Goal: Information Seeking & Learning: Learn about a topic

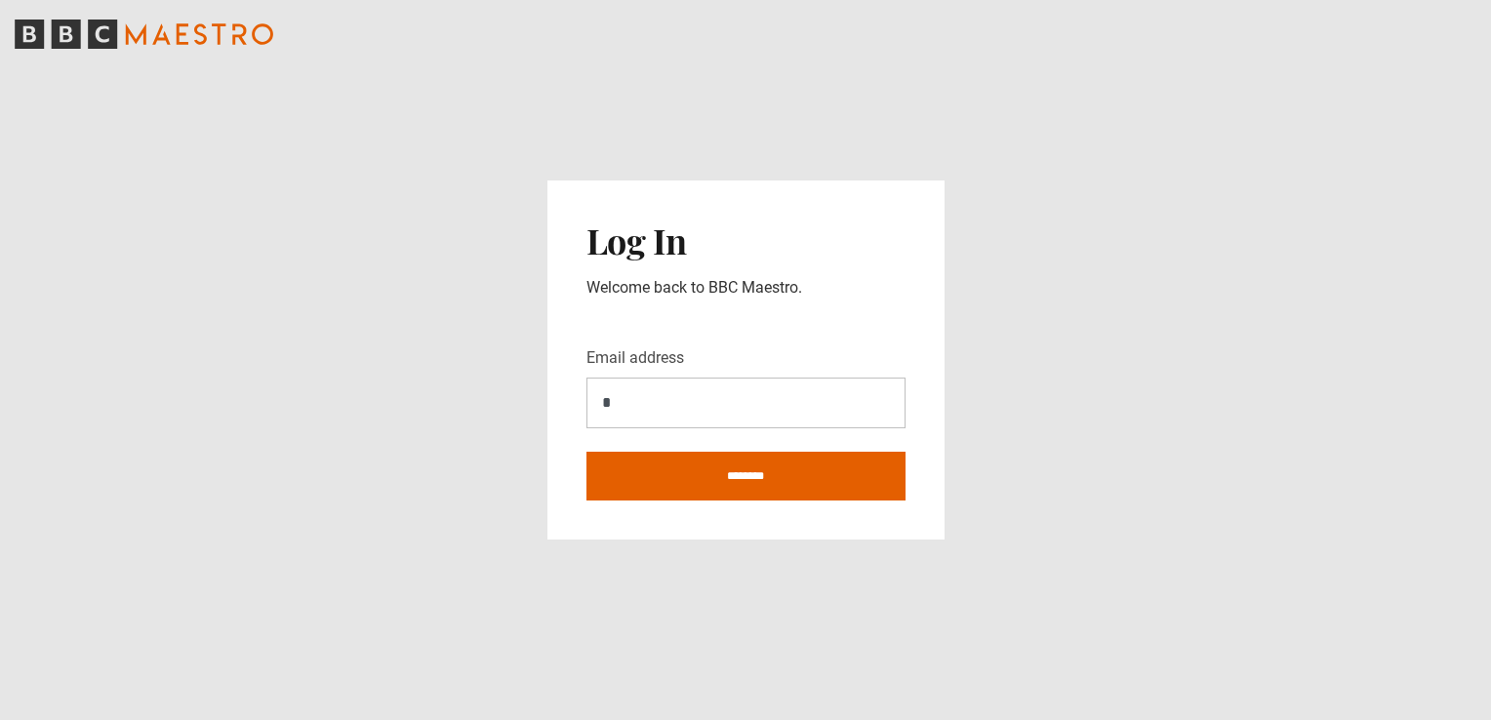
type input "**********"
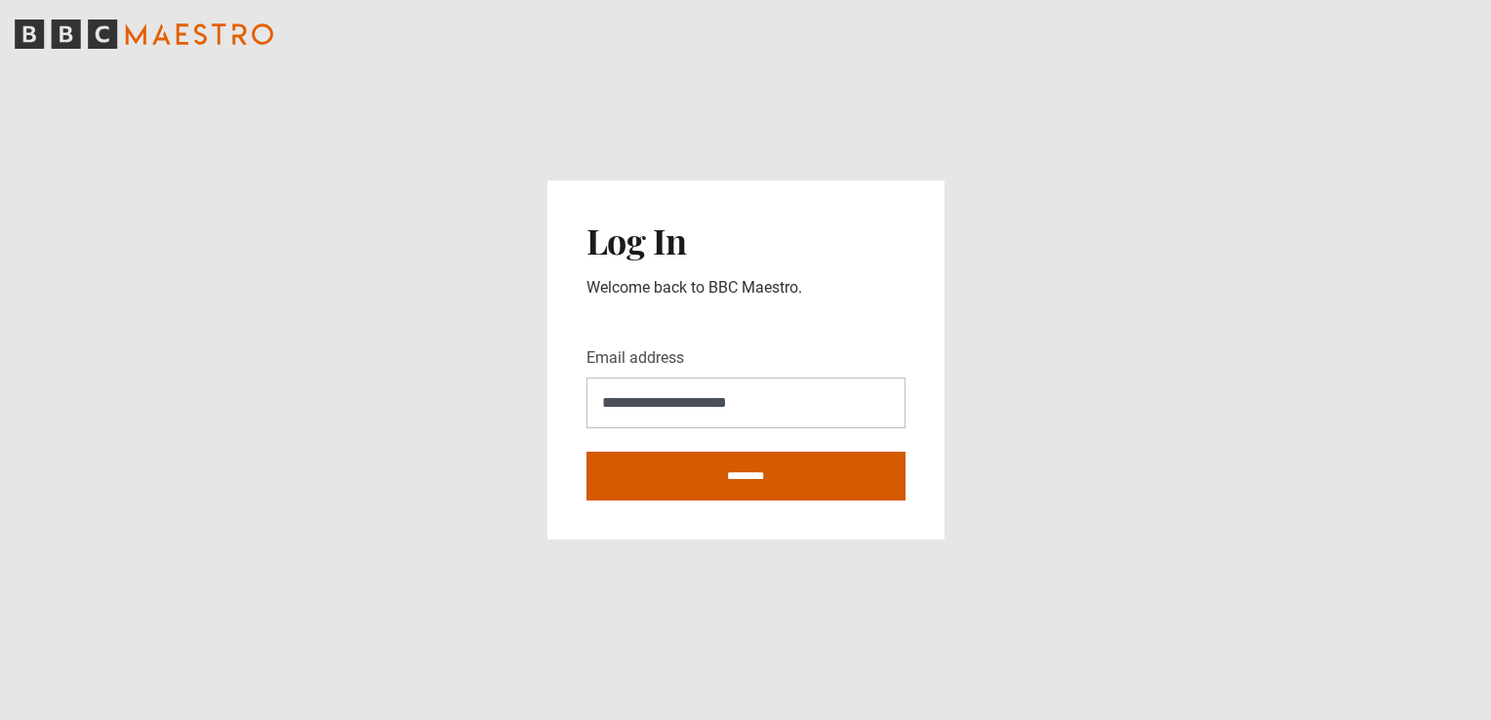
click at [718, 486] on input "********" at bounding box center [746, 476] width 319 height 49
type input "**********"
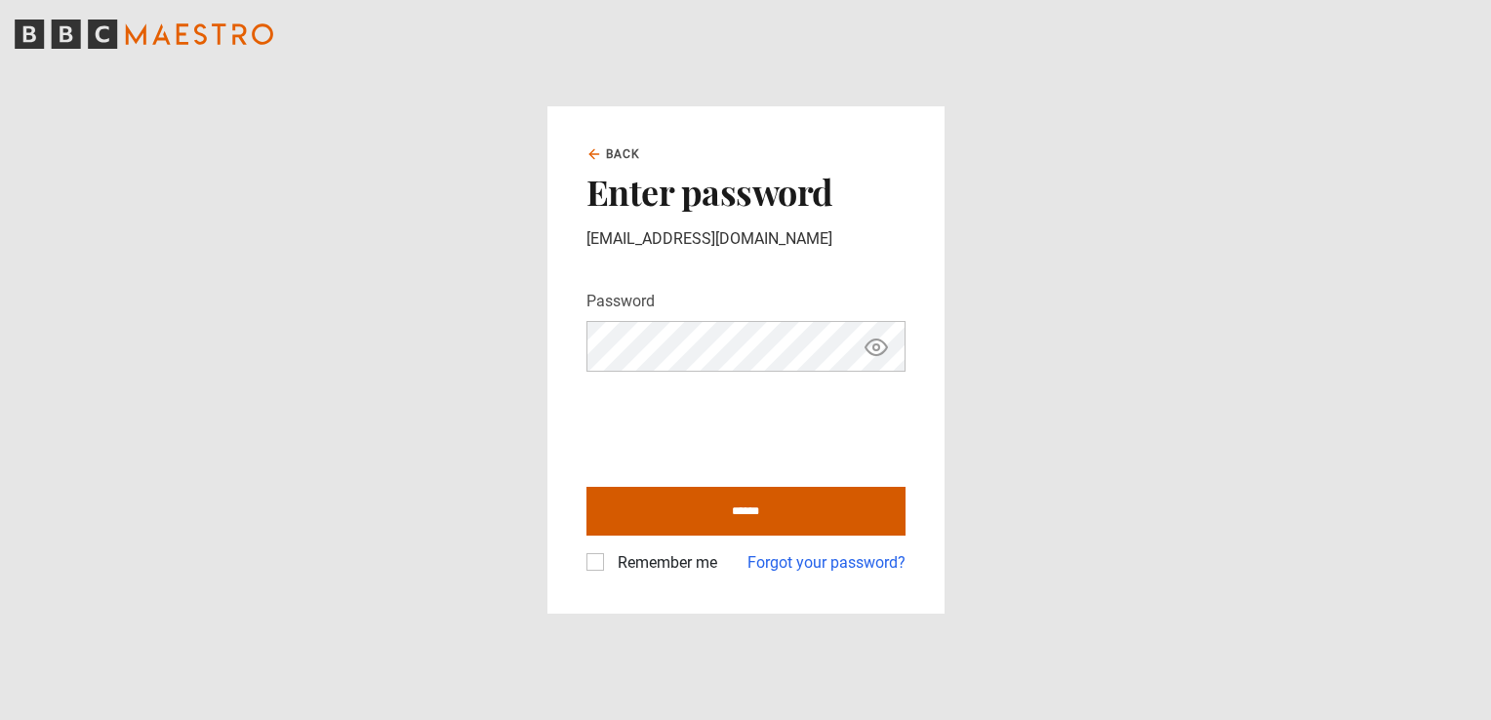
click at [607, 513] on input "******" at bounding box center [746, 511] width 319 height 49
type input "**********"
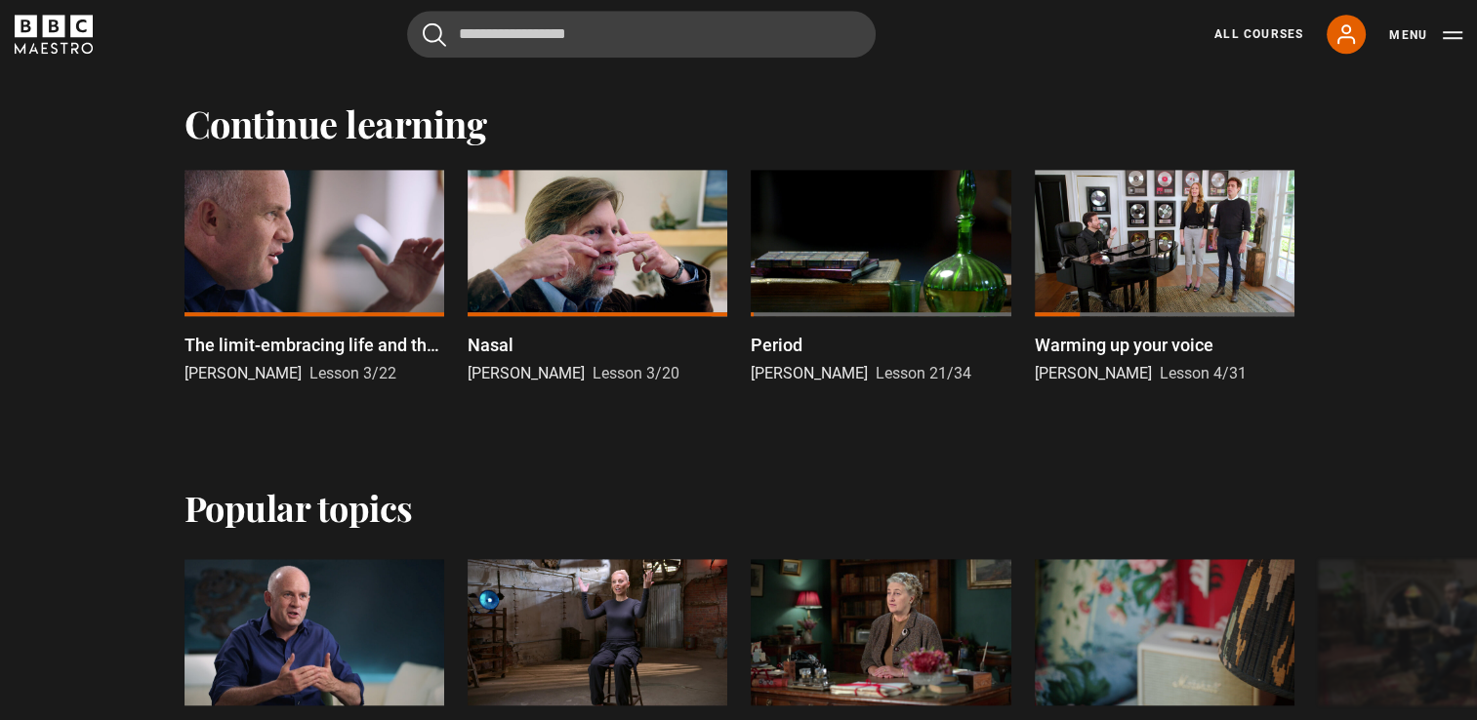
scroll to position [1470, 0]
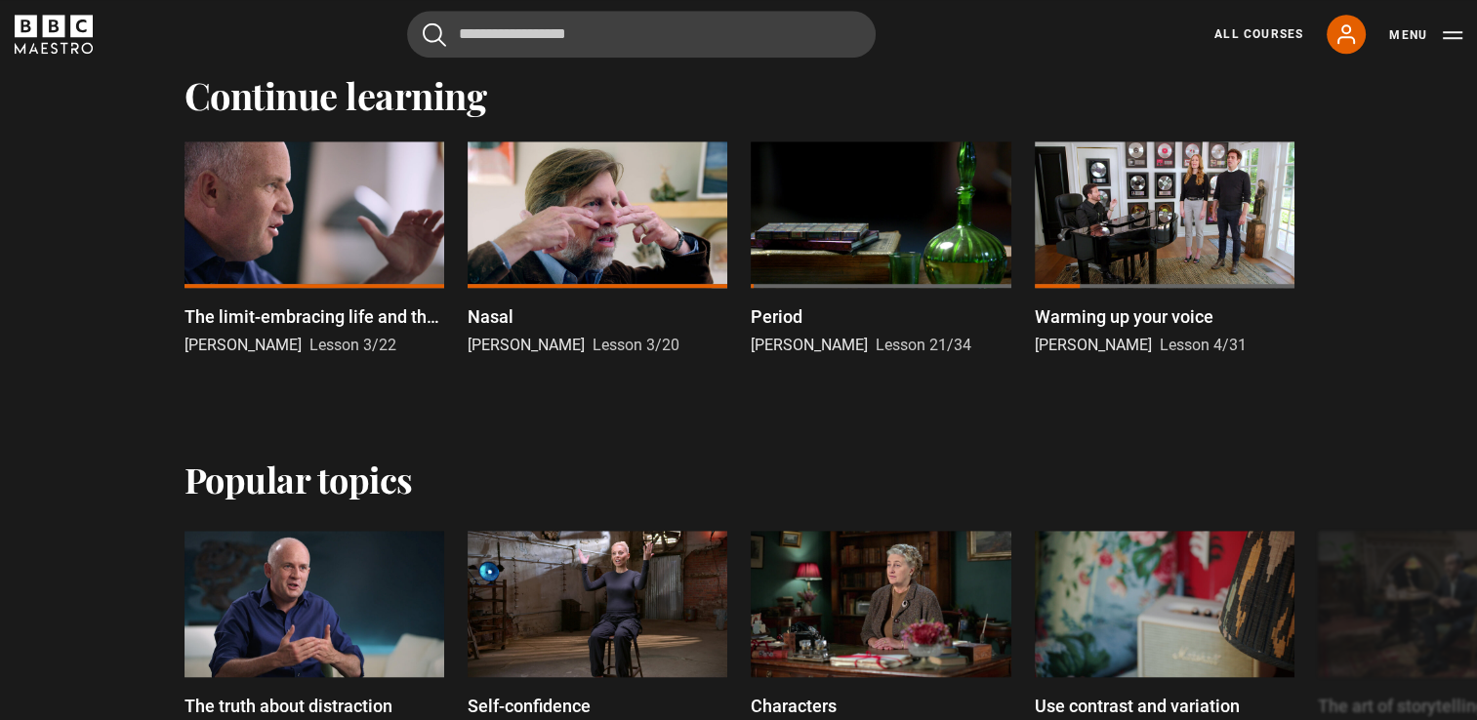
click at [212, 270] on div at bounding box center [314, 215] width 260 height 146
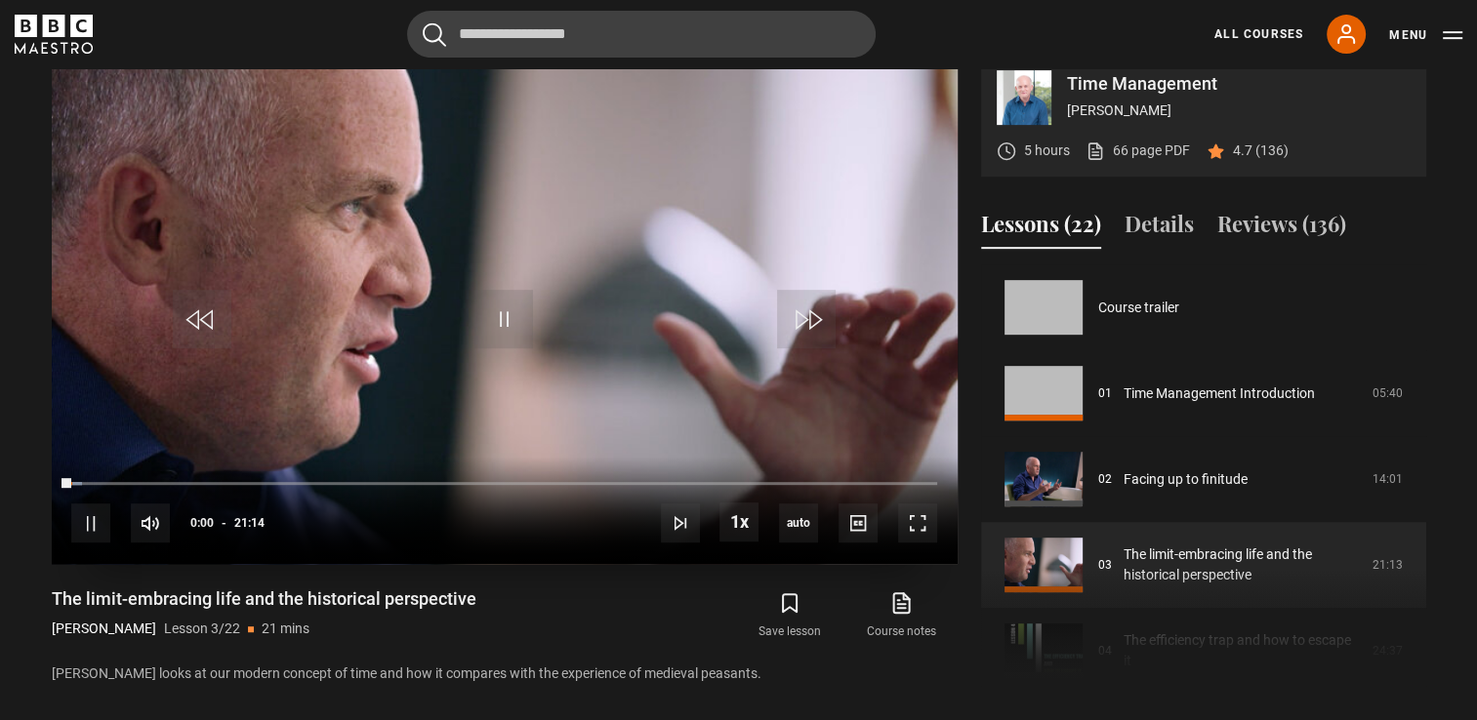
scroll to position [172, 0]
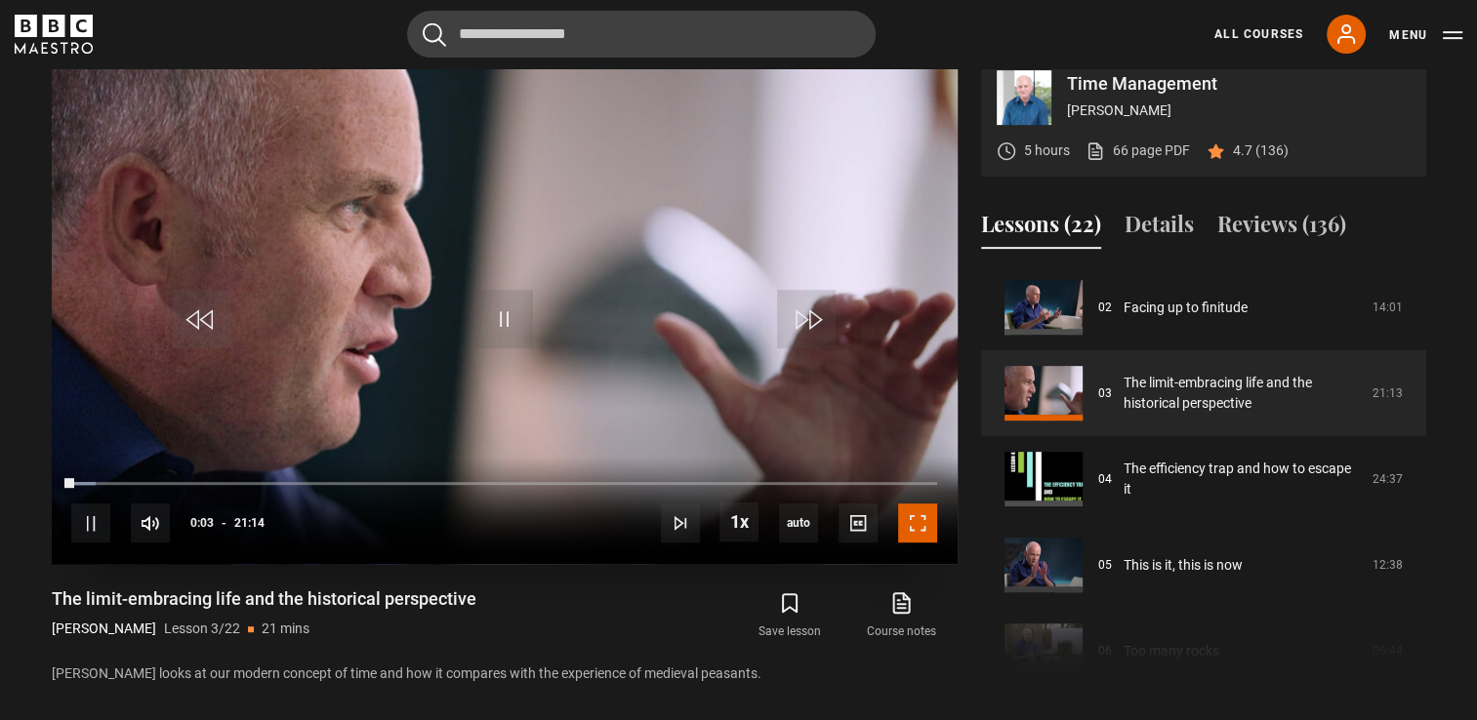
click at [912, 543] on span "Video Player" at bounding box center [917, 523] width 39 height 39
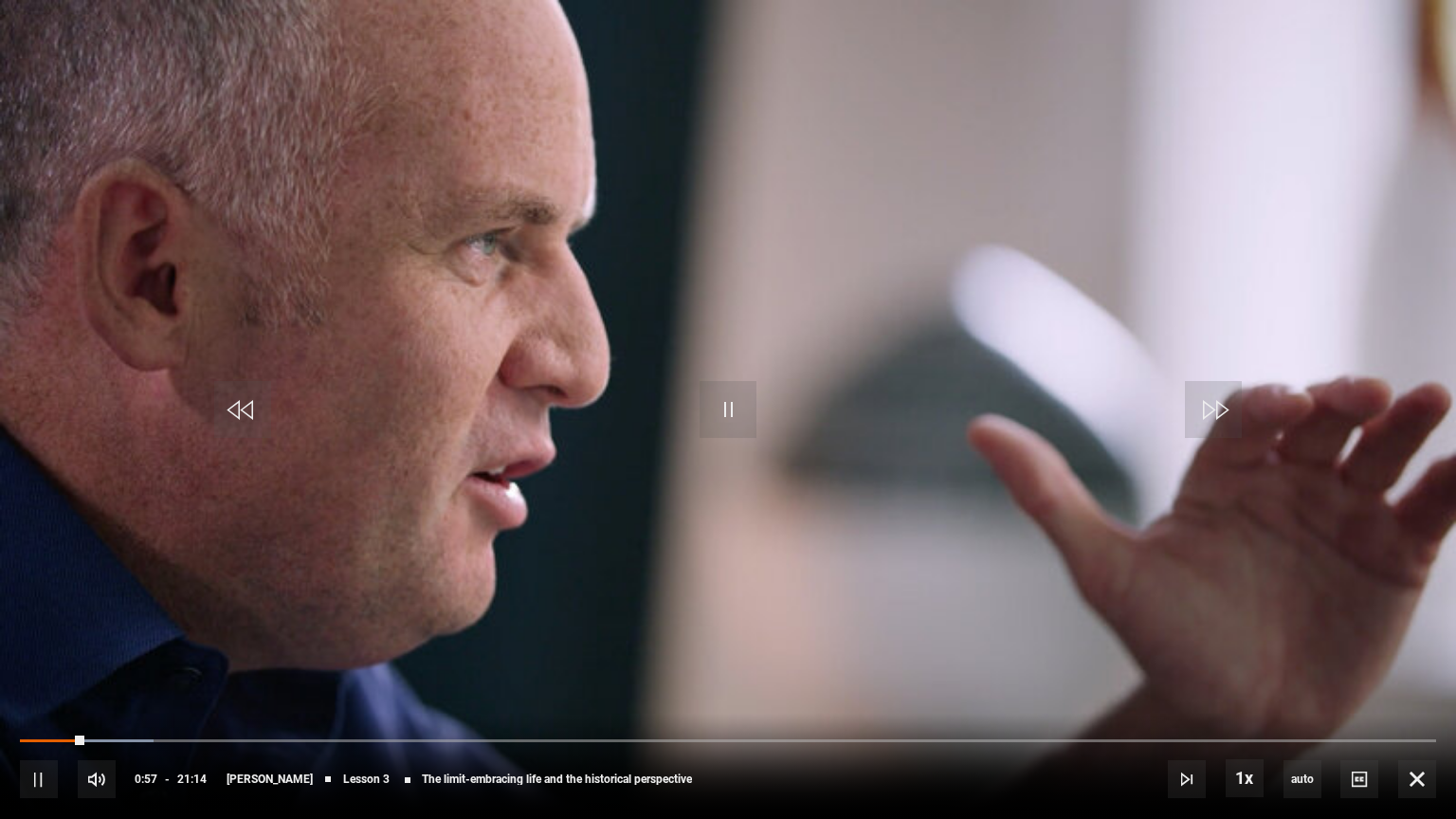
click at [573, 546] on video "Video Player" at bounding box center [728, 409] width 1456 height 819
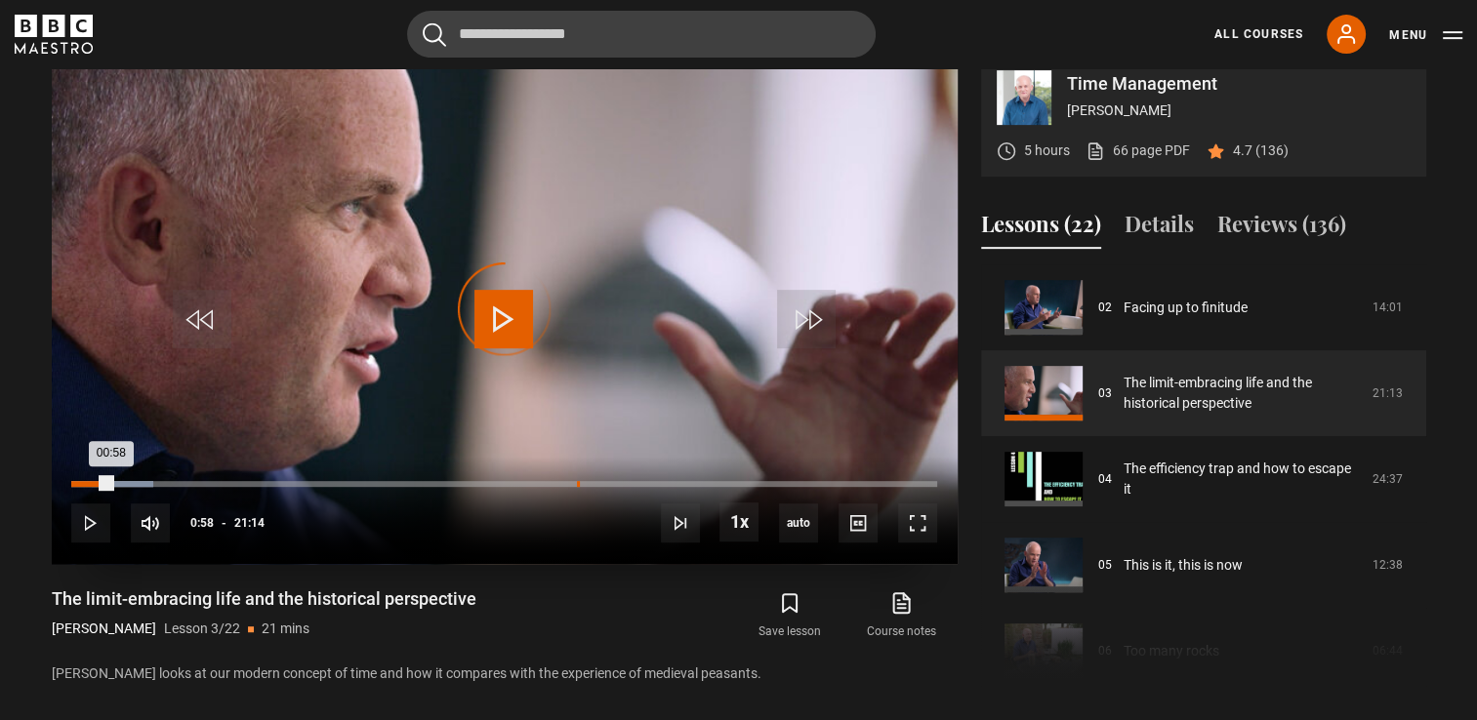
click at [577, 487] on div "12:24" at bounding box center [578, 484] width 3 height 6
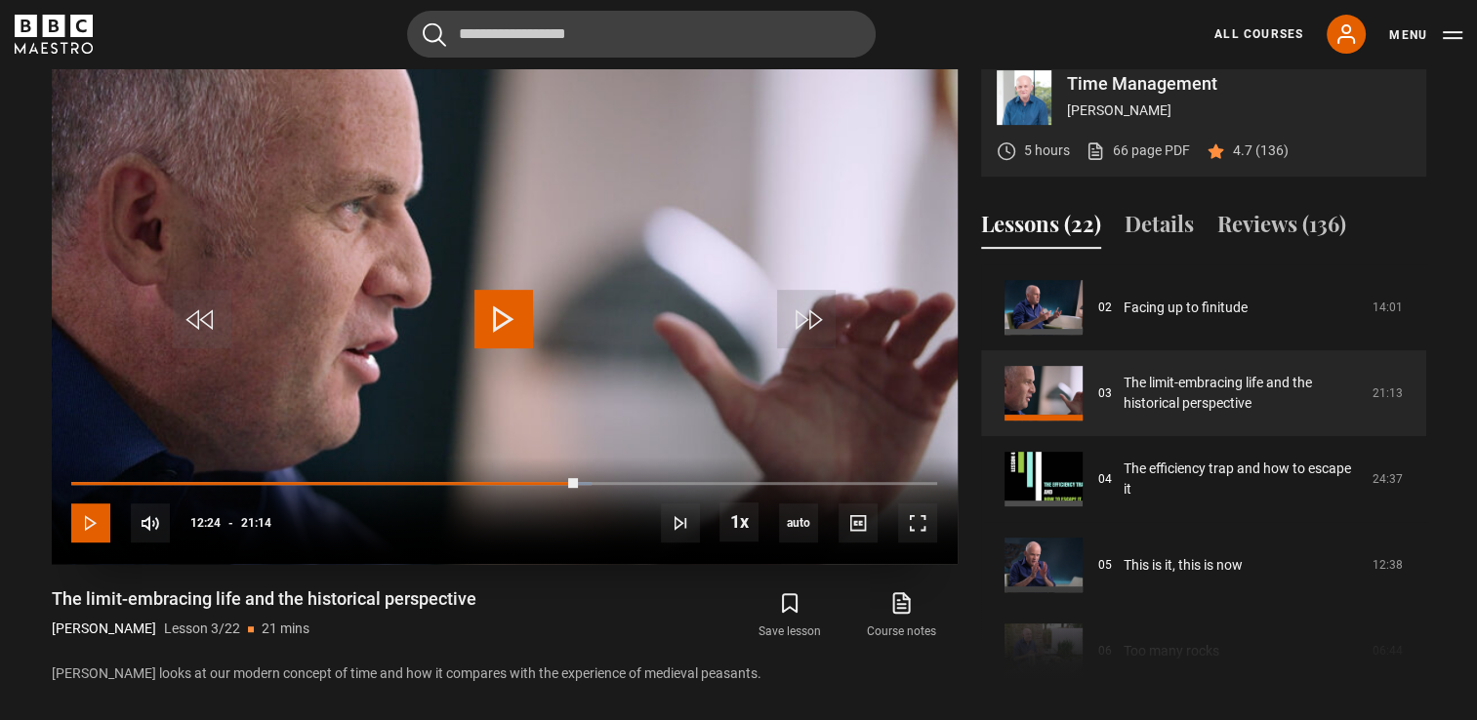
click at [90, 543] on span "Video Player" at bounding box center [90, 523] width 39 height 39
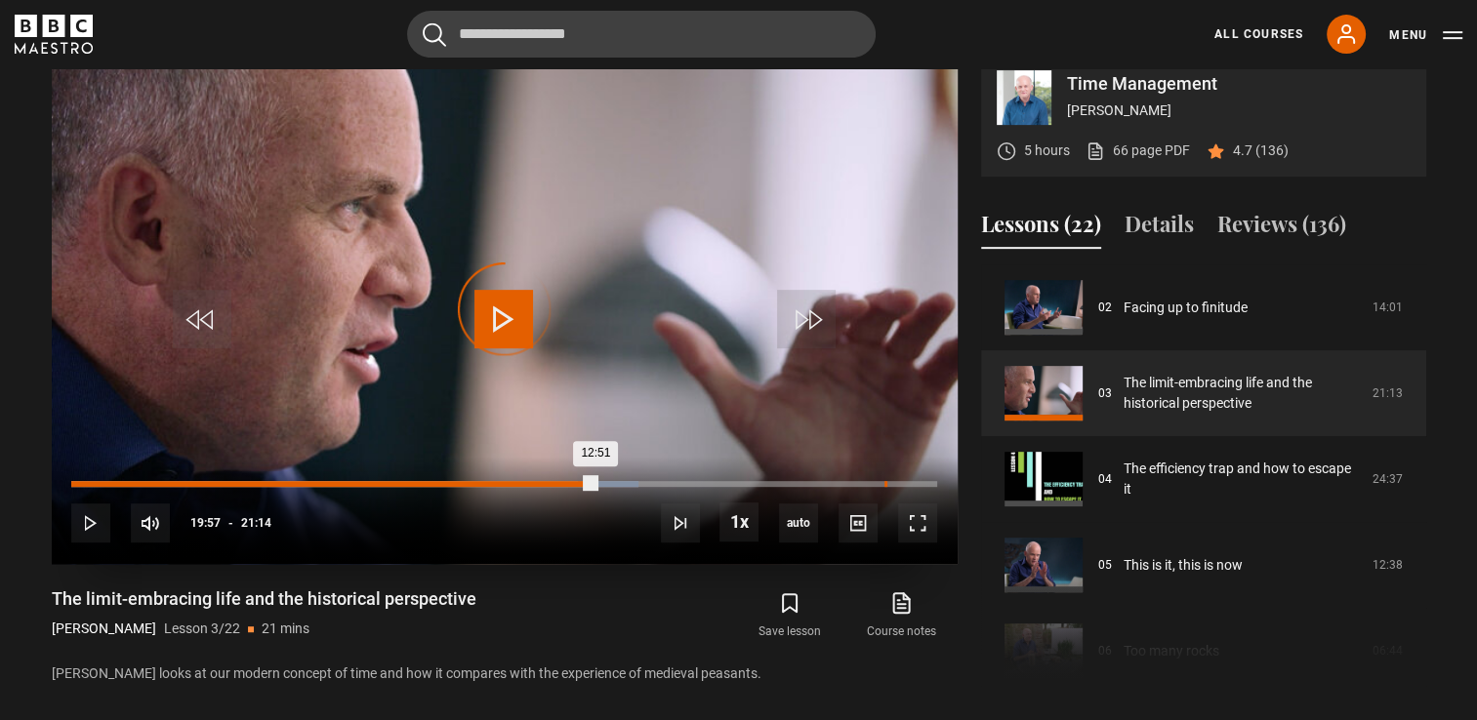
click at [884, 487] on div "19:57" at bounding box center [885, 484] width 3 height 6
click at [932, 487] on div "Loaded : 100.00% 21:08 20:12" at bounding box center [503, 484] width 865 height 6
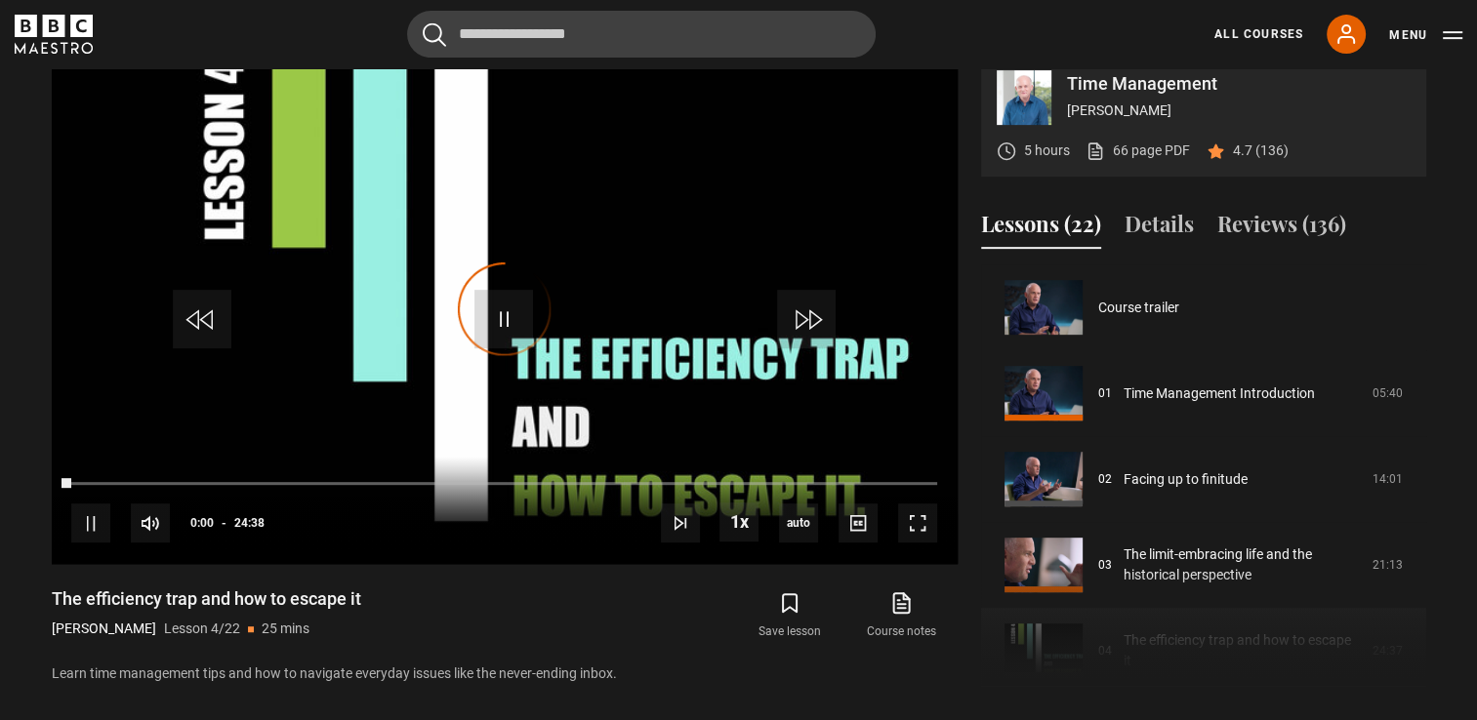
scroll to position [258, 0]
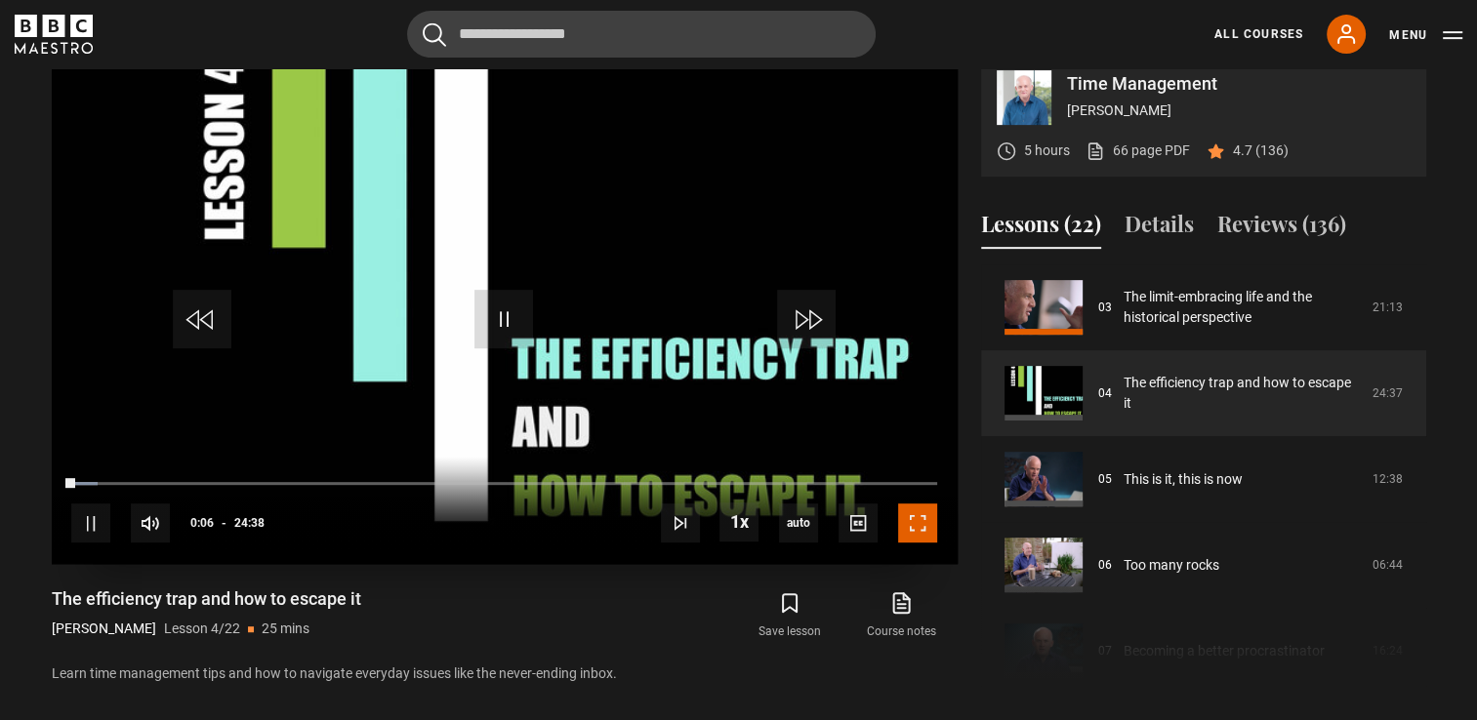
click at [917, 543] on span "Video Player" at bounding box center [917, 523] width 39 height 39
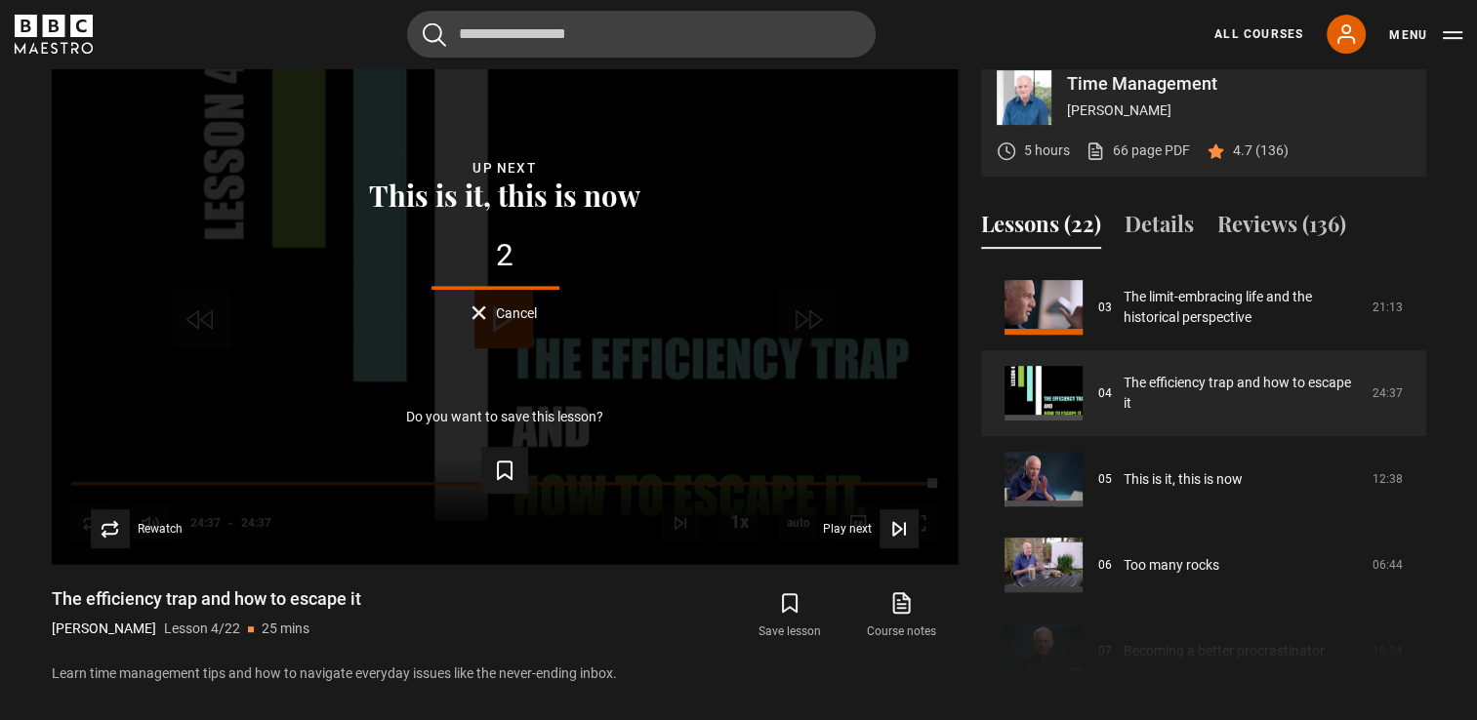
click at [1417, 615] on div "Course trailer 01 Time Management Introduction 05:40 02 Facing up to finitude 1…" at bounding box center [1203, 476] width 445 height 422
click at [1425, 517] on div "Time Management Oliver Burkeman 5 hours 66 page PDF (opens in new tab) 4.7 (136…" at bounding box center [739, 371] width 1406 height 632
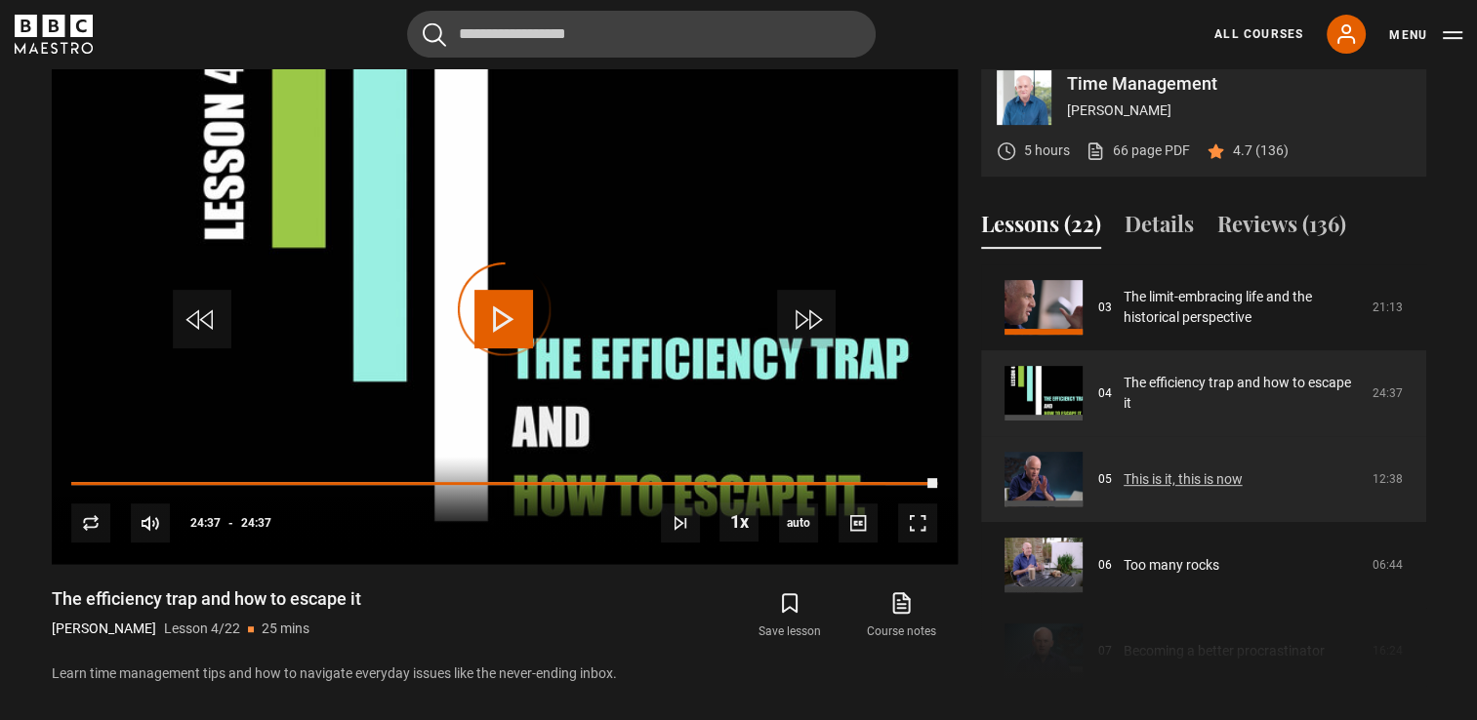
click at [1243, 490] on link "This is it, this is now" at bounding box center [1182, 480] width 119 height 20
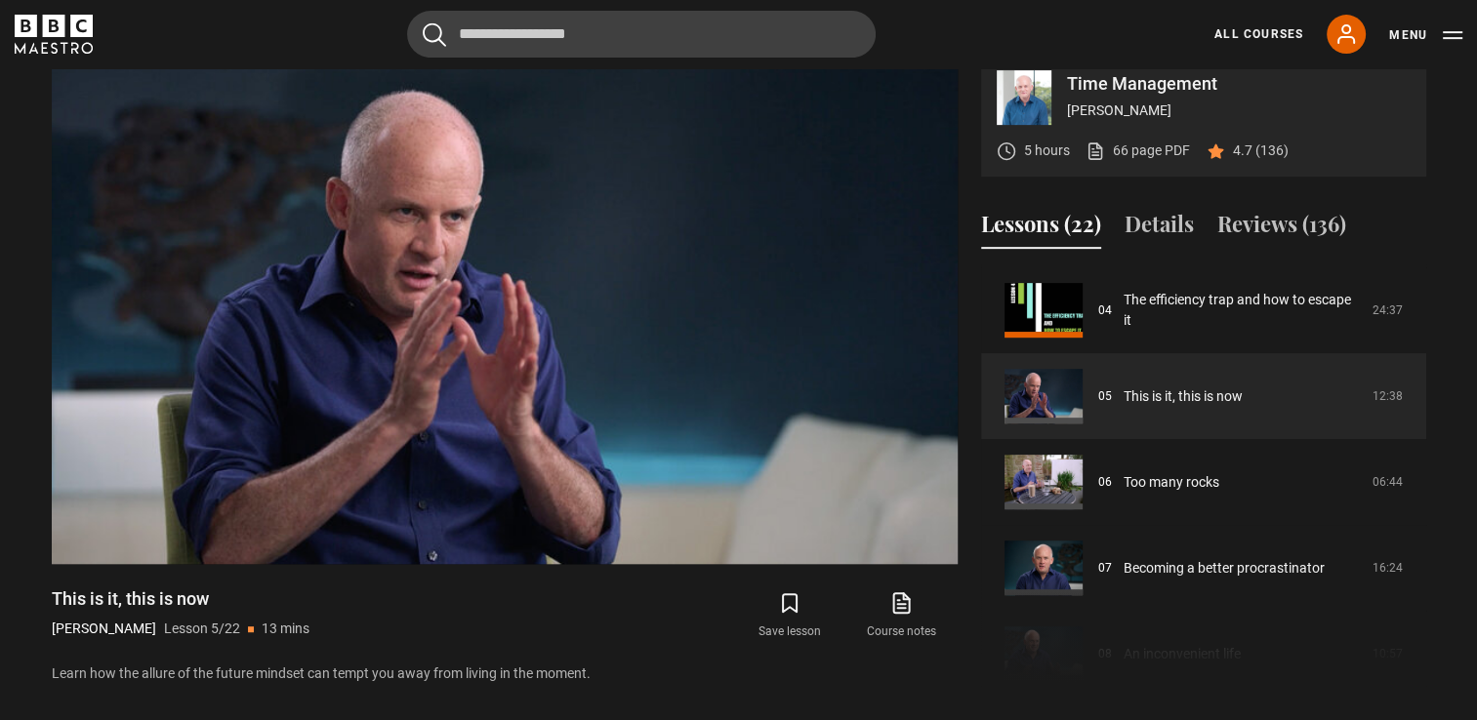
scroll to position [349, 0]
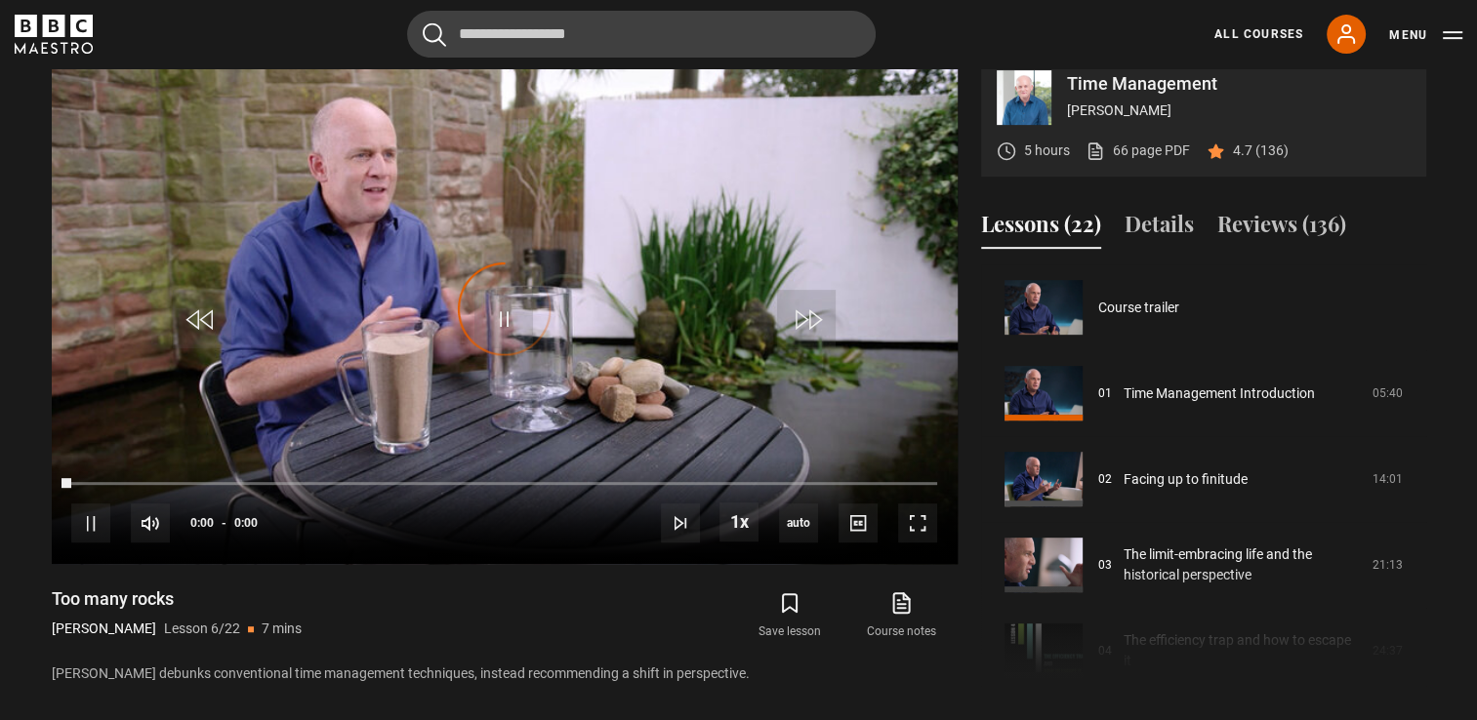
scroll to position [429, 0]
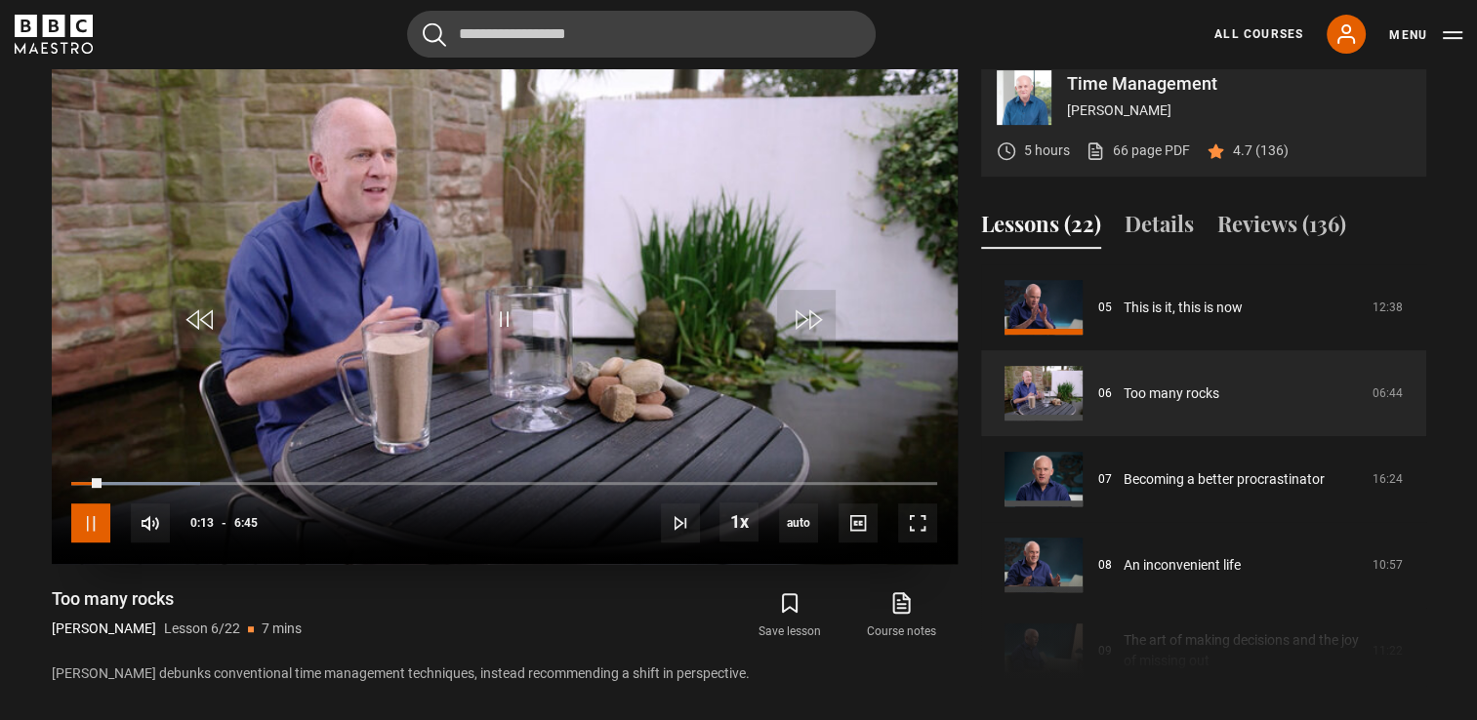
click at [89, 543] on span "Video Player" at bounding box center [90, 523] width 39 height 39
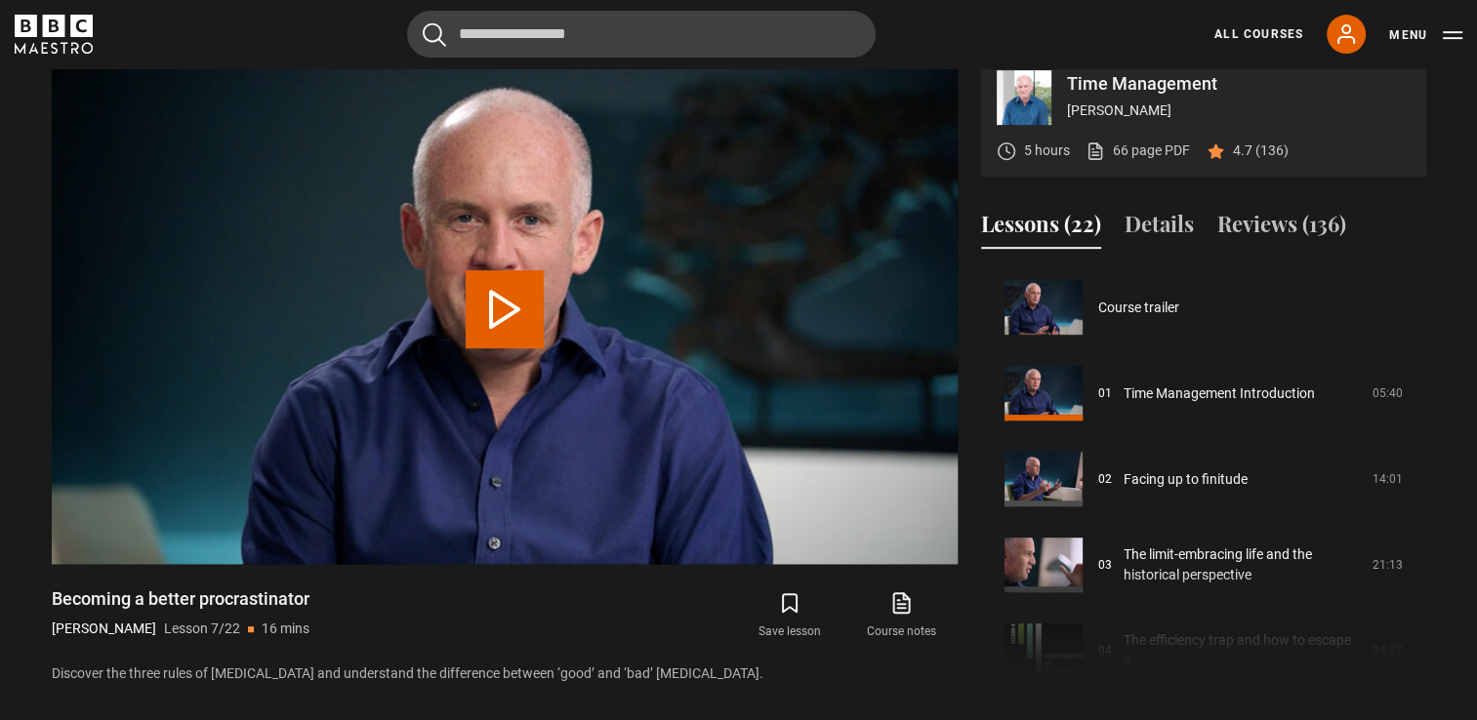
scroll to position [515, 0]
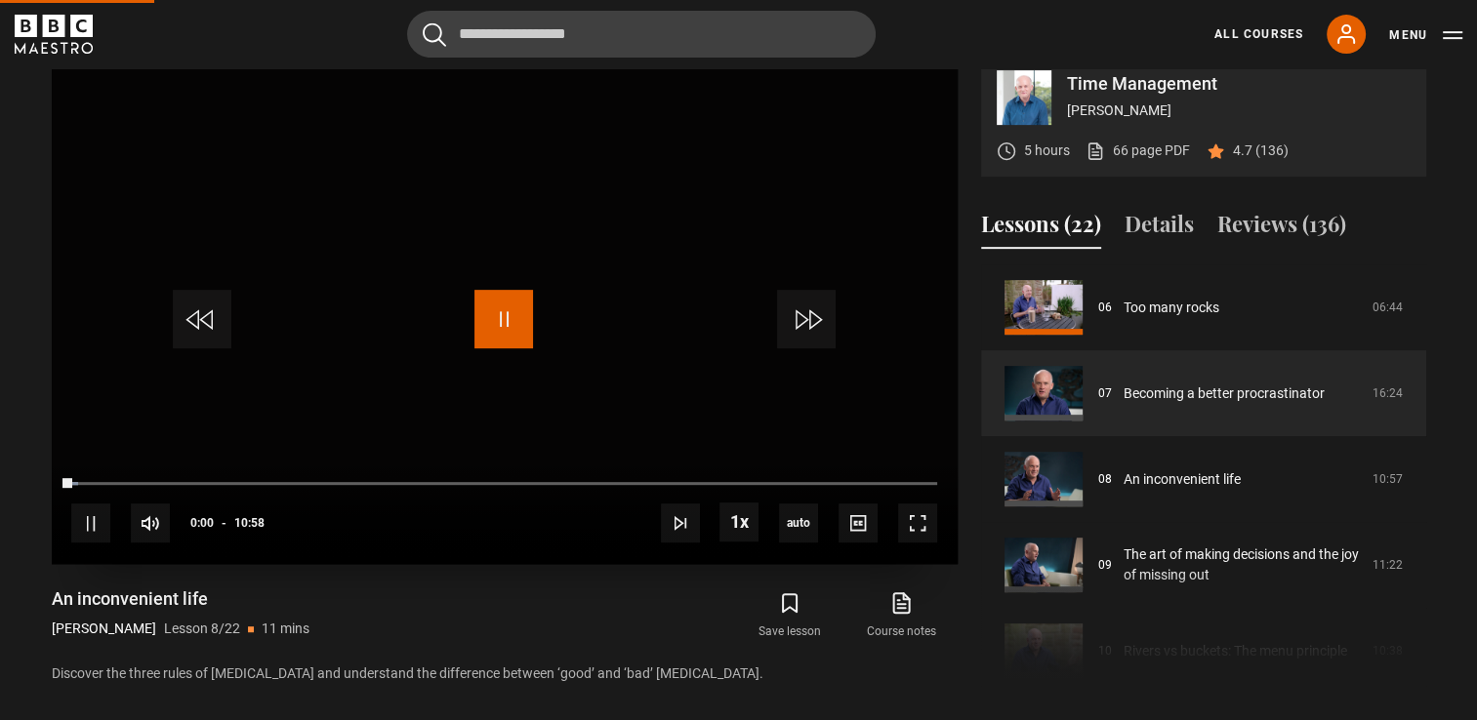
click at [501, 348] on span "Video Player" at bounding box center [503, 319] width 59 height 59
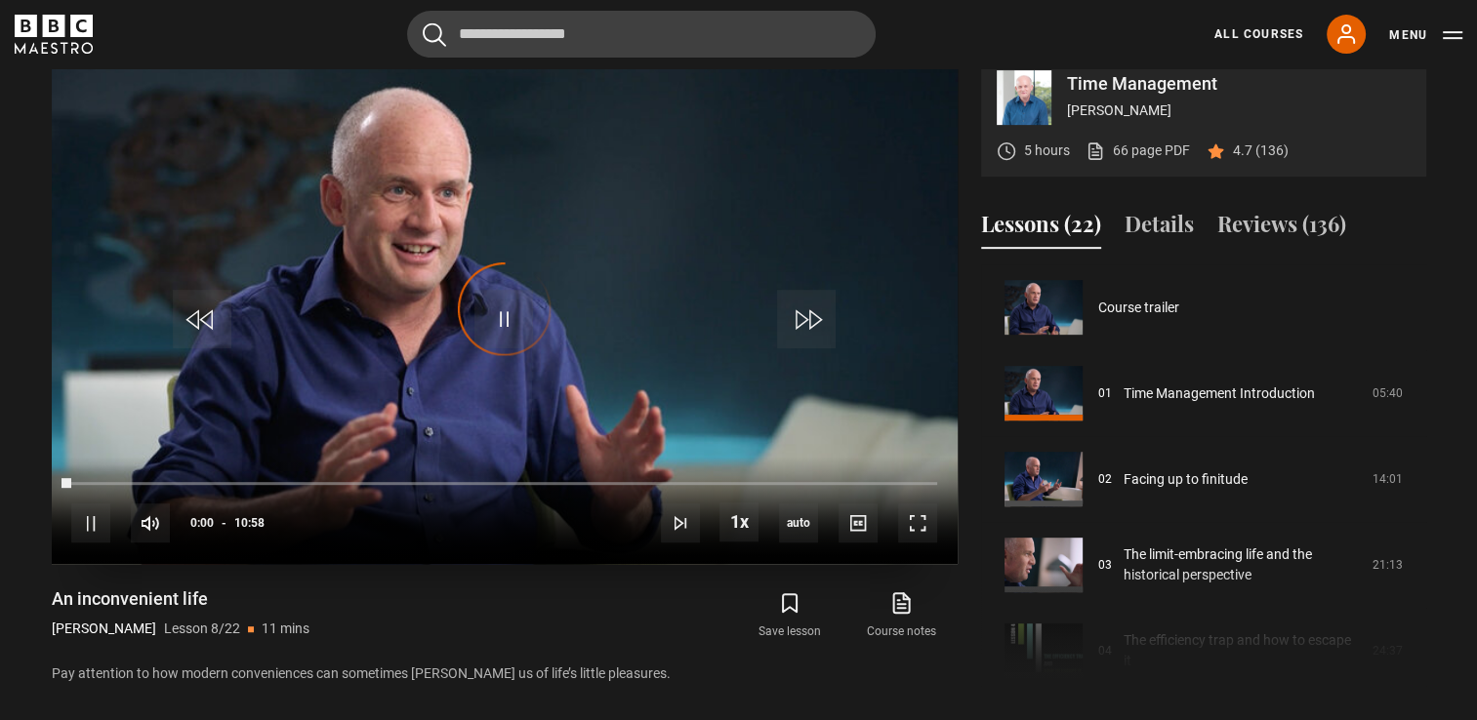
scroll to position [601, 0]
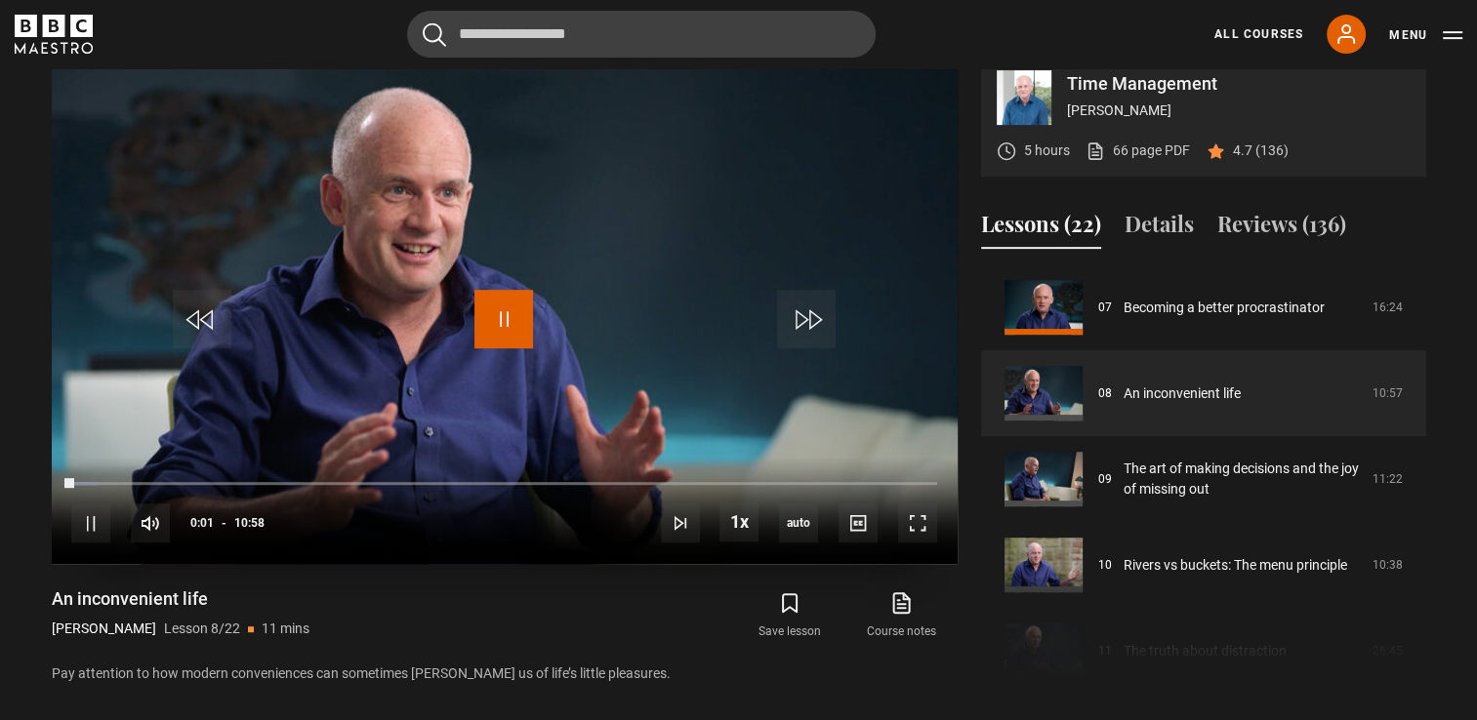
click at [499, 348] on span "Video Player" at bounding box center [503, 319] width 59 height 59
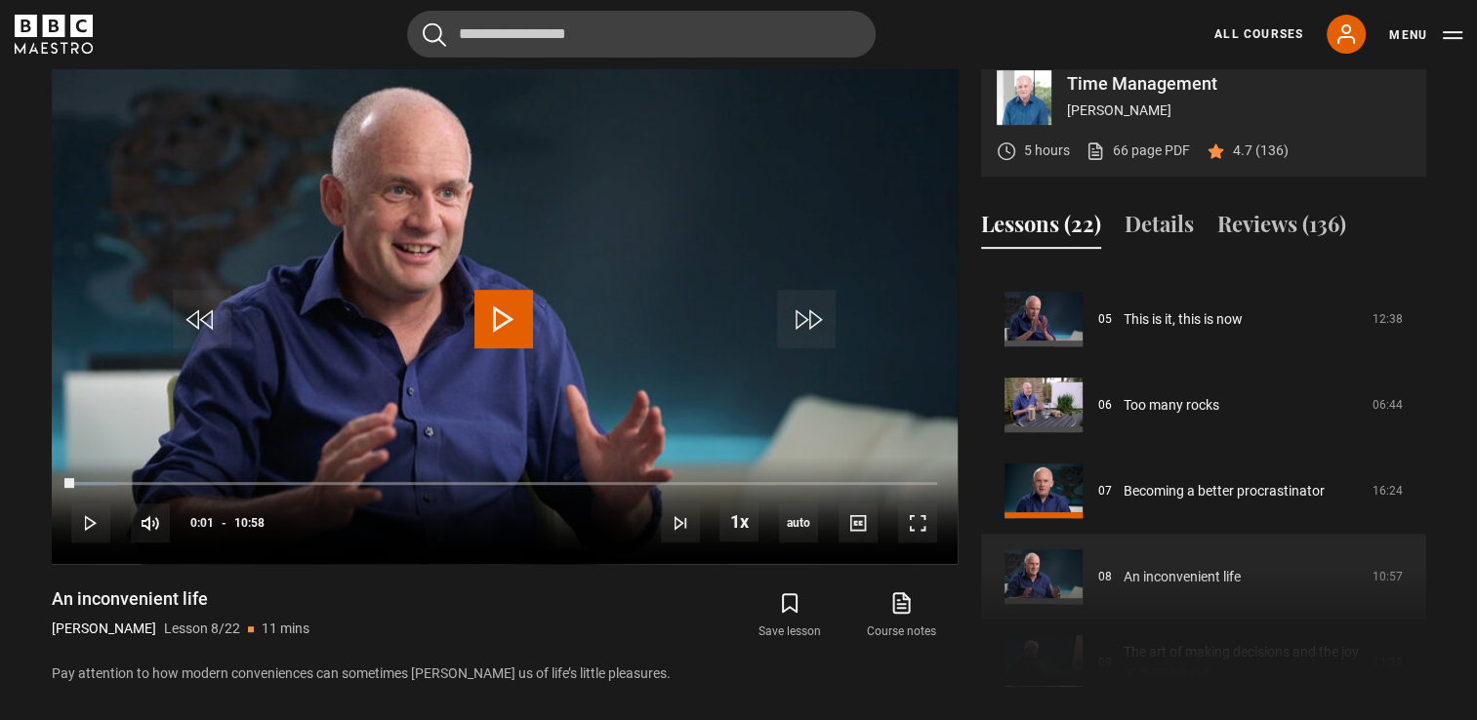
scroll to position [437, 0]
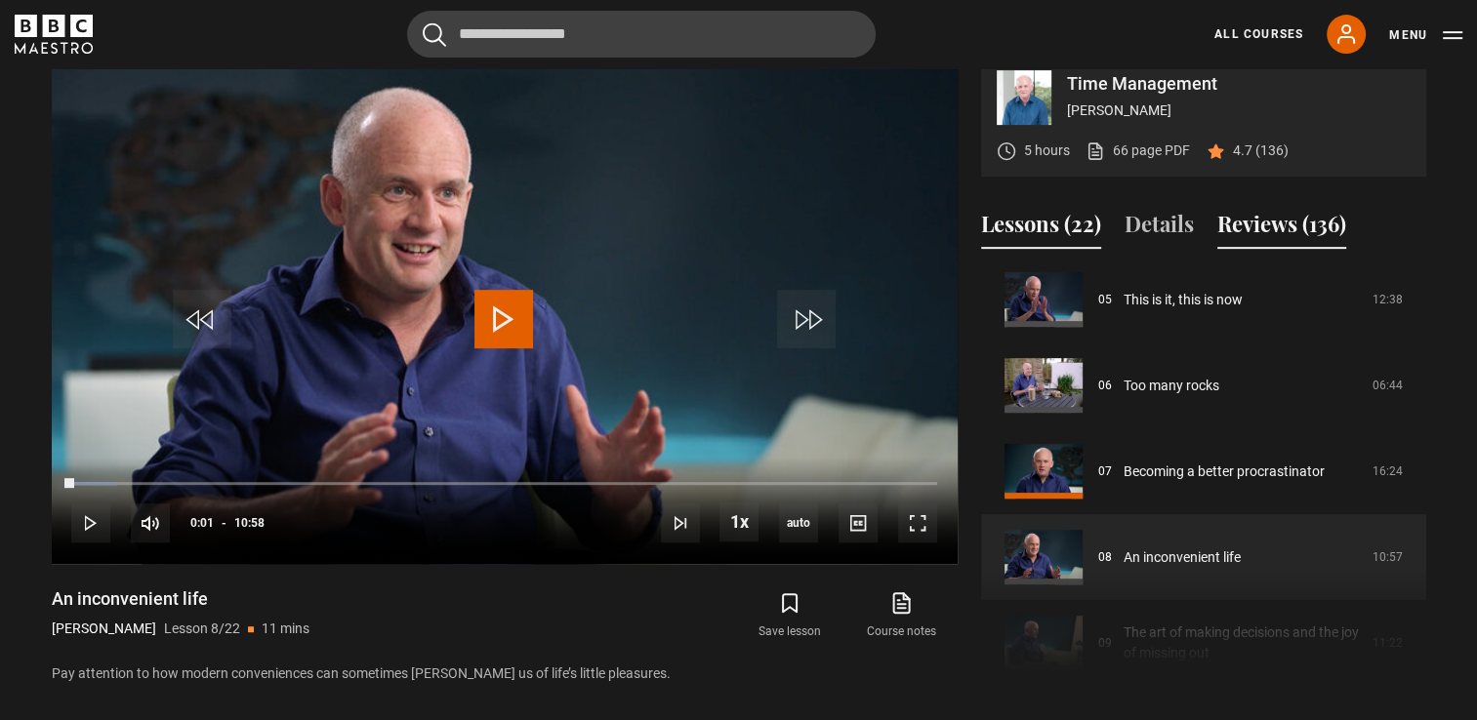
click at [1261, 245] on button "Reviews (136)" at bounding box center [1281, 228] width 129 height 41
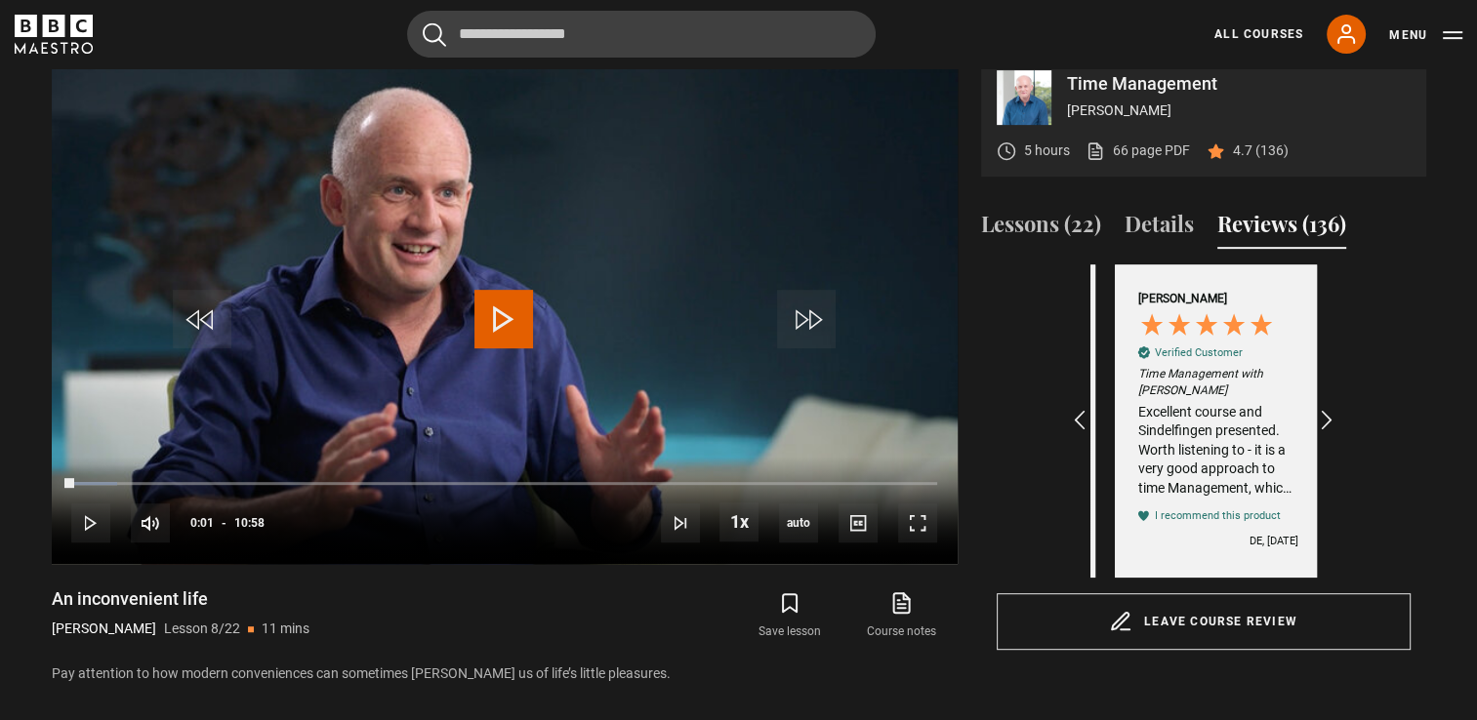
scroll to position [0, 226]
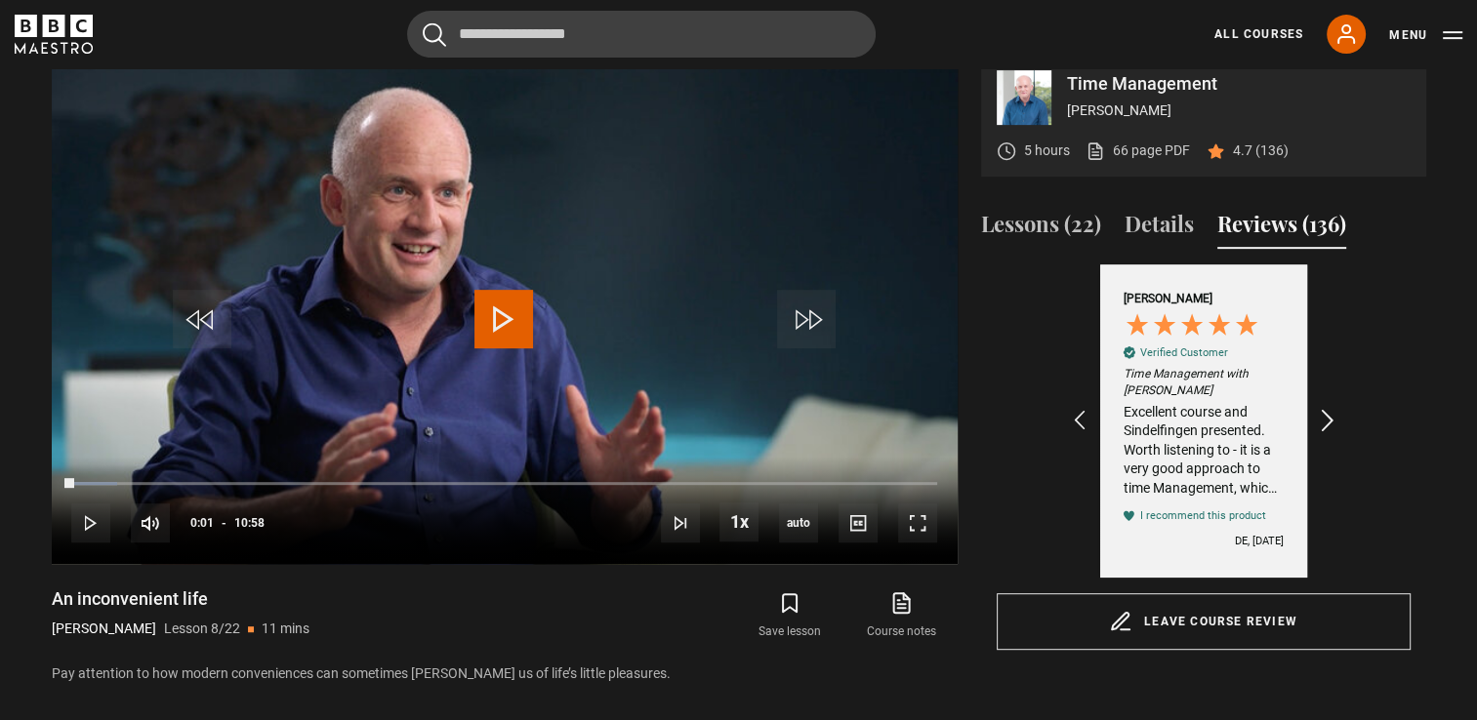
click at [1327, 435] on icon "REVIEWS.io Carousel Scroll Right" at bounding box center [1326, 421] width 27 height 27
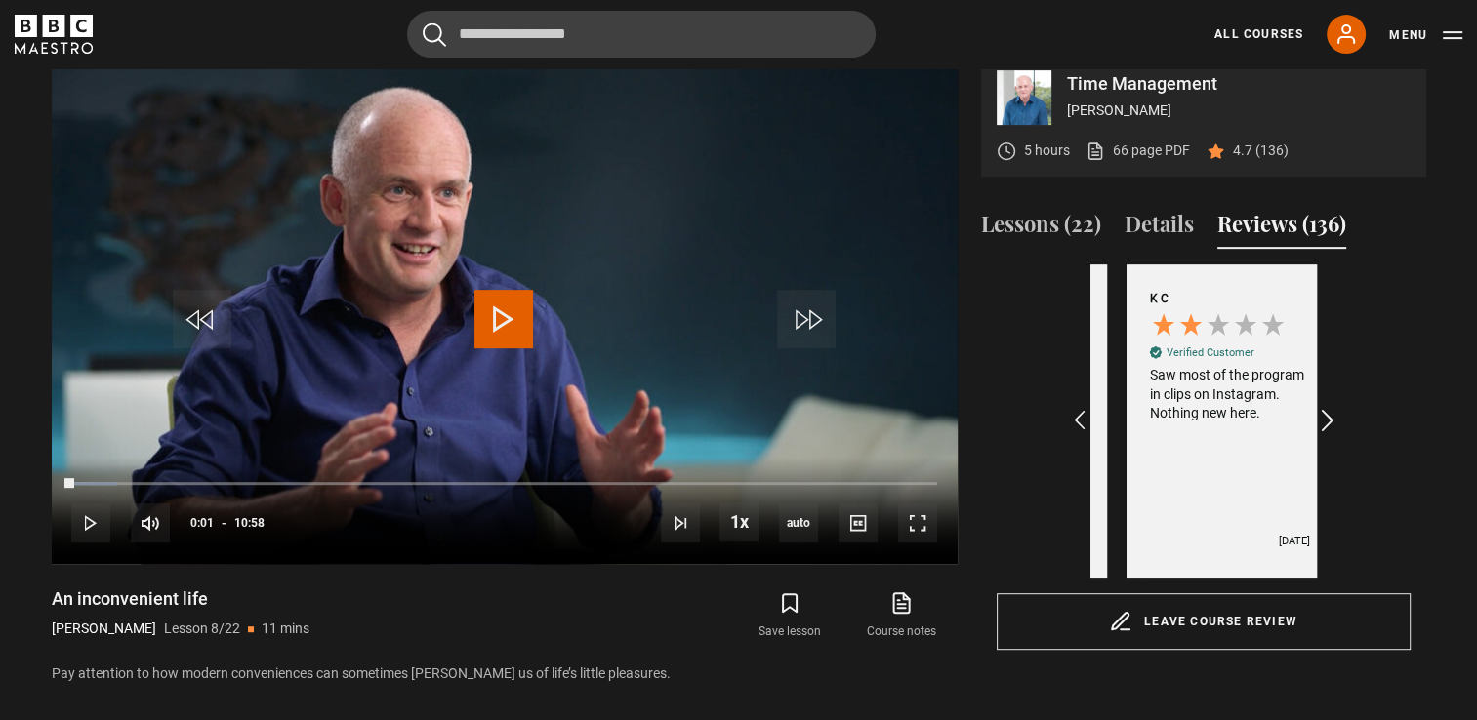
scroll to position [0, 453]
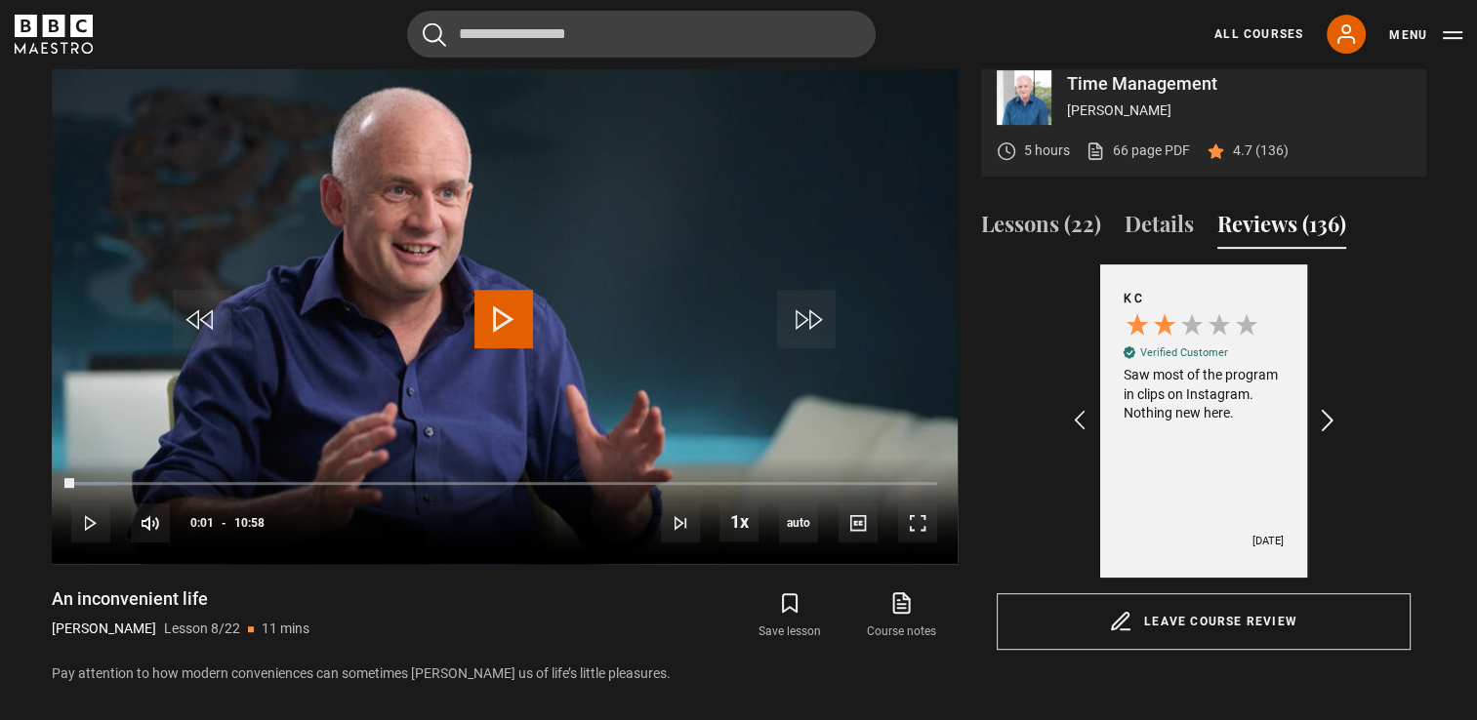
click at [1327, 435] on icon "REVIEWS.io Carousel Scroll Right" at bounding box center [1326, 421] width 27 height 27
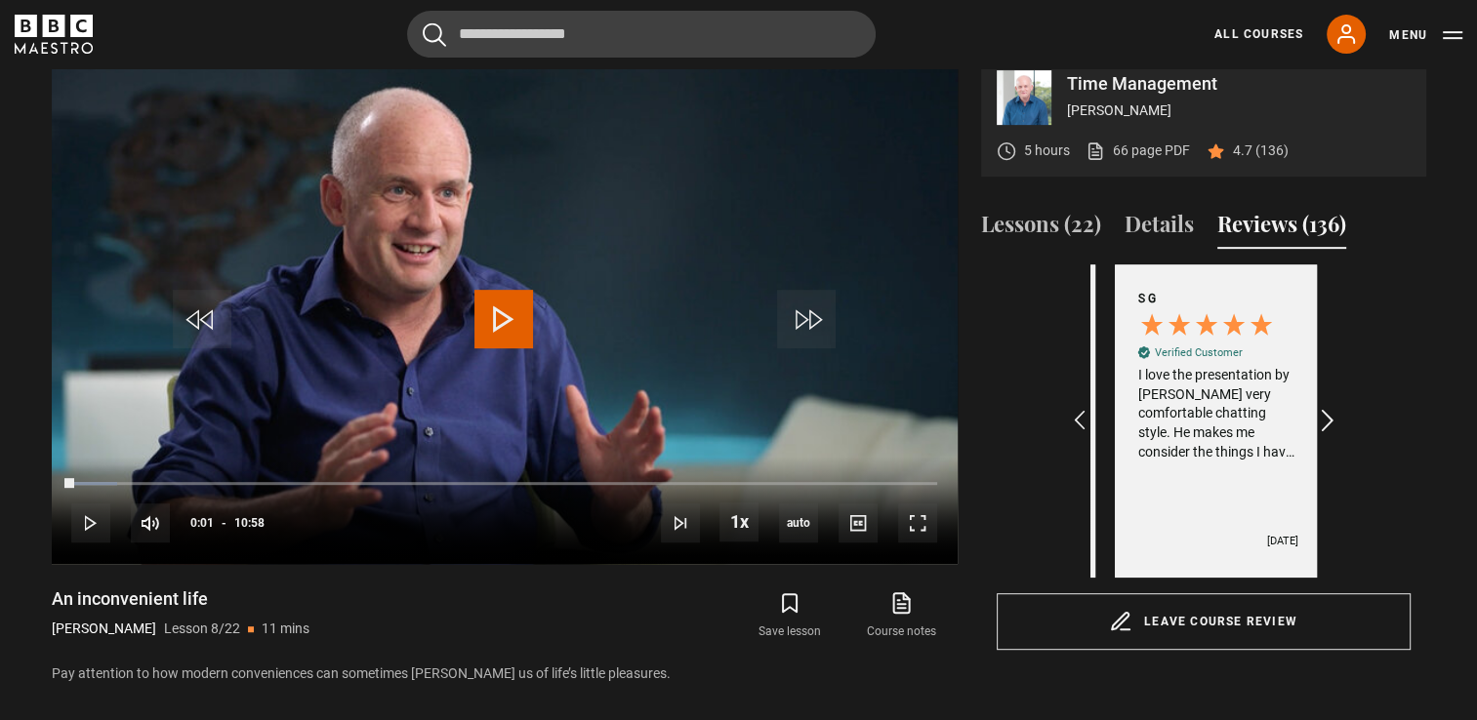
scroll to position [0, 679]
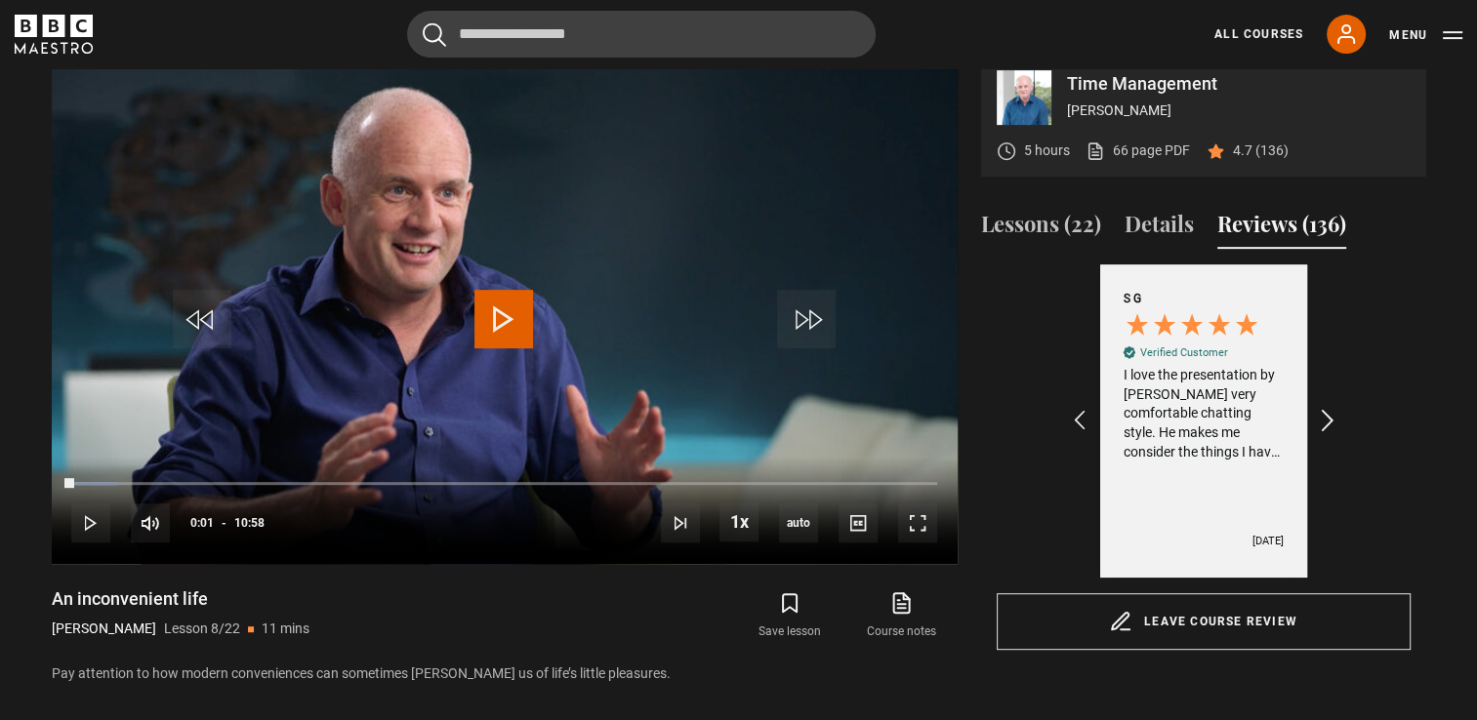
click at [1327, 435] on icon "REVIEWS.io Carousel Scroll Right" at bounding box center [1326, 421] width 27 height 27
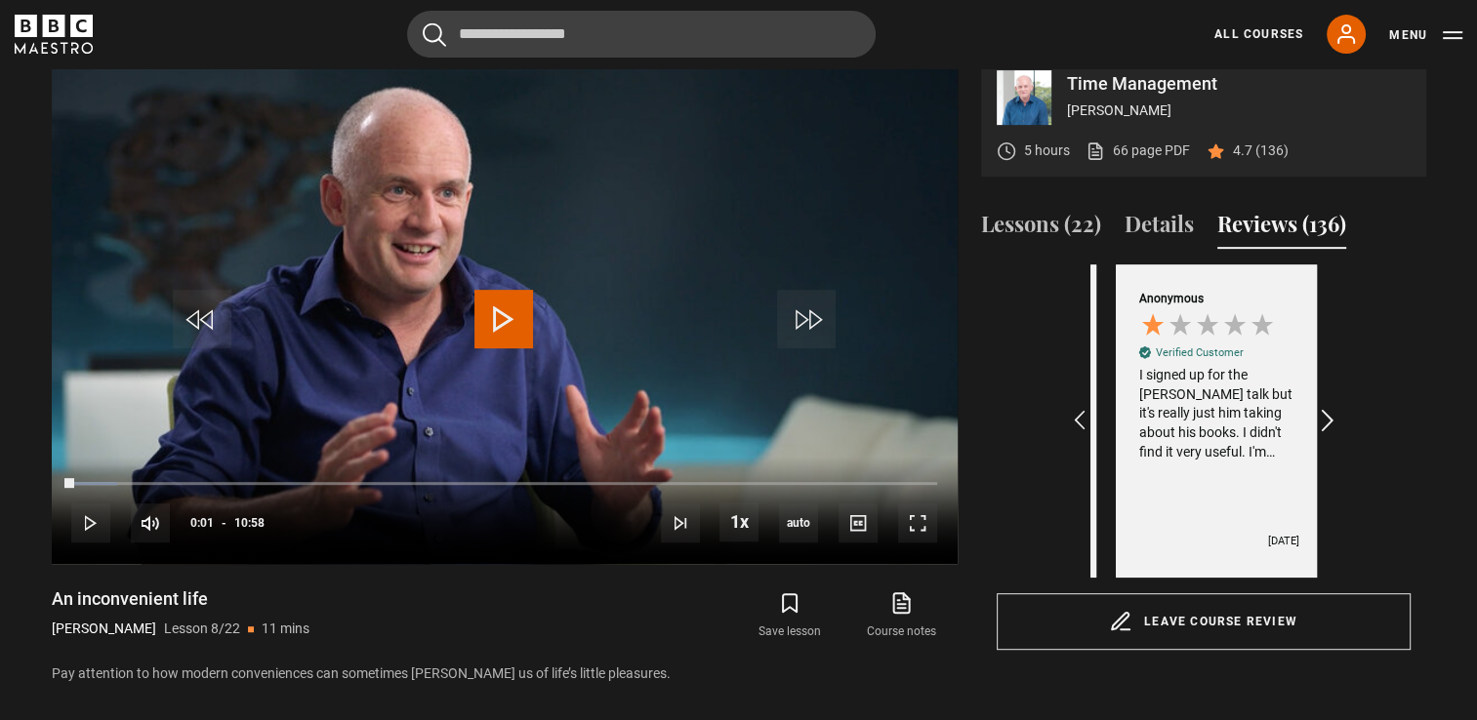
scroll to position [0, 906]
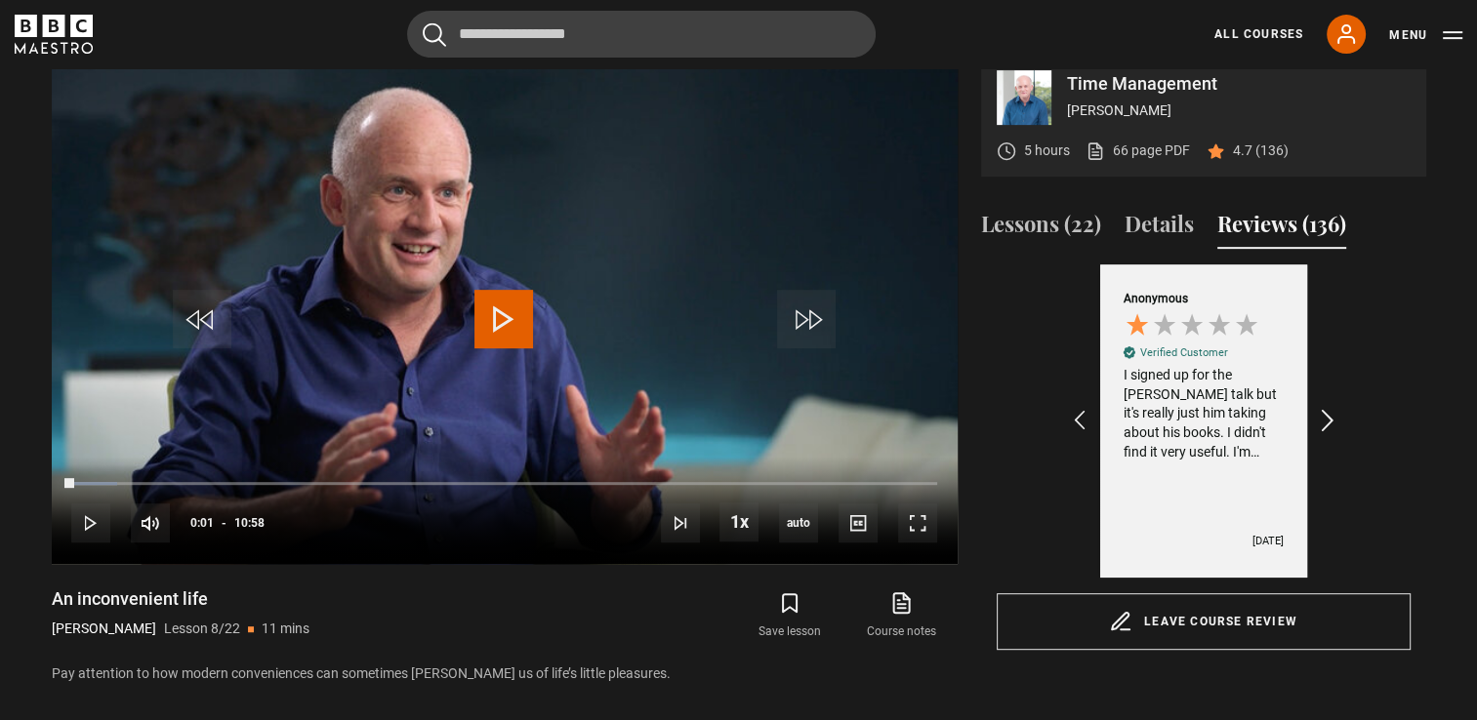
click at [1327, 435] on icon "REVIEWS.io Carousel Scroll Right" at bounding box center [1326, 421] width 27 height 27
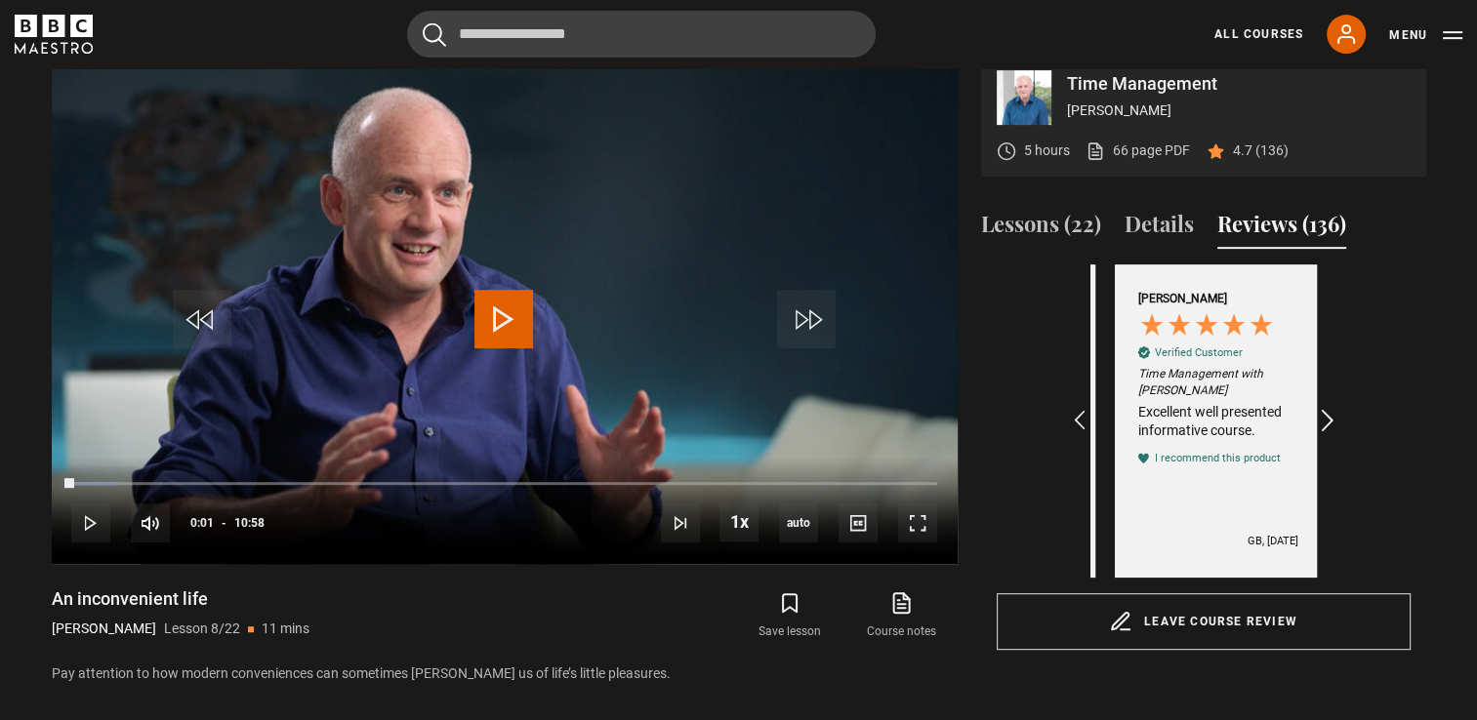
scroll to position [0, 1132]
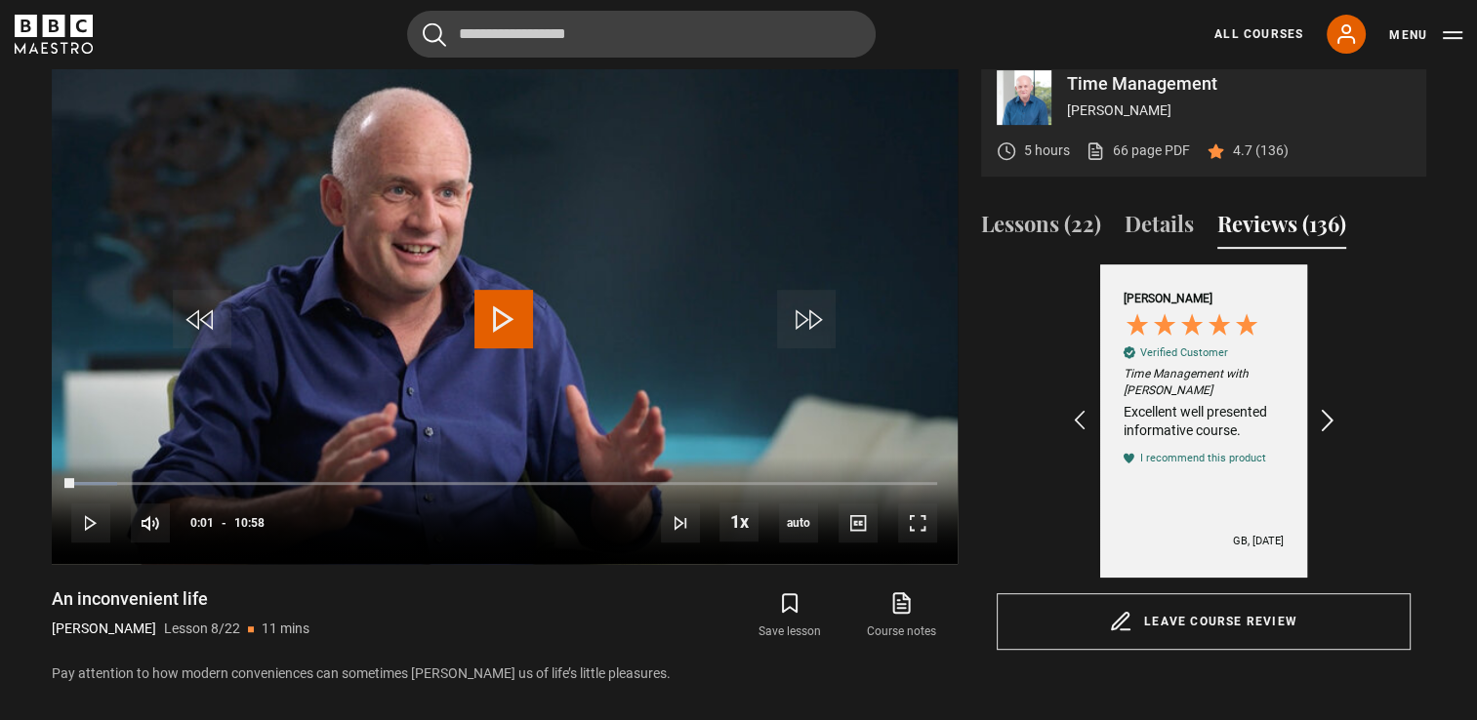
click at [1327, 435] on icon "REVIEWS.io Carousel Scroll Right" at bounding box center [1326, 421] width 27 height 27
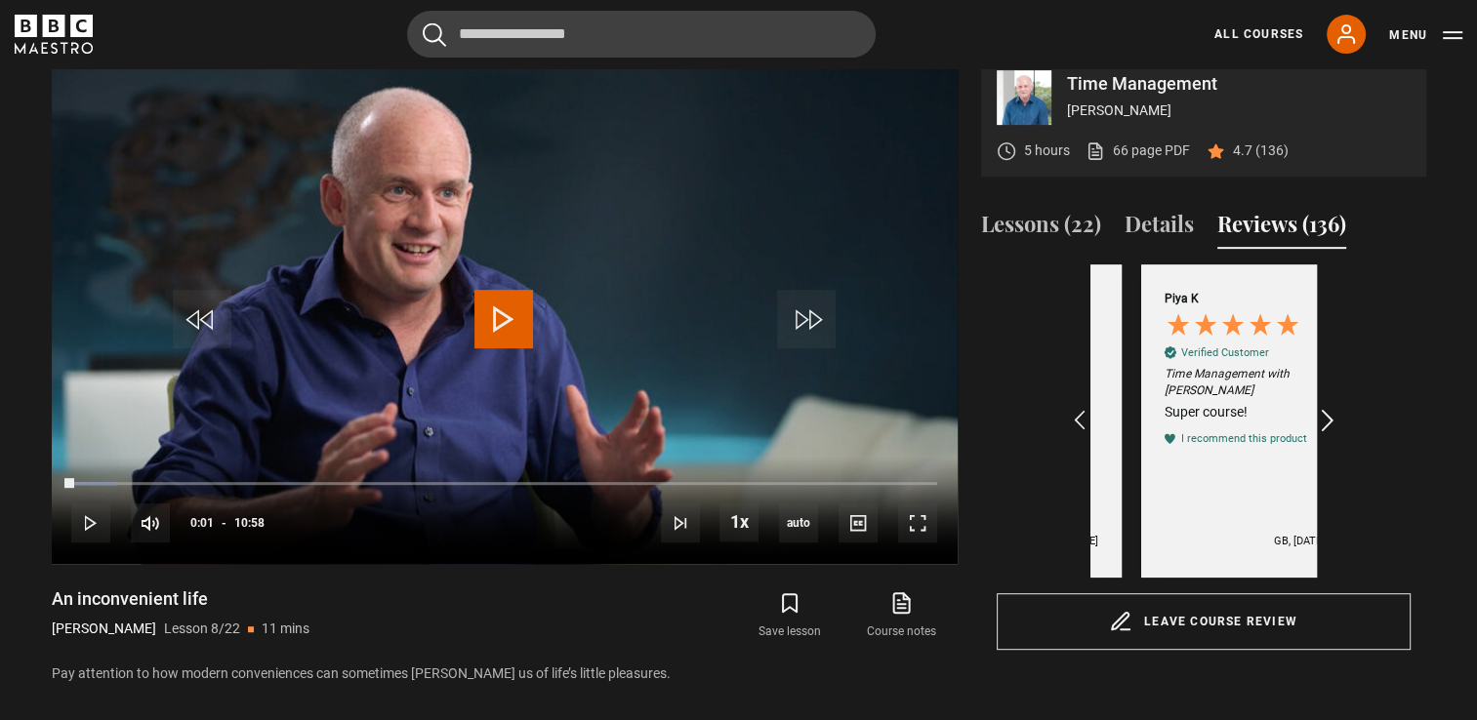
scroll to position [0, 1359]
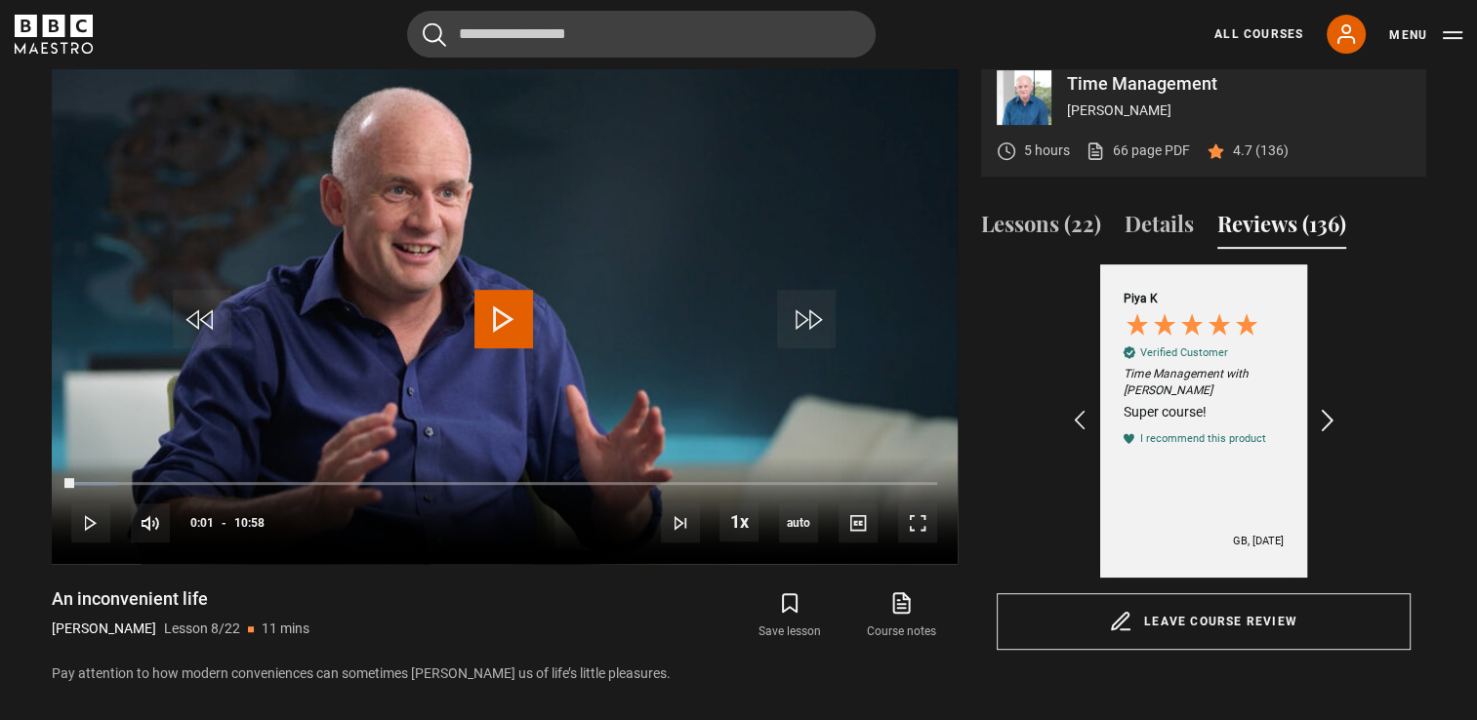
click at [1327, 435] on icon "REVIEWS.io Carousel Scroll Right" at bounding box center [1326, 421] width 27 height 27
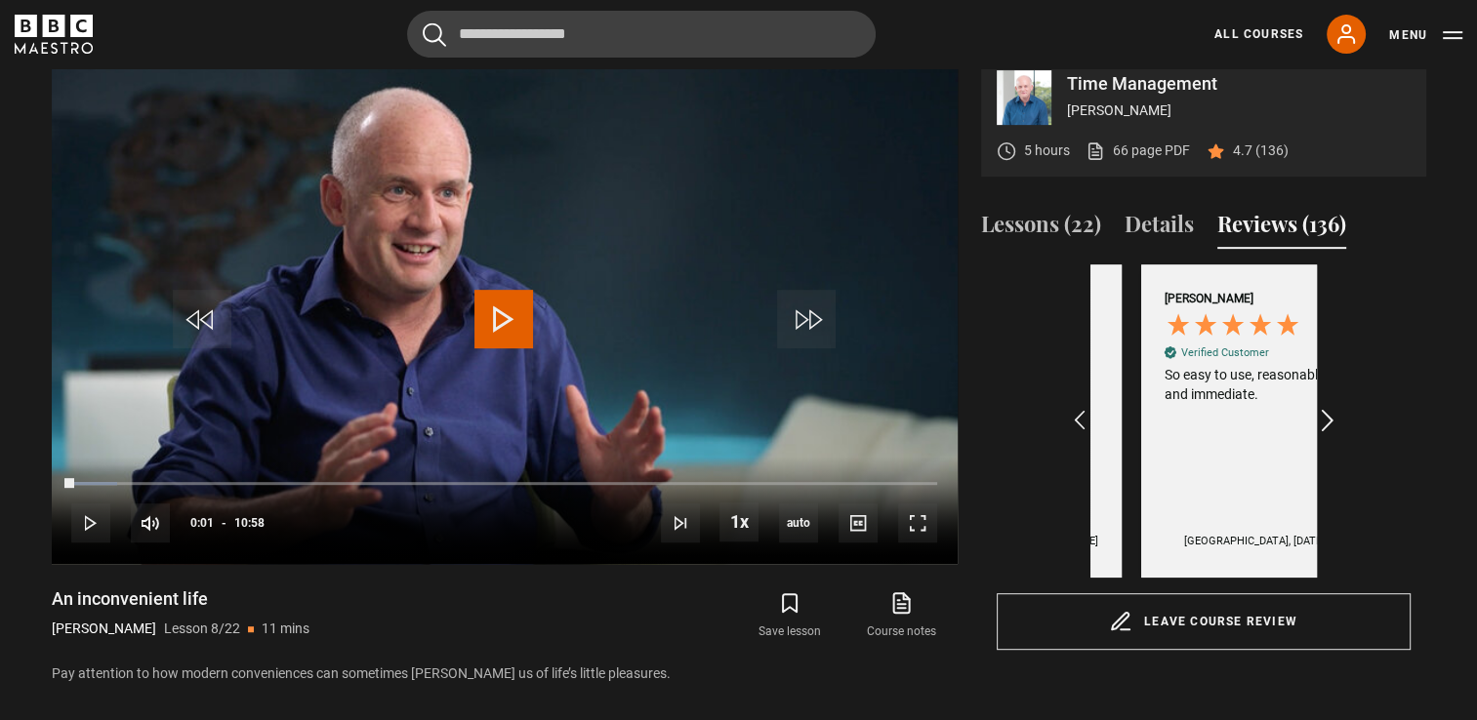
scroll to position [0, 1585]
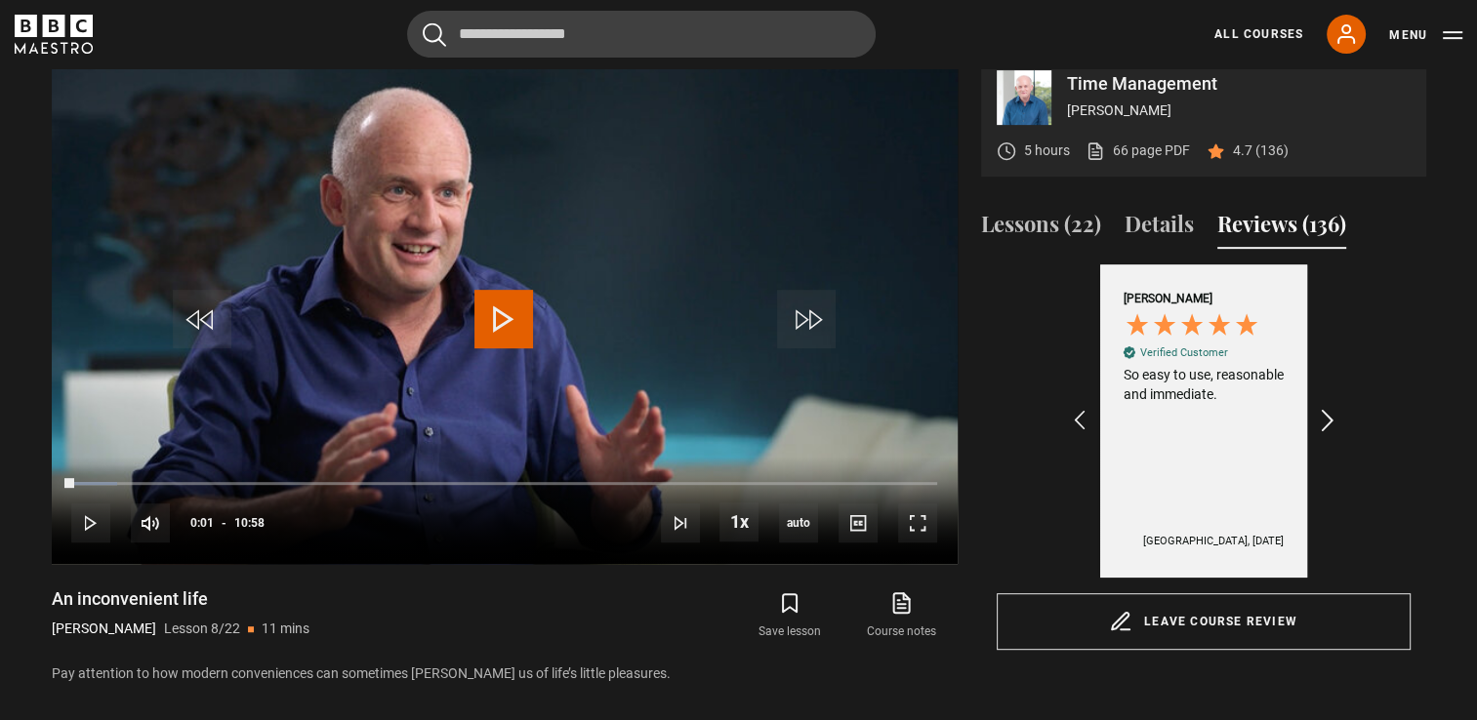
click at [1327, 435] on icon "REVIEWS.io Carousel Scroll Right" at bounding box center [1326, 421] width 27 height 27
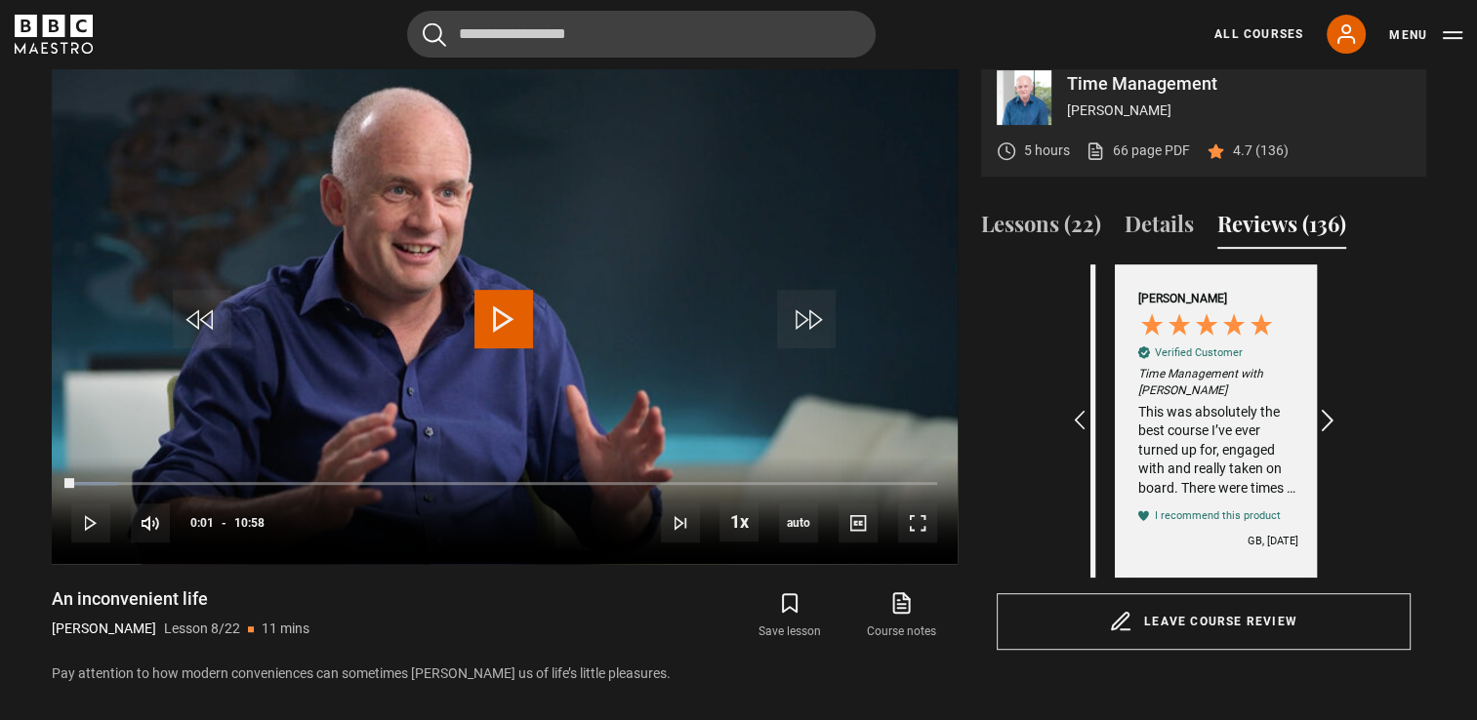
scroll to position [0, 1812]
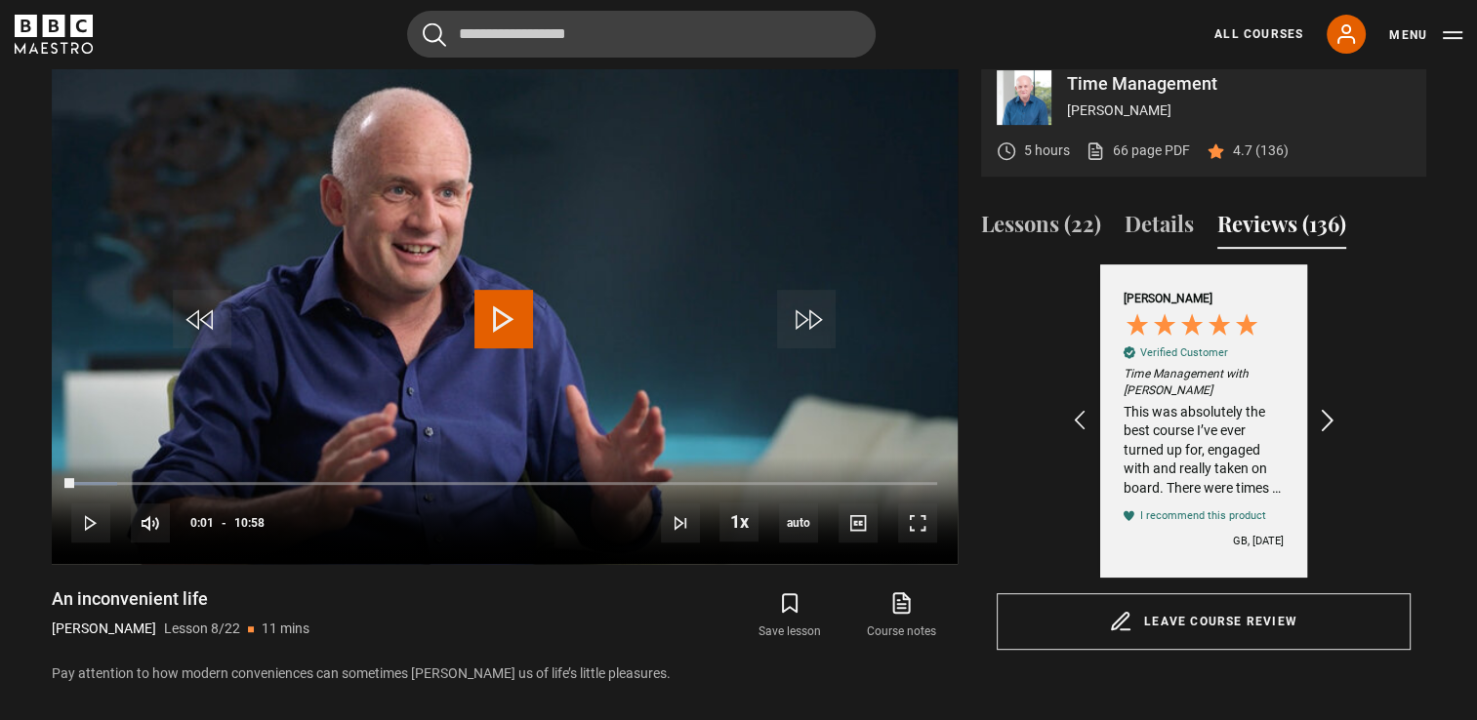
click at [1327, 435] on icon "REVIEWS.io Carousel Scroll Right" at bounding box center [1326, 421] width 27 height 27
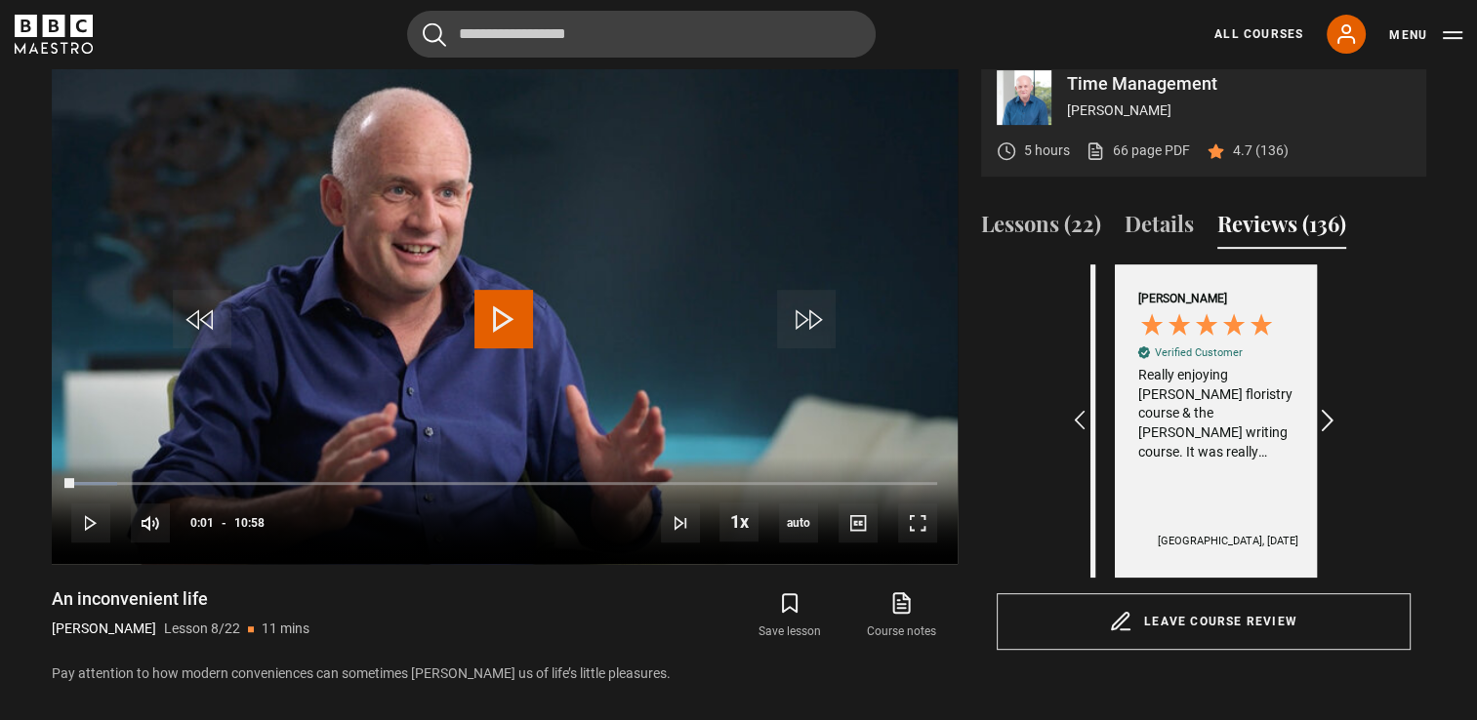
scroll to position [0, 2038]
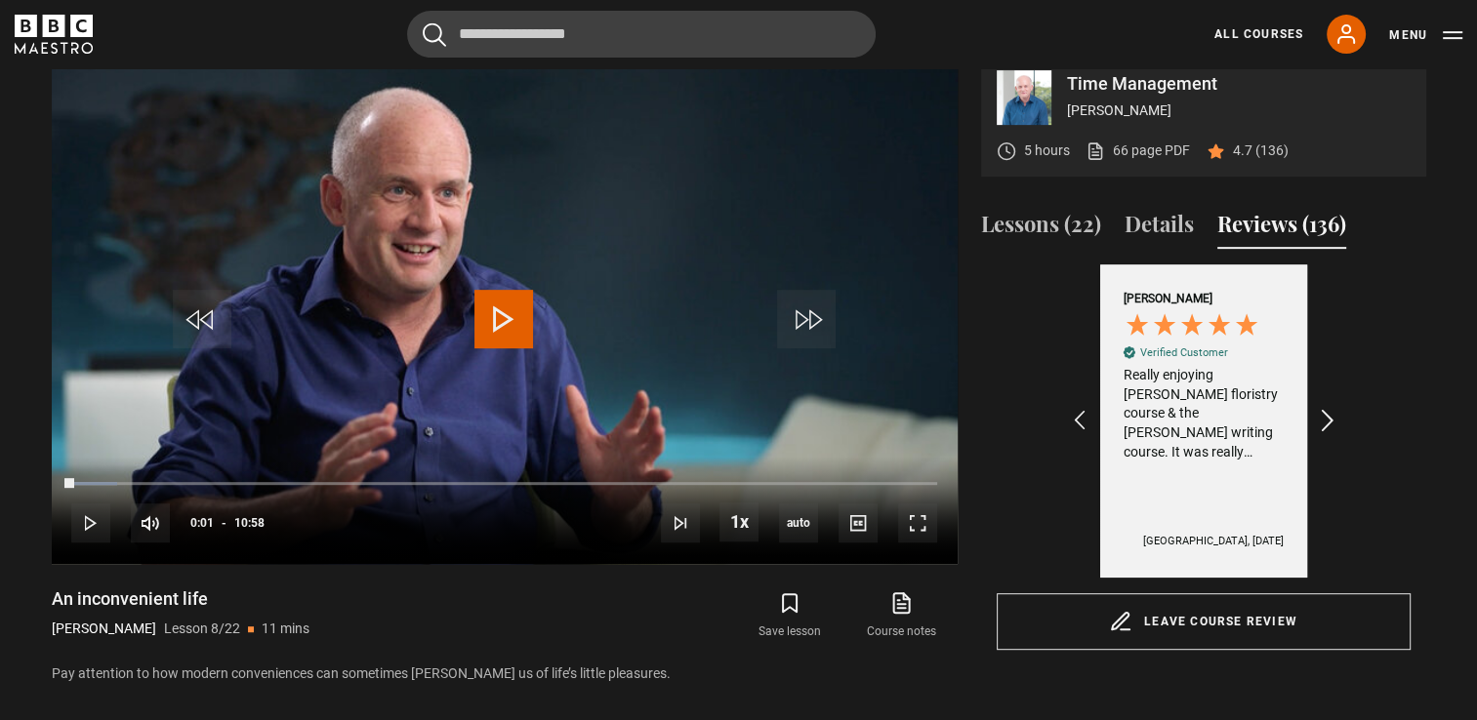
click at [1327, 435] on icon "REVIEWS.io Carousel Scroll Right" at bounding box center [1326, 421] width 27 height 27
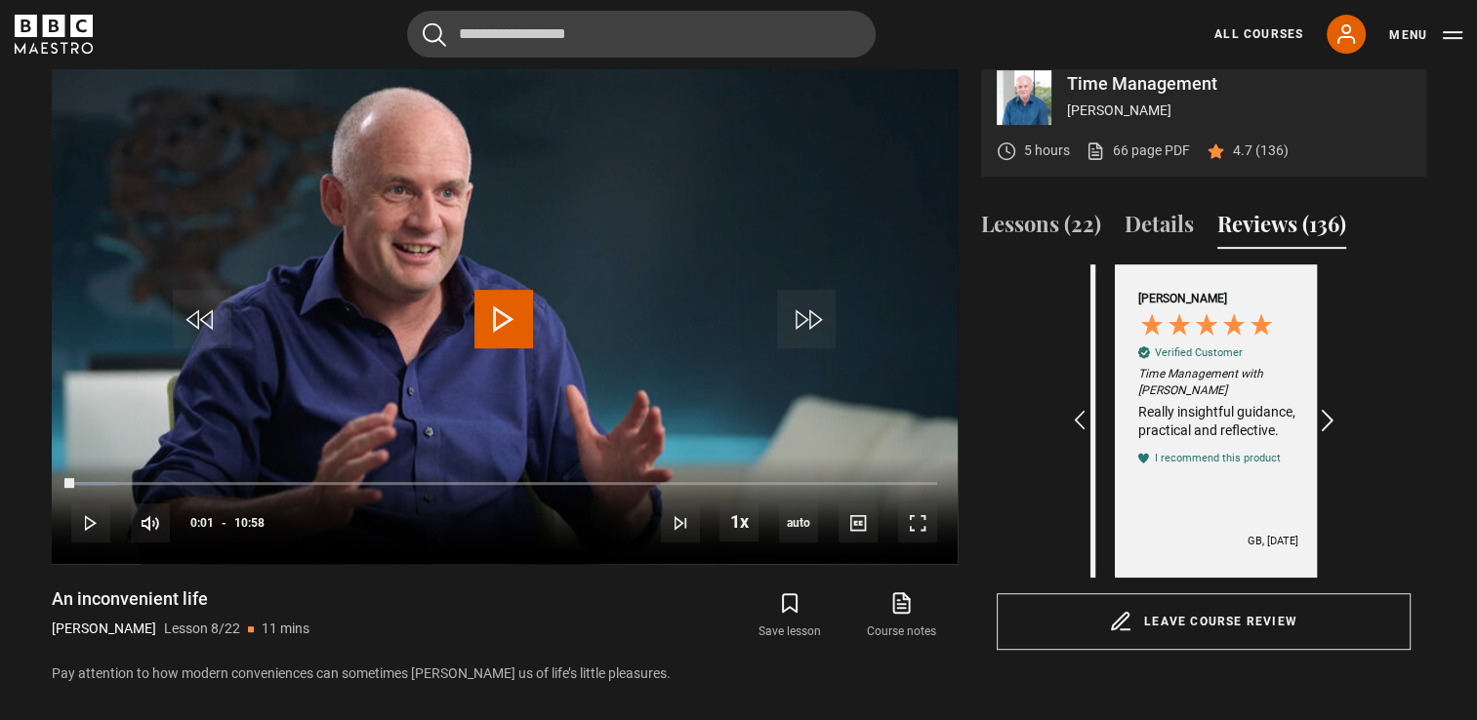
scroll to position [0, 2265]
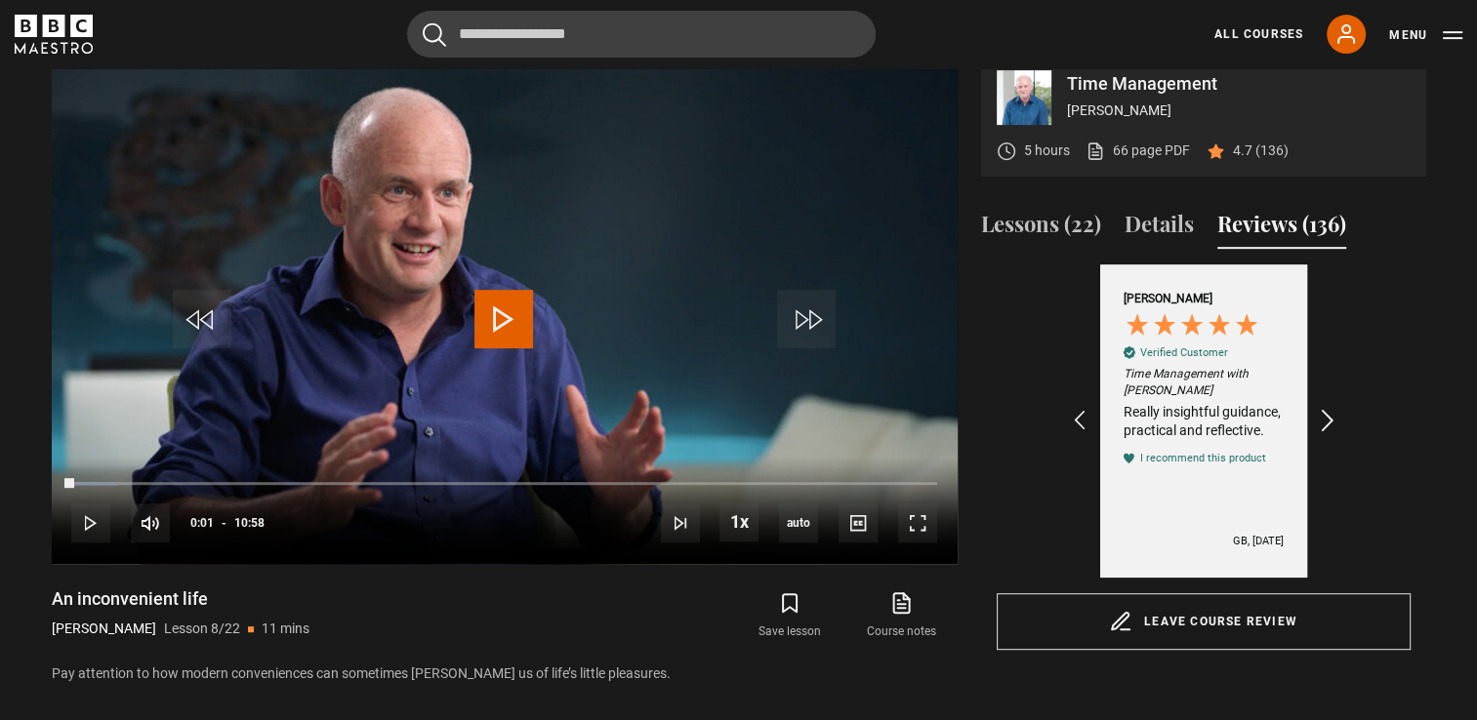
click at [1327, 435] on icon "REVIEWS.io Carousel Scroll Right" at bounding box center [1326, 421] width 27 height 27
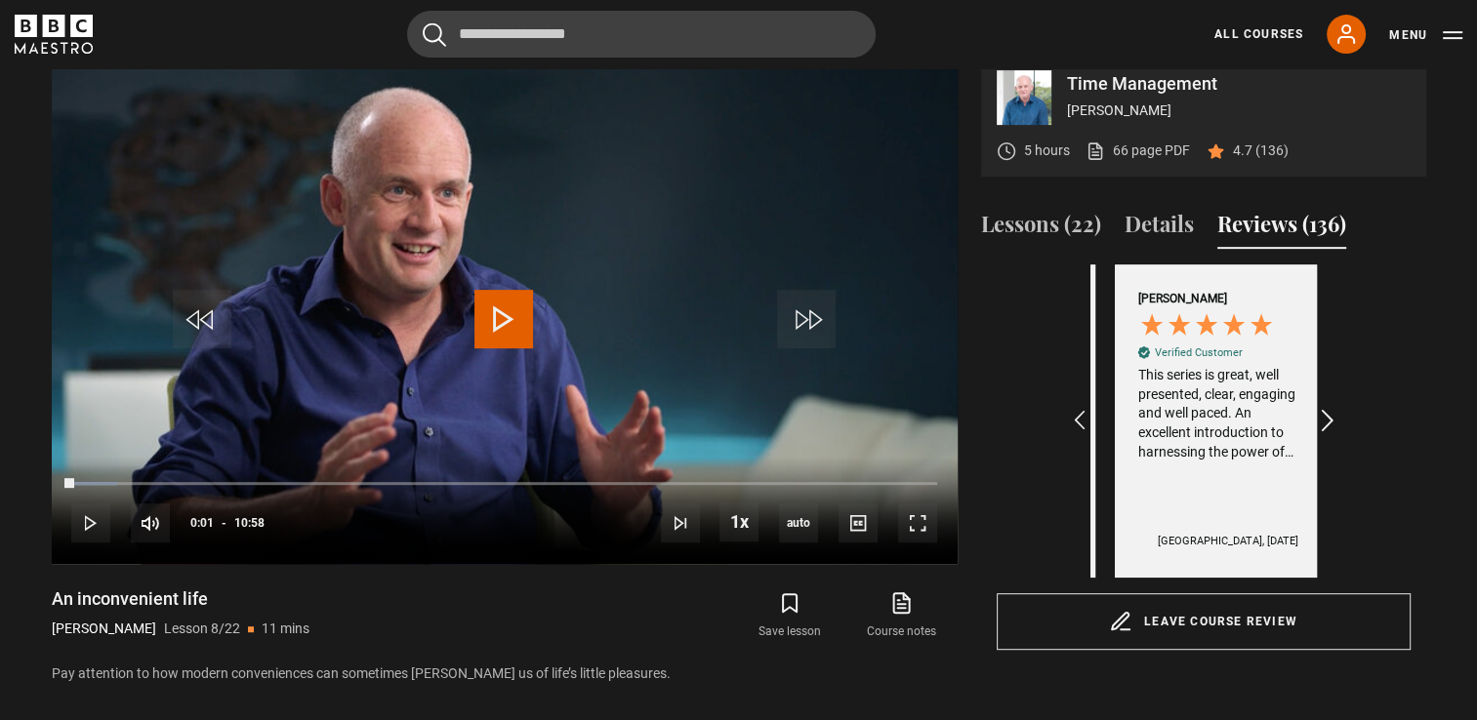
scroll to position [0, 2491]
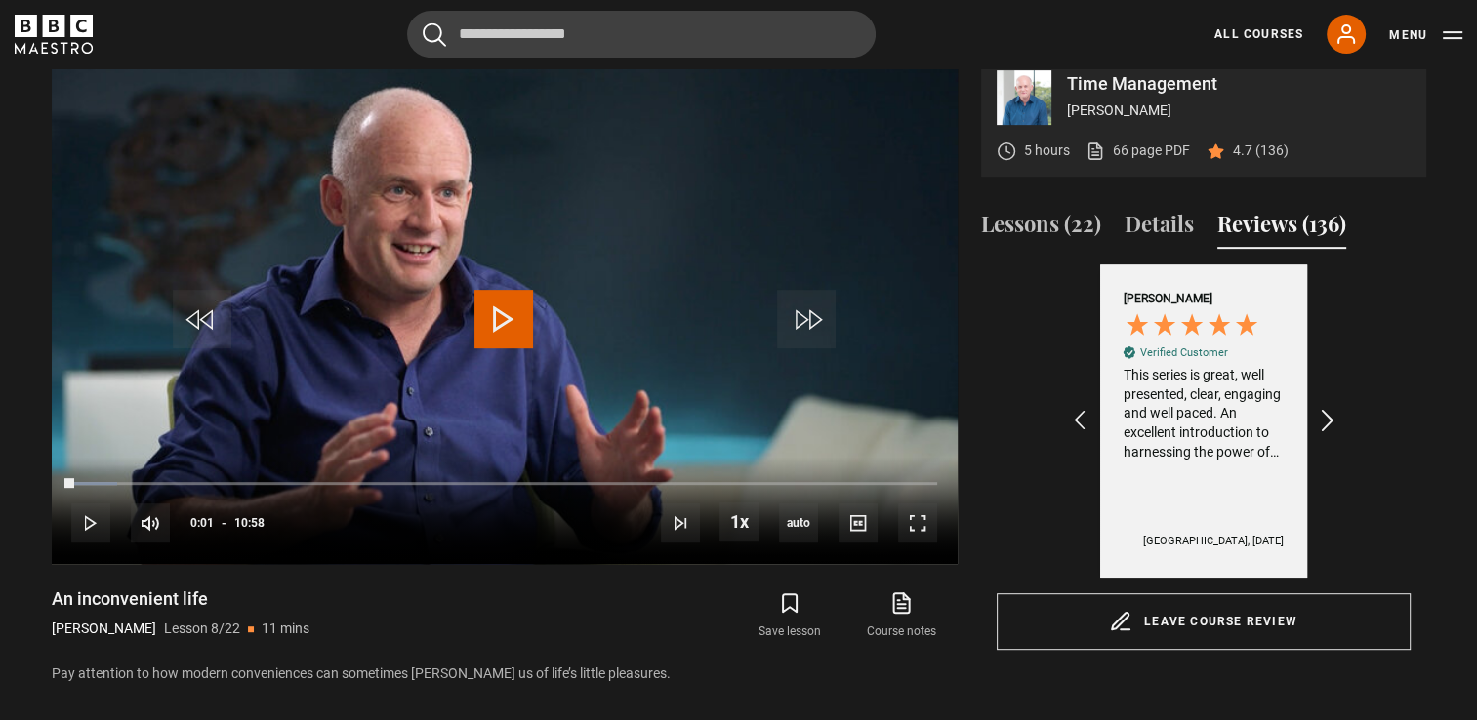
click at [1327, 435] on icon "REVIEWS.io Carousel Scroll Right" at bounding box center [1326, 421] width 27 height 27
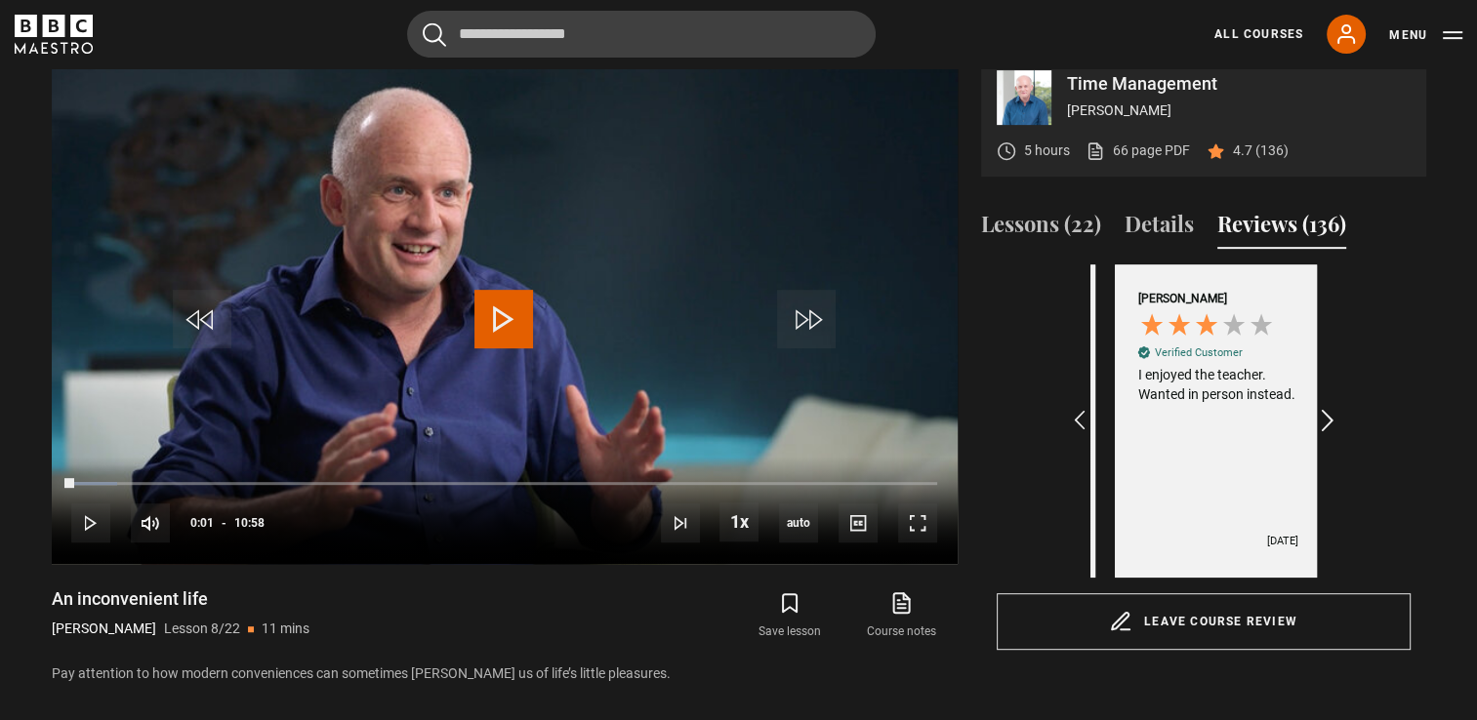
scroll to position [0, 2717]
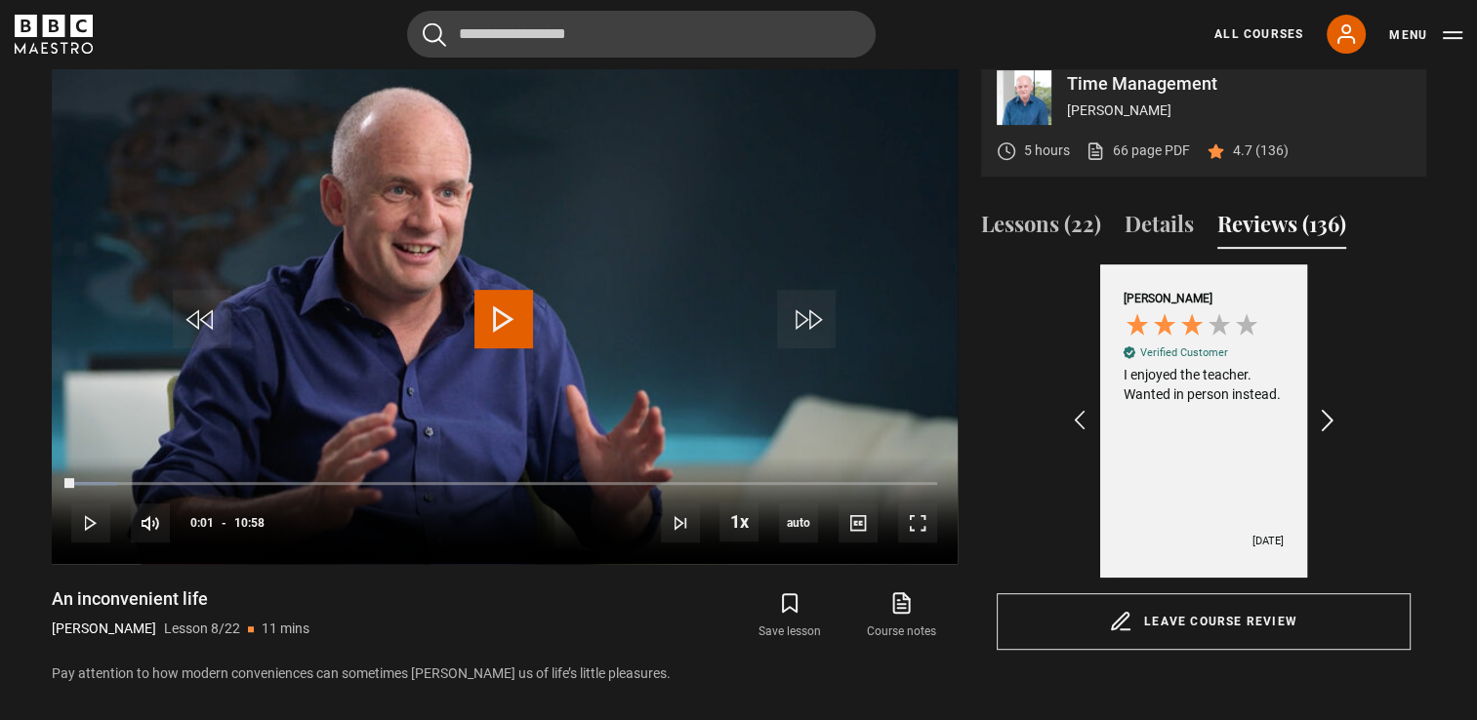
click at [1327, 435] on icon "REVIEWS.io Carousel Scroll Right" at bounding box center [1326, 421] width 27 height 27
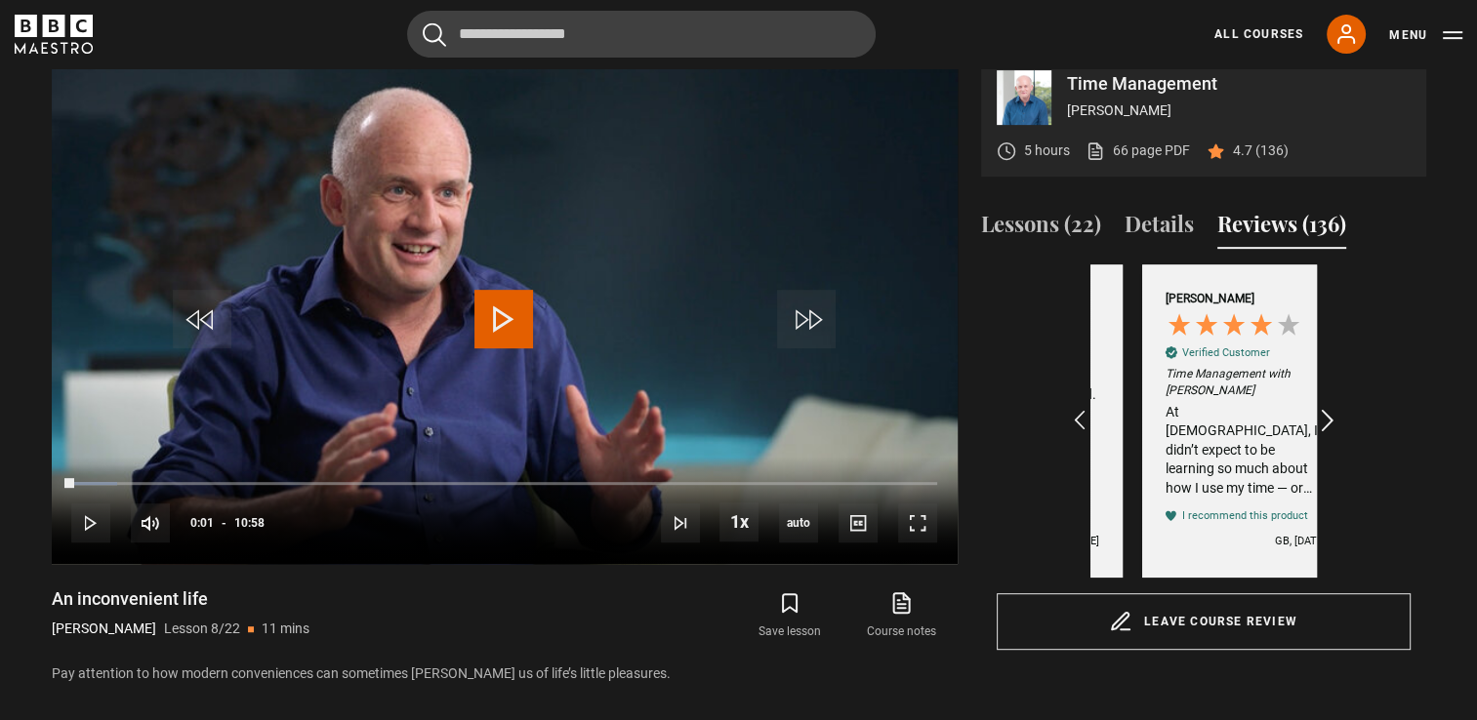
scroll to position [0, 2944]
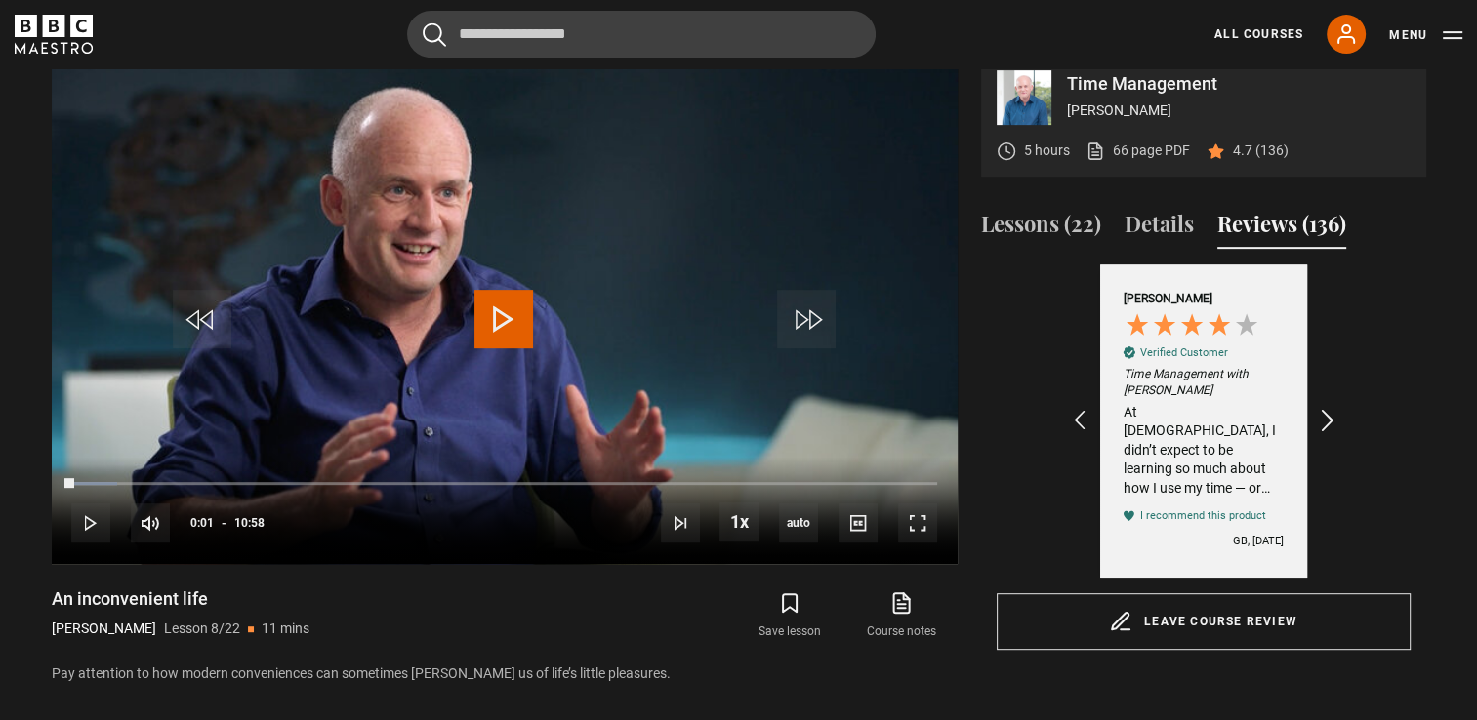
click at [1327, 435] on icon "REVIEWS.io Carousel Scroll Right" at bounding box center [1326, 421] width 27 height 27
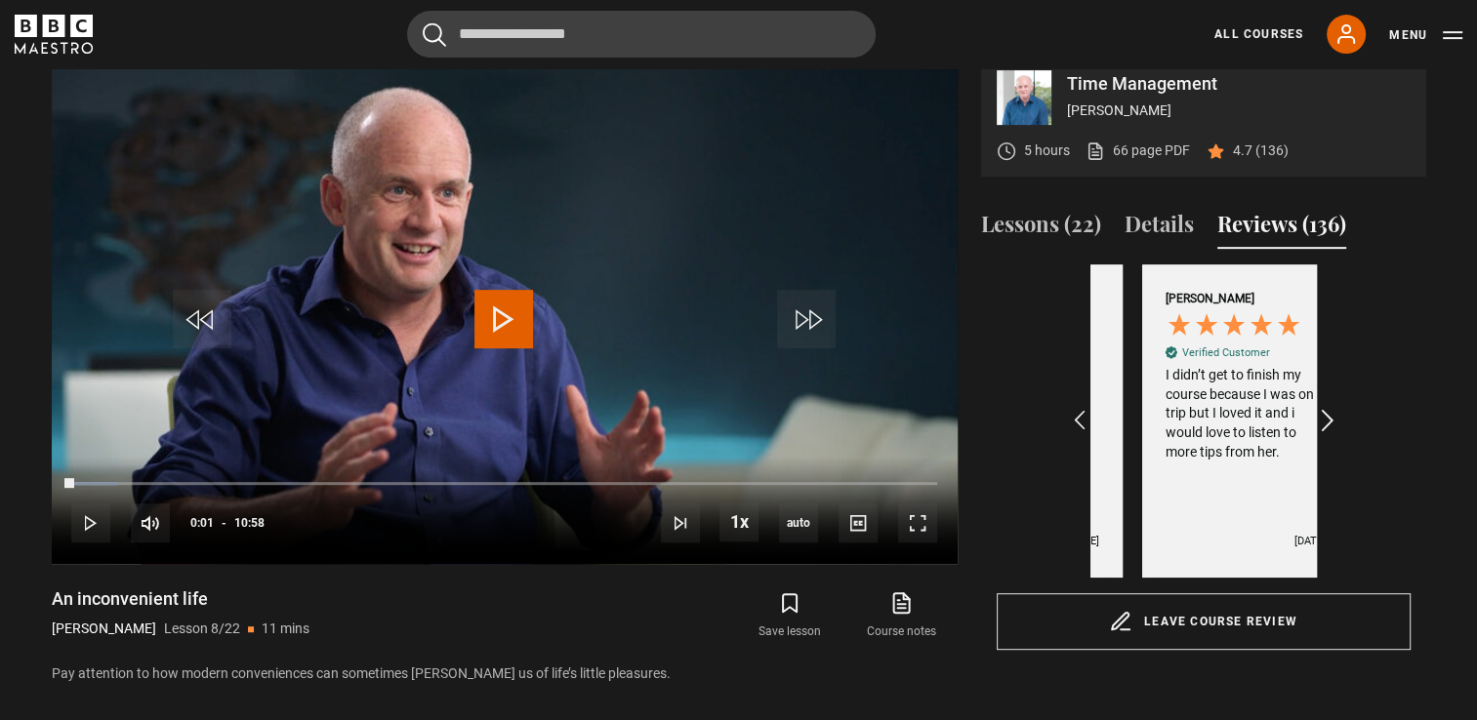
scroll to position [0, 3170]
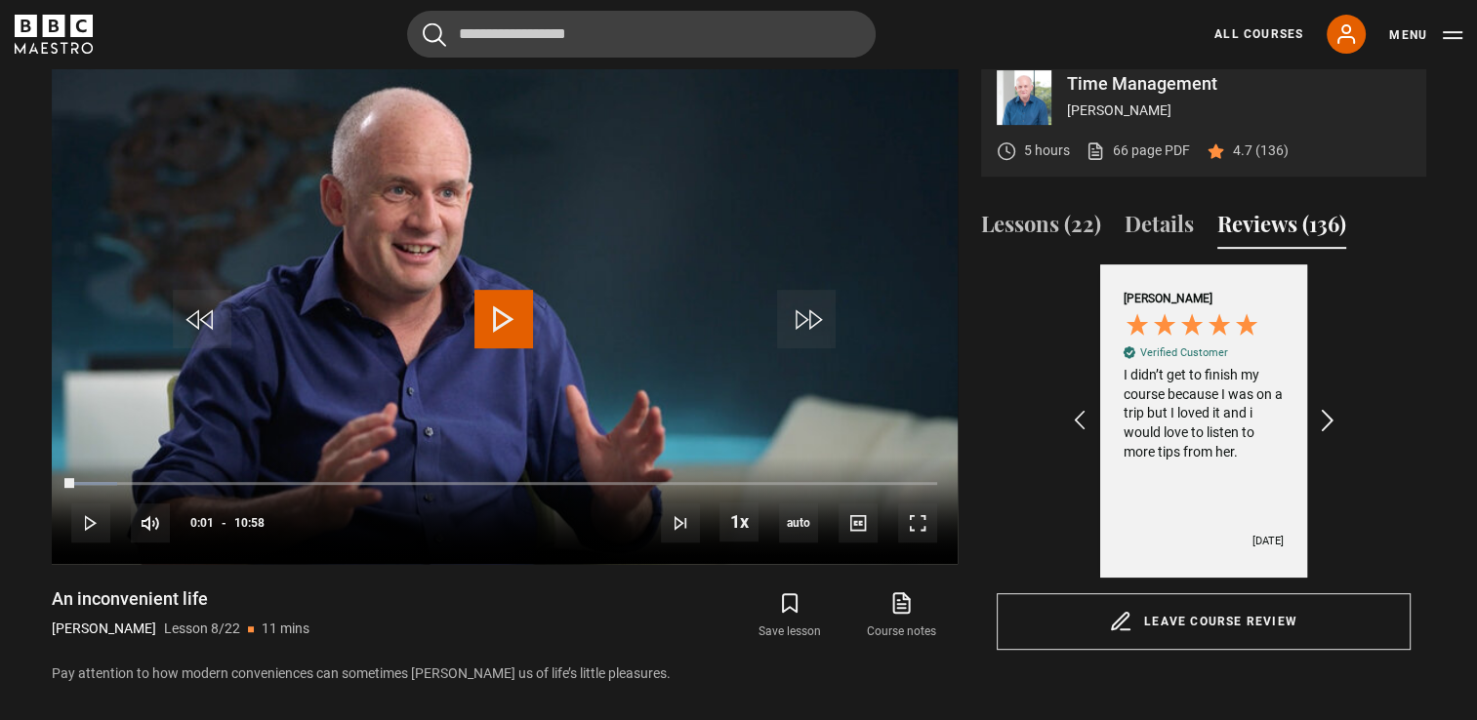
click at [1327, 435] on icon "REVIEWS.io Carousel Scroll Right" at bounding box center [1326, 421] width 27 height 27
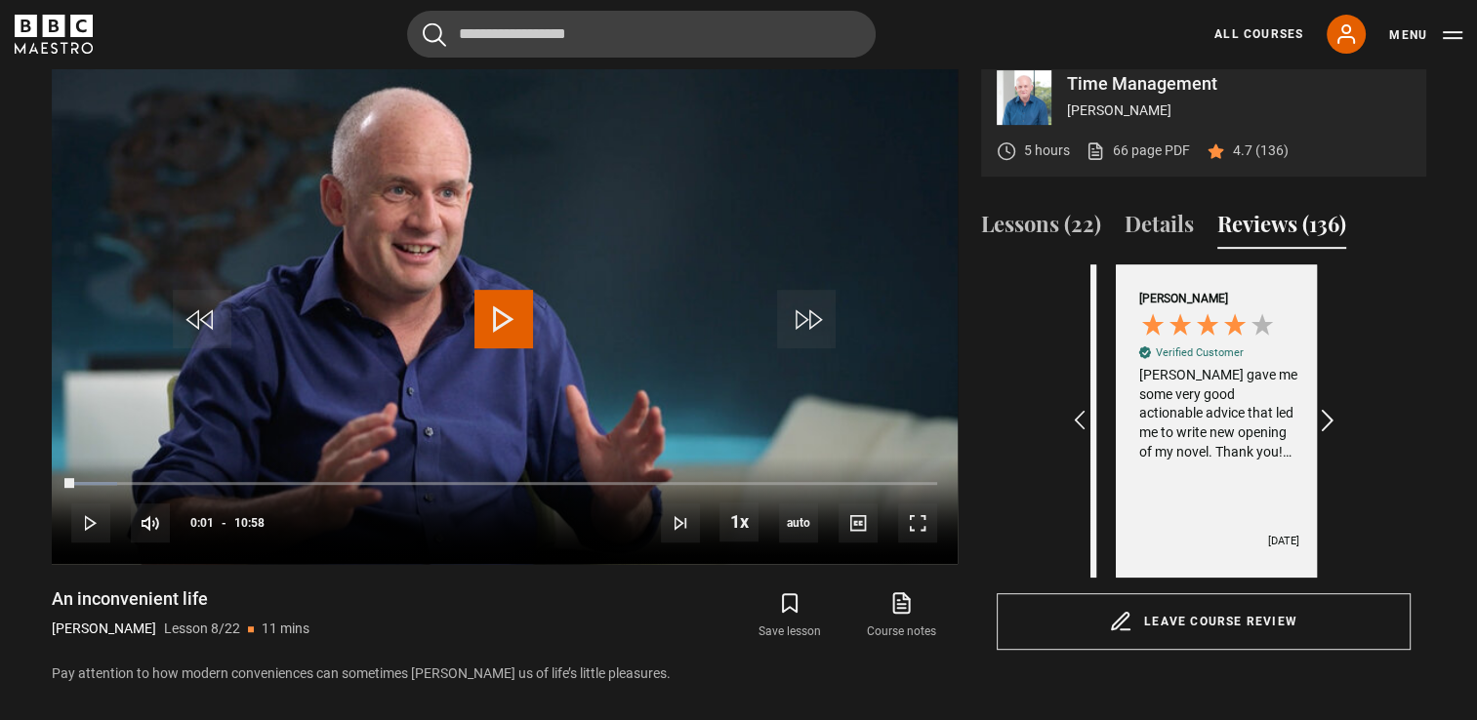
scroll to position [0, 3397]
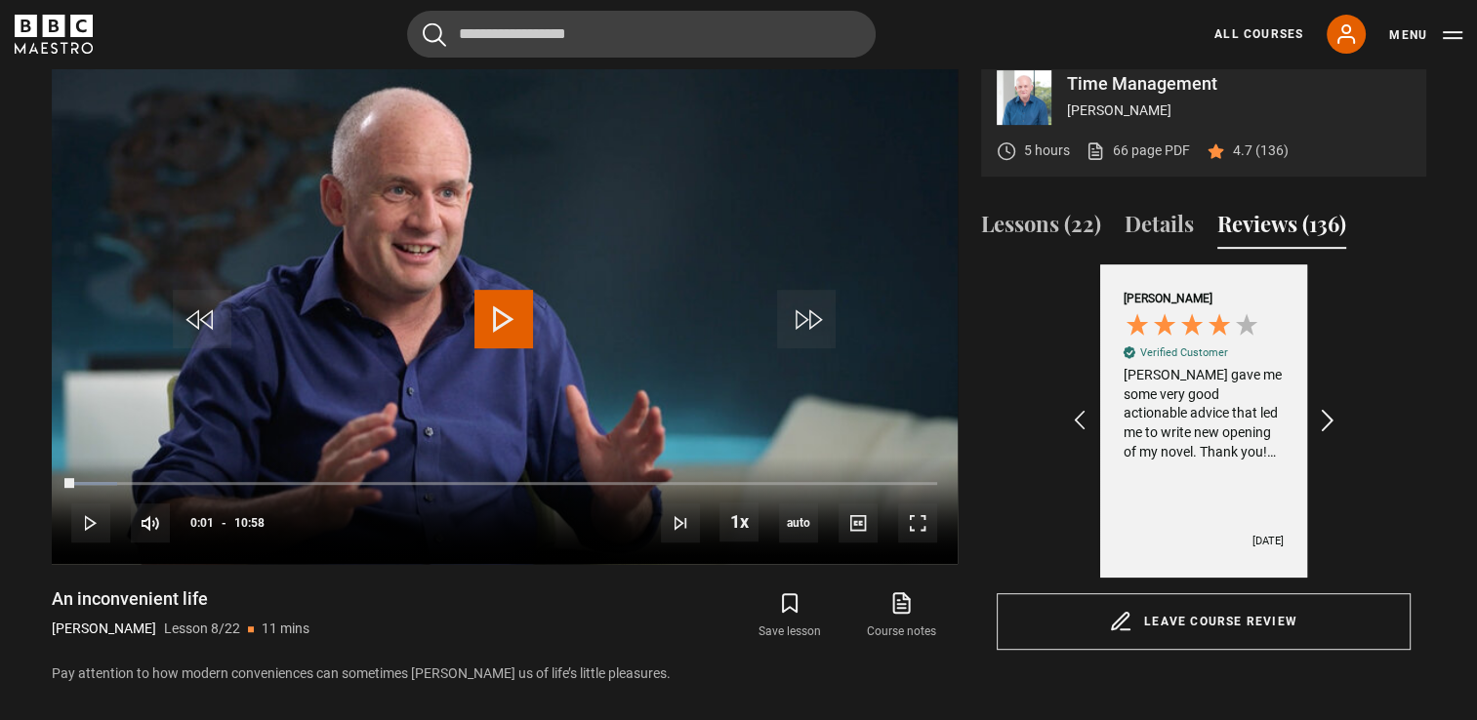
click at [1327, 435] on icon "REVIEWS.io Carousel Scroll Right" at bounding box center [1326, 421] width 27 height 27
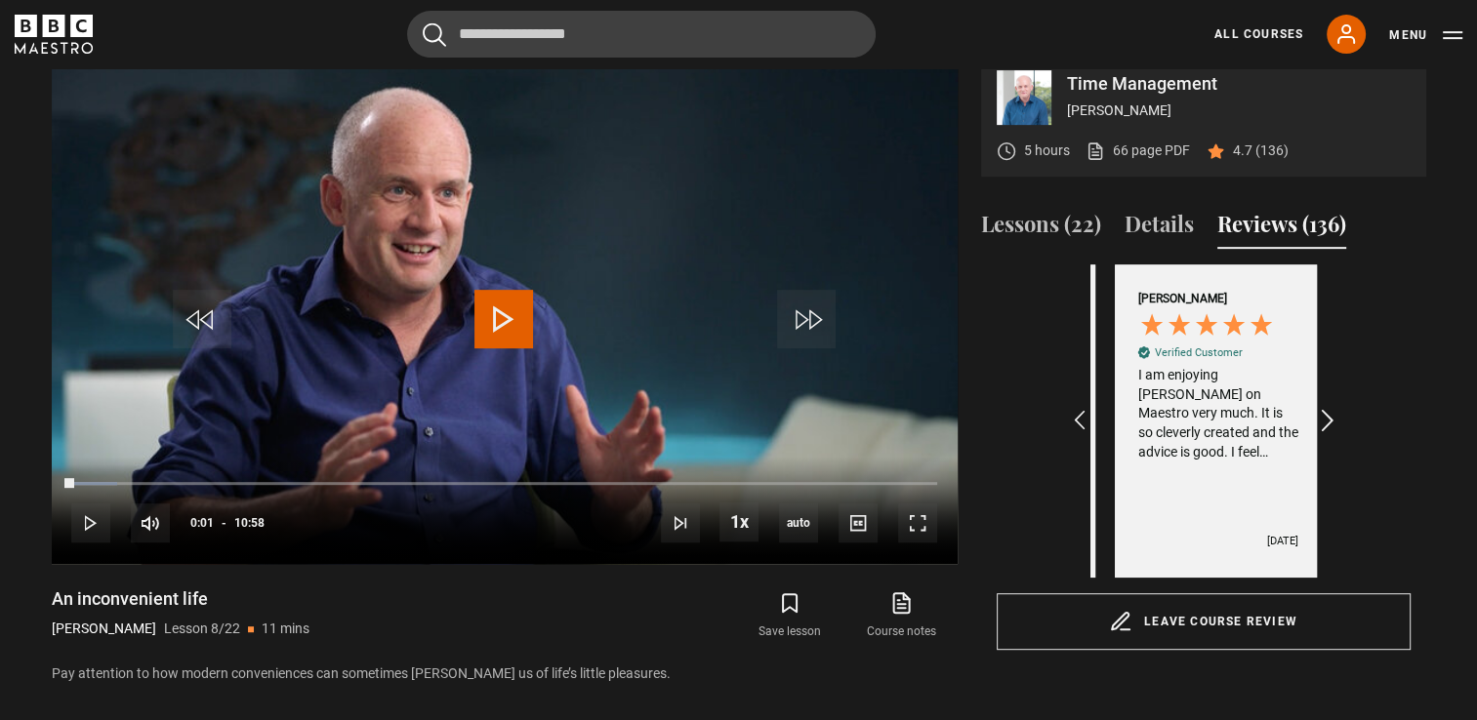
scroll to position [0, 3623]
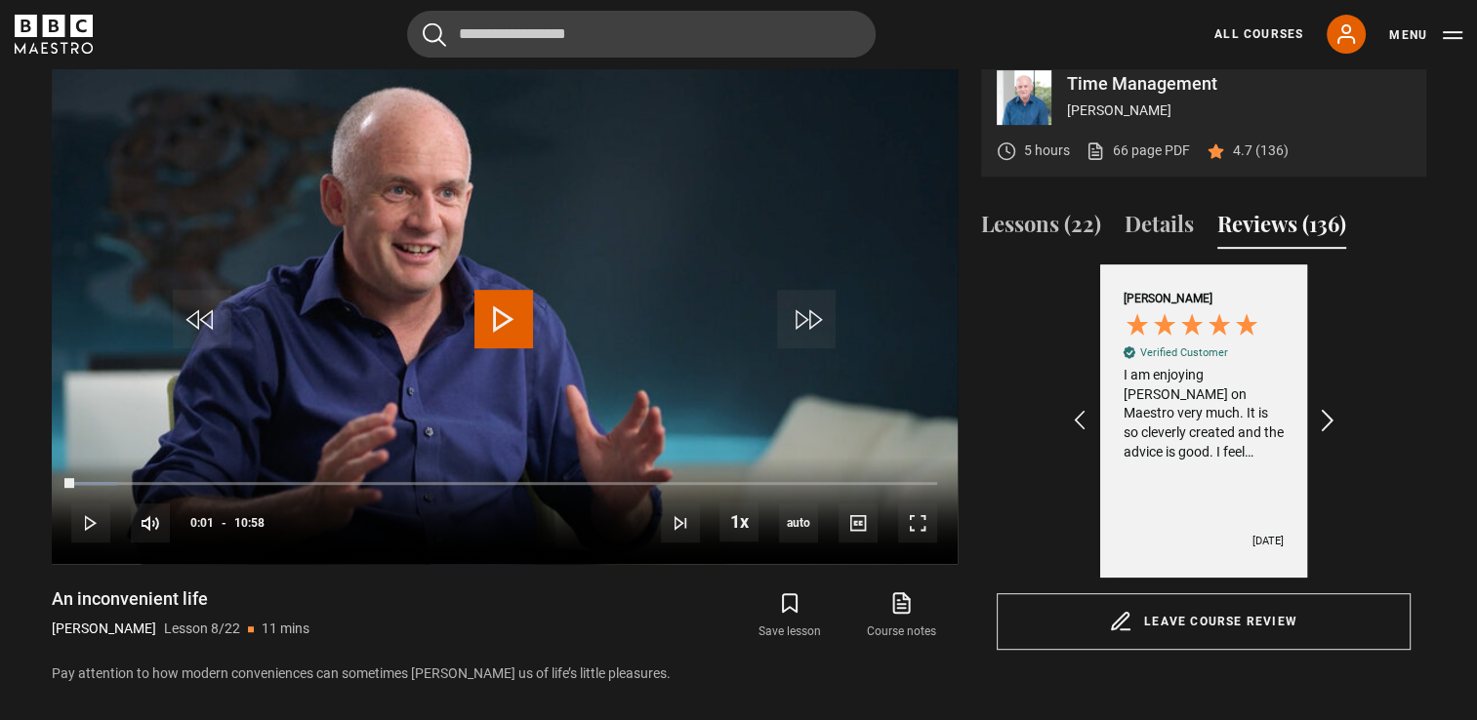
click at [1327, 435] on icon "REVIEWS.io Carousel Scroll Right" at bounding box center [1326, 421] width 27 height 27
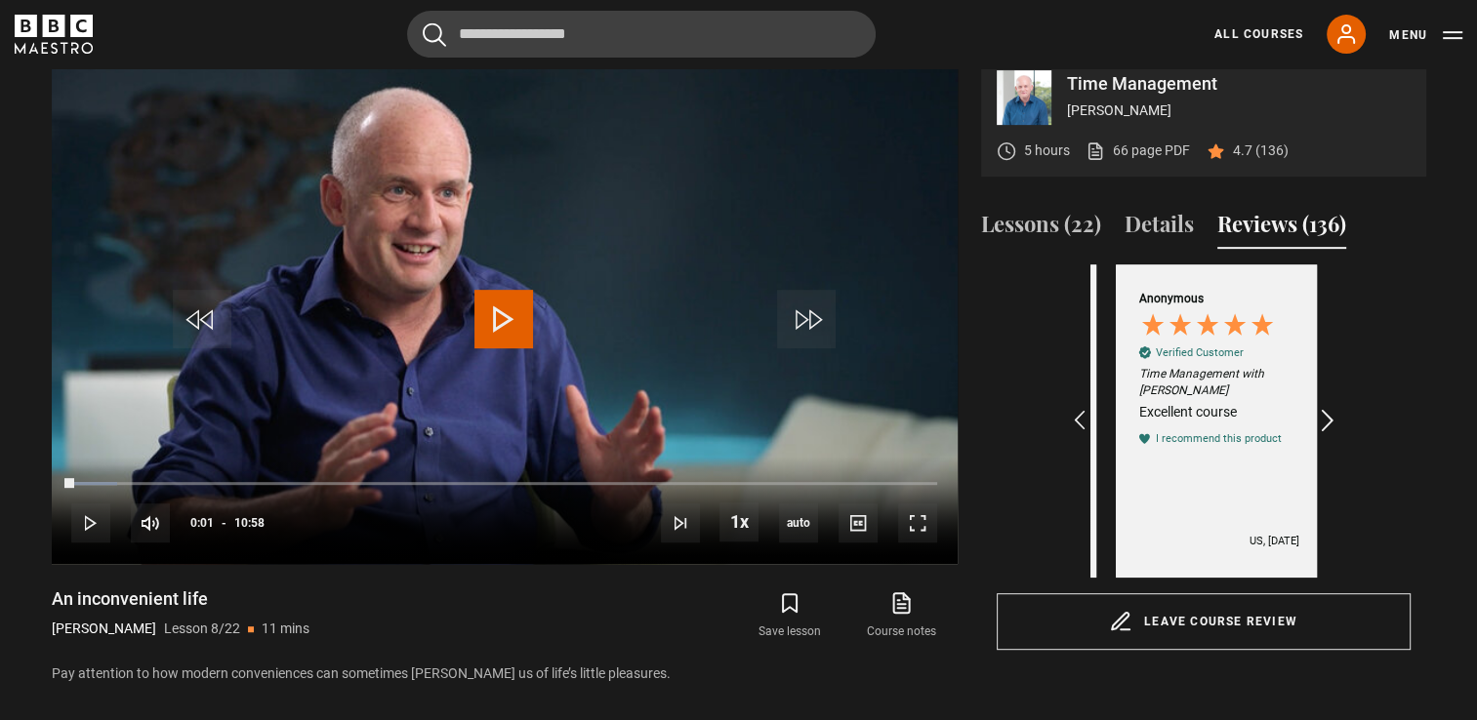
scroll to position [0, 3850]
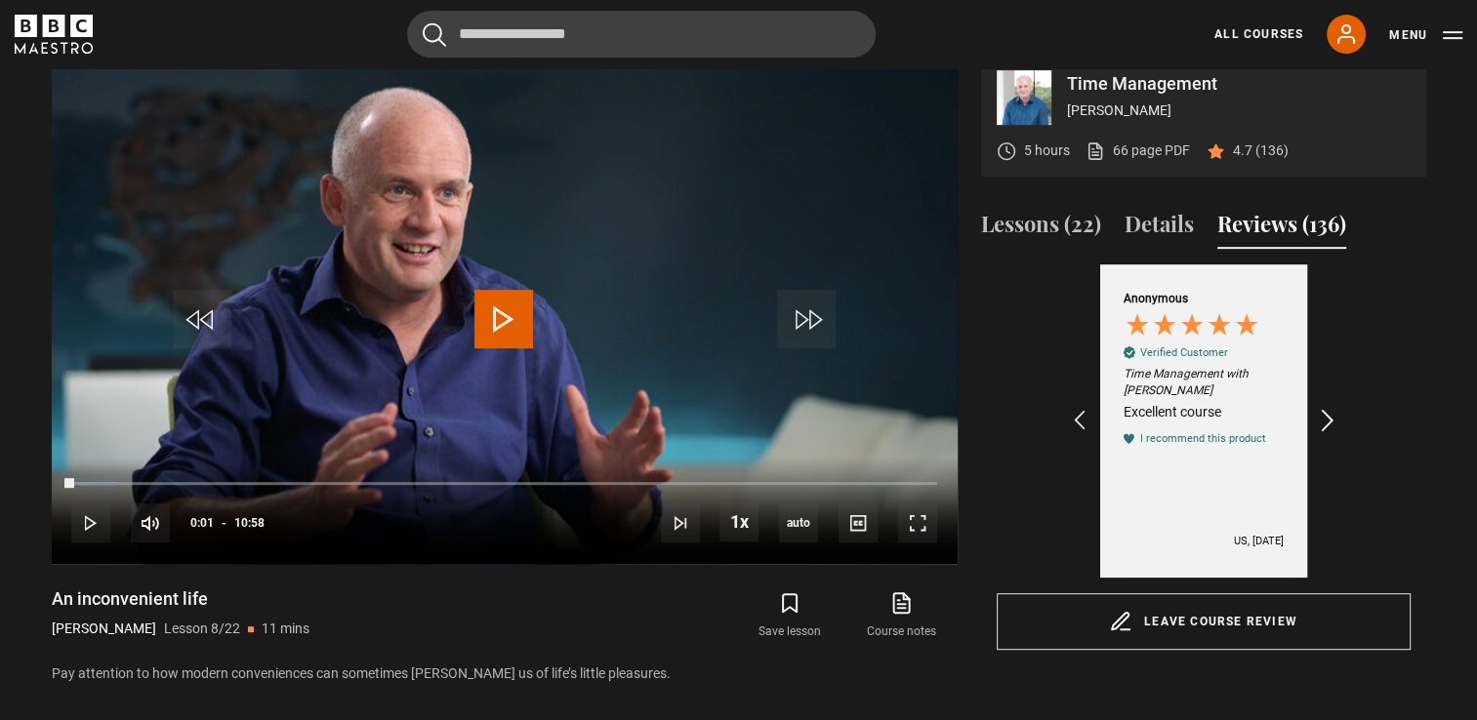
click at [1327, 435] on icon "REVIEWS.io Carousel Scroll Right" at bounding box center [1326, 421] width 27 height 27
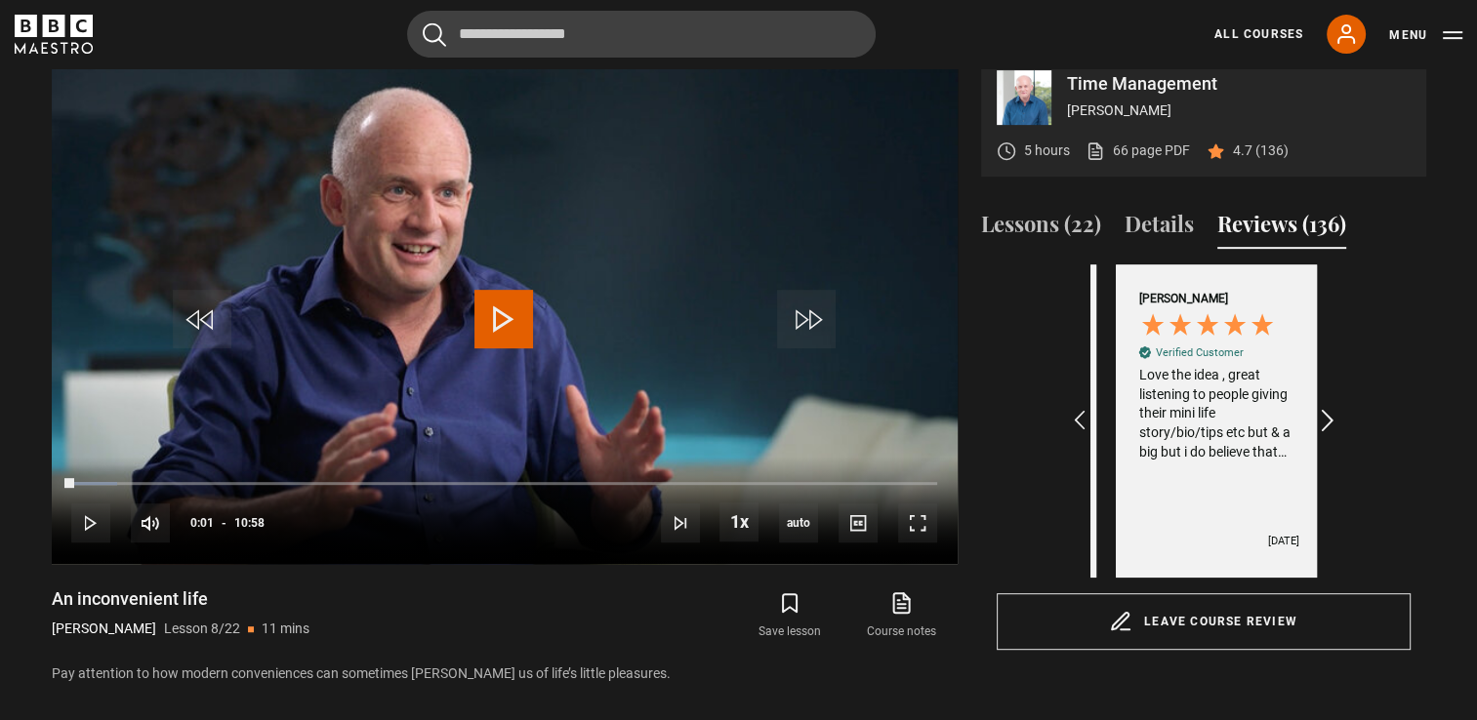
scroll to position [0, 4076]
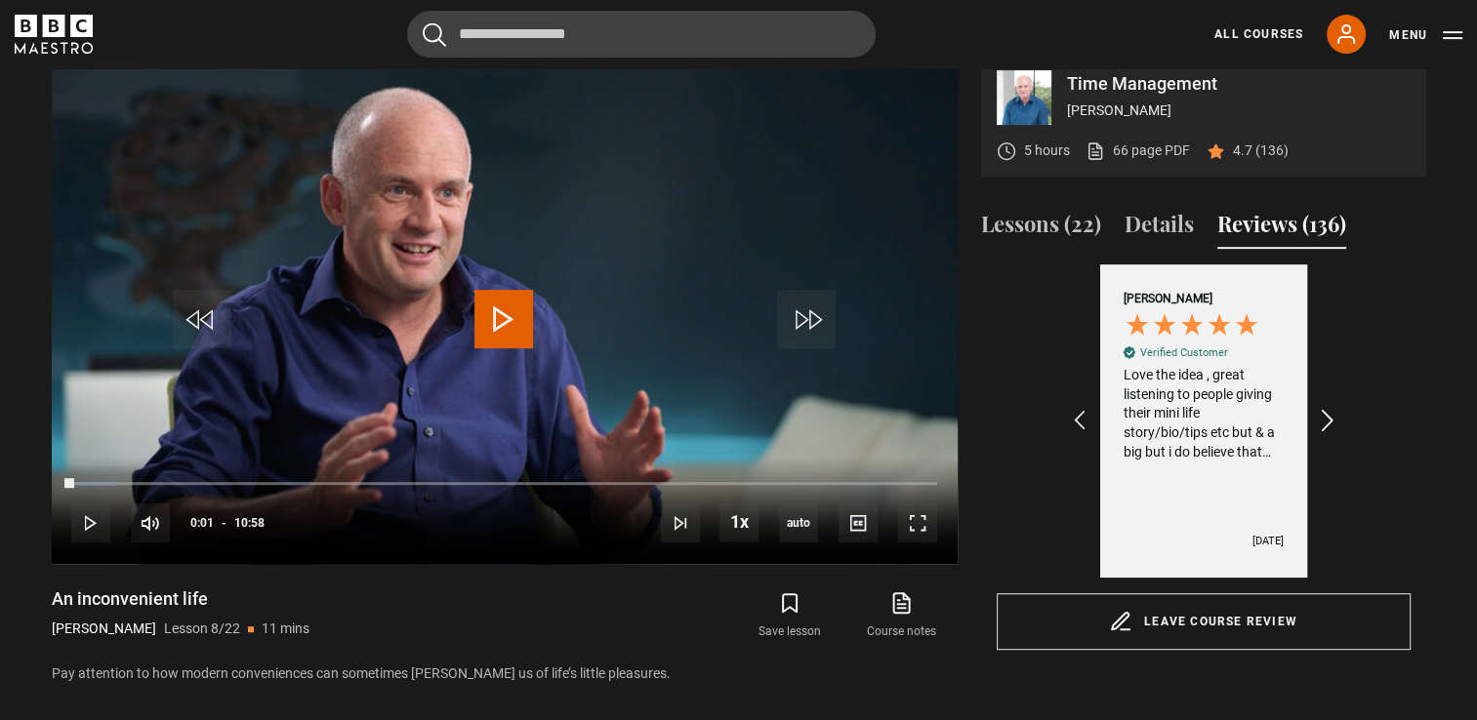
click at [1327, 435] on icon "REVIEWS.io Carousel Scroll Right" at bounding box center [1326, 421] width 27 height 27
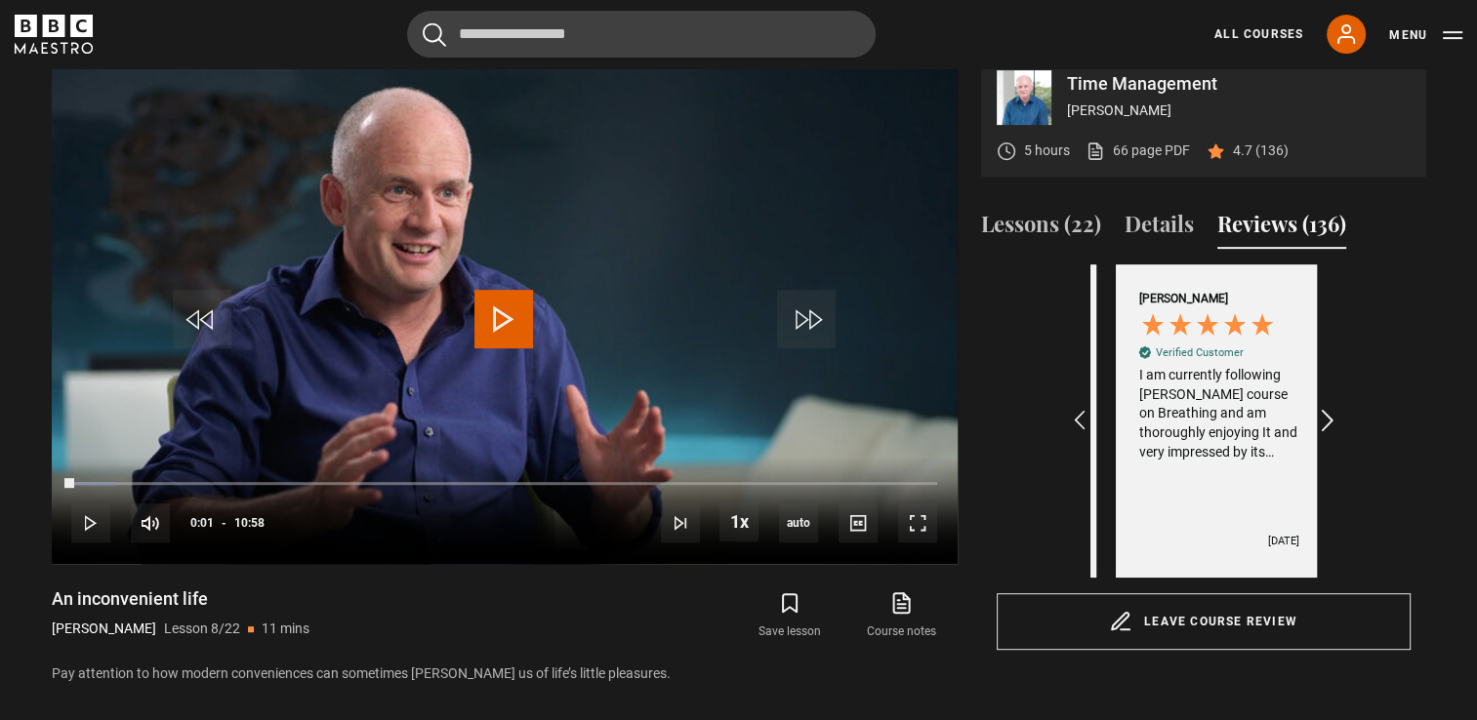
scroll to position [0, 4303]
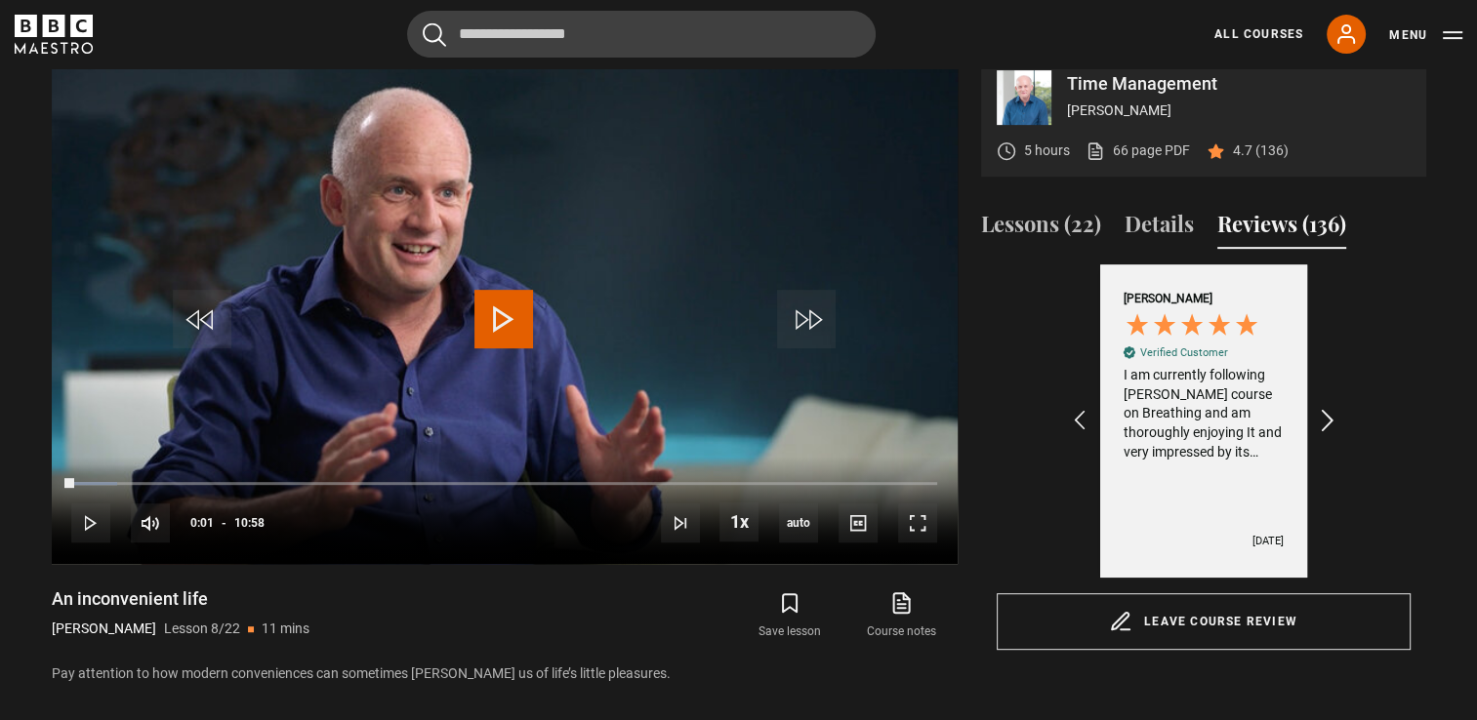
click at [1327, 435] on icon "REVIEWS.io Carousel Scroll Right" at bounding box center [1326, 421] width 27 height 27
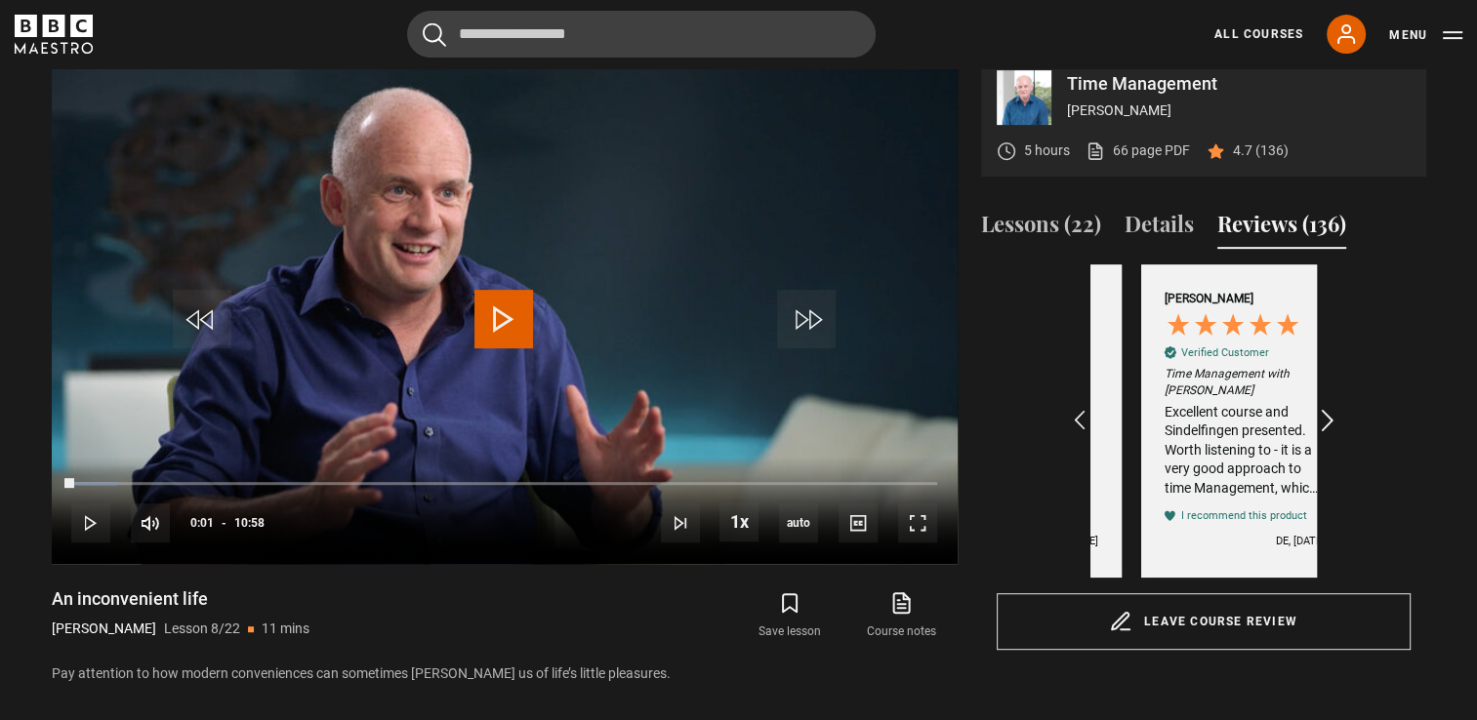
scroll to position [0, 226]
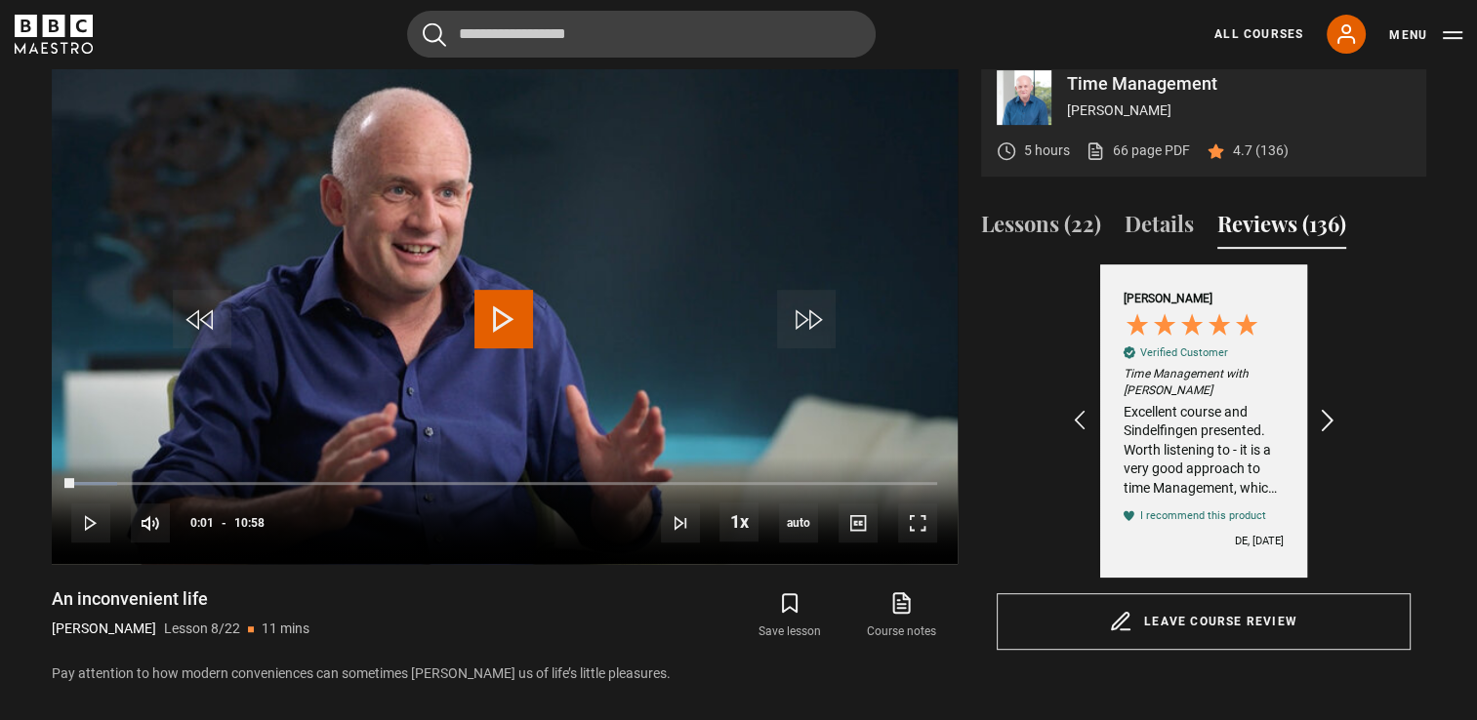
click at [1327, 435] on icon "REVIEWS.io Carousel Scroll Right" at bounding box center [1326, 421] width 27 height 27
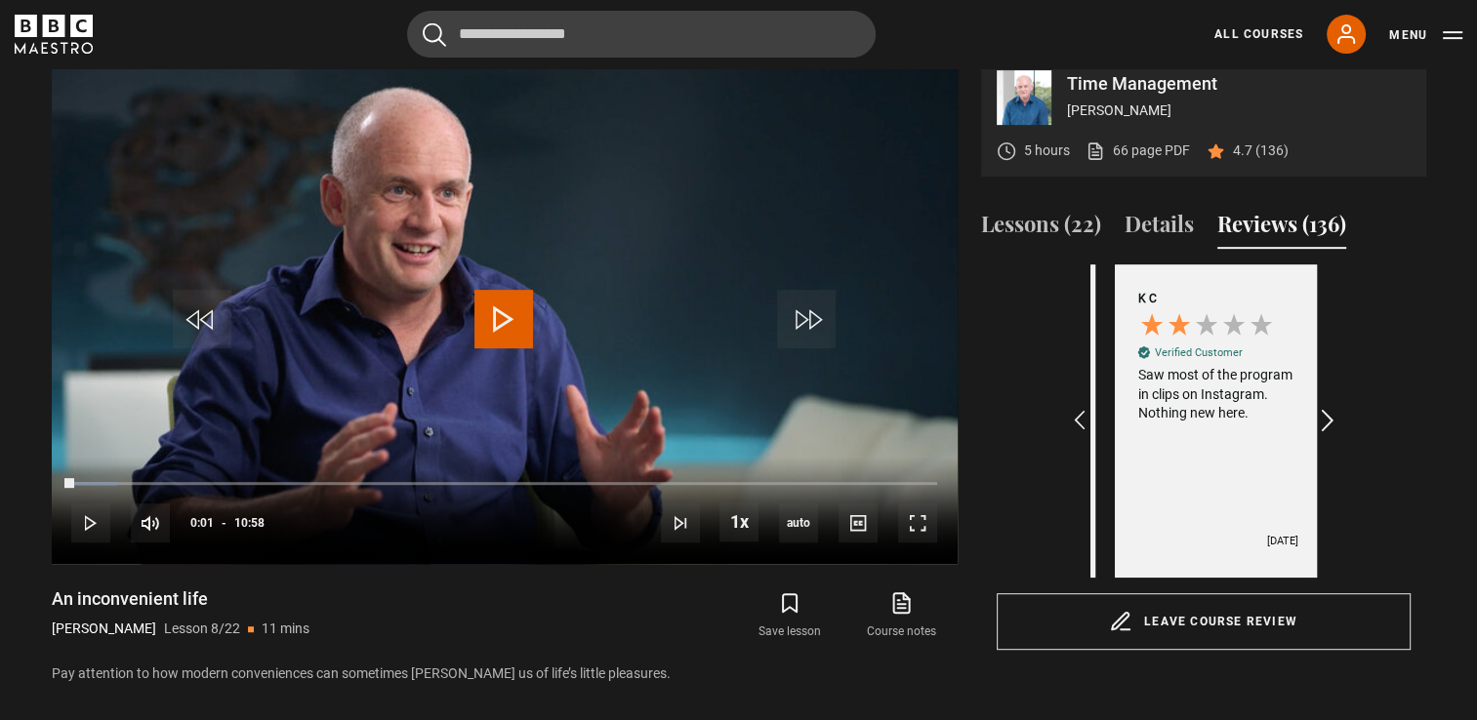
scroll to position [0, 453]
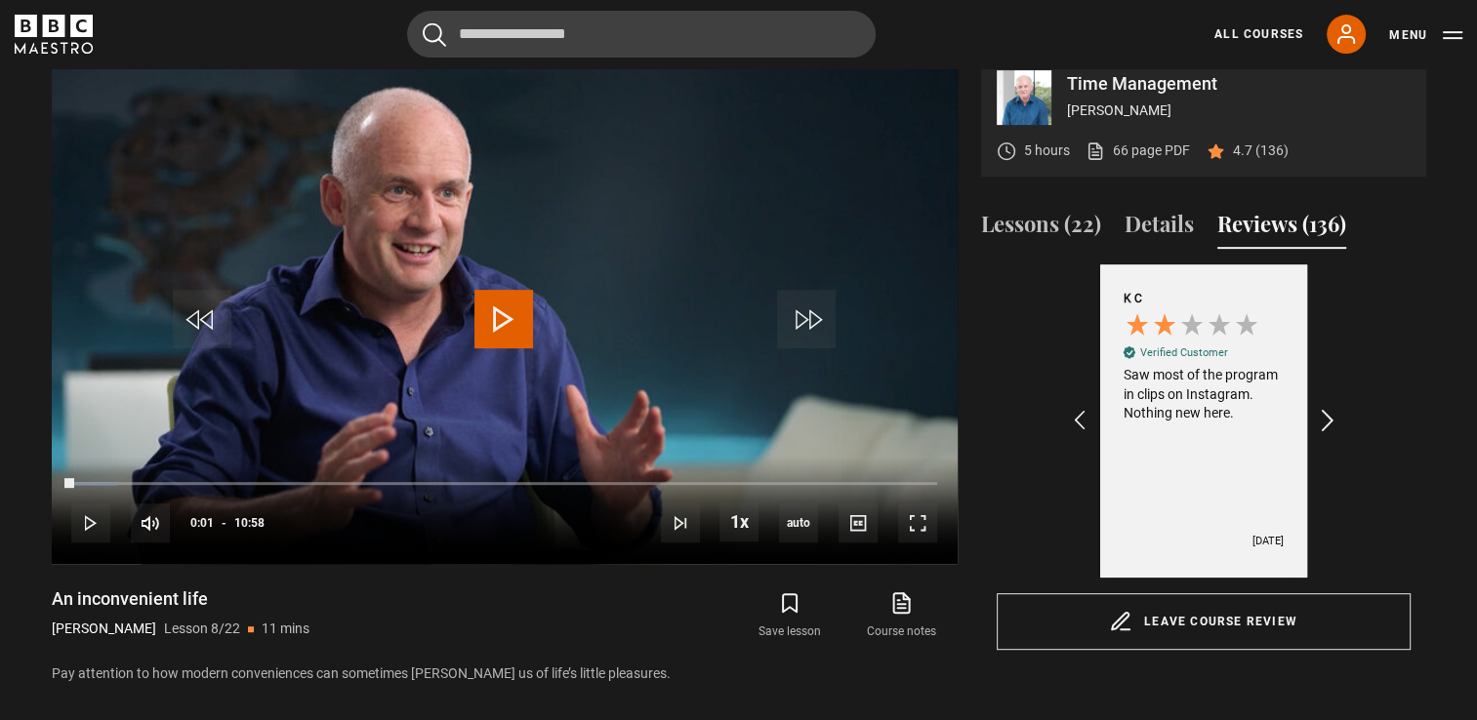
click at [1327, 435] on icon "REVIEWS.io Carousel Scroll Right" at bounding box center [1326, 421] width 27 height 27
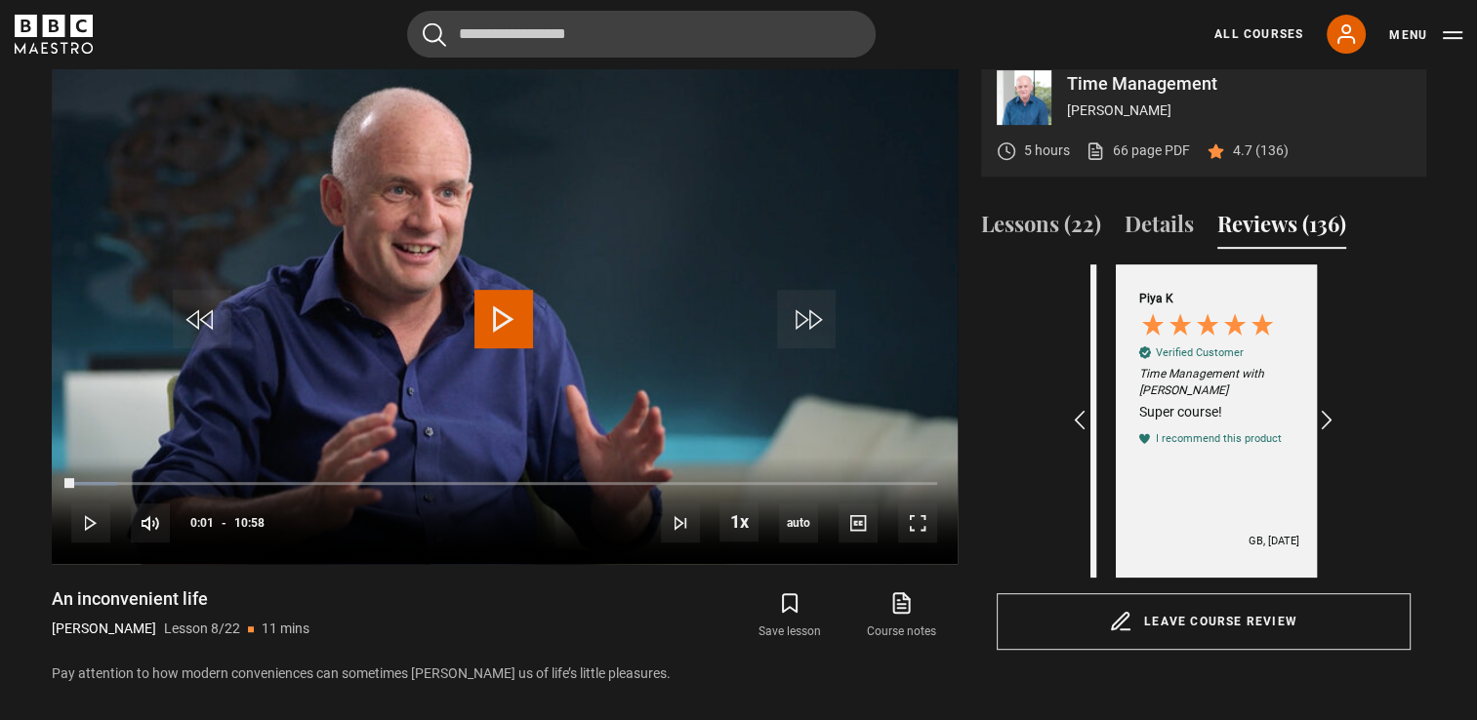
scroll to position [0, 1359]
